Goal: Task Accomplishment & Management: Manage account settings

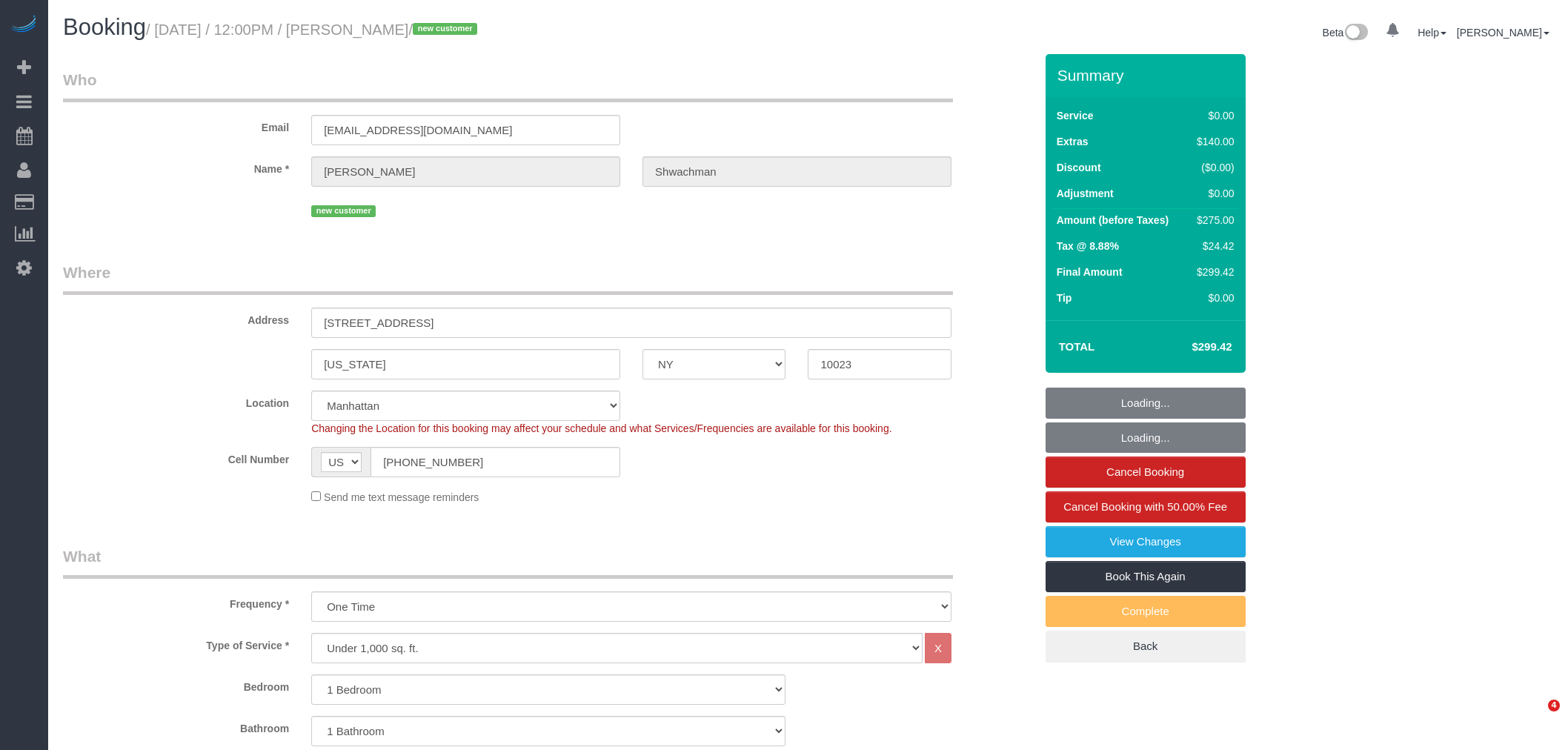
select select "NY"
select select "number:59"
select select "number:77"
select select "number:15"
select select "number:5"
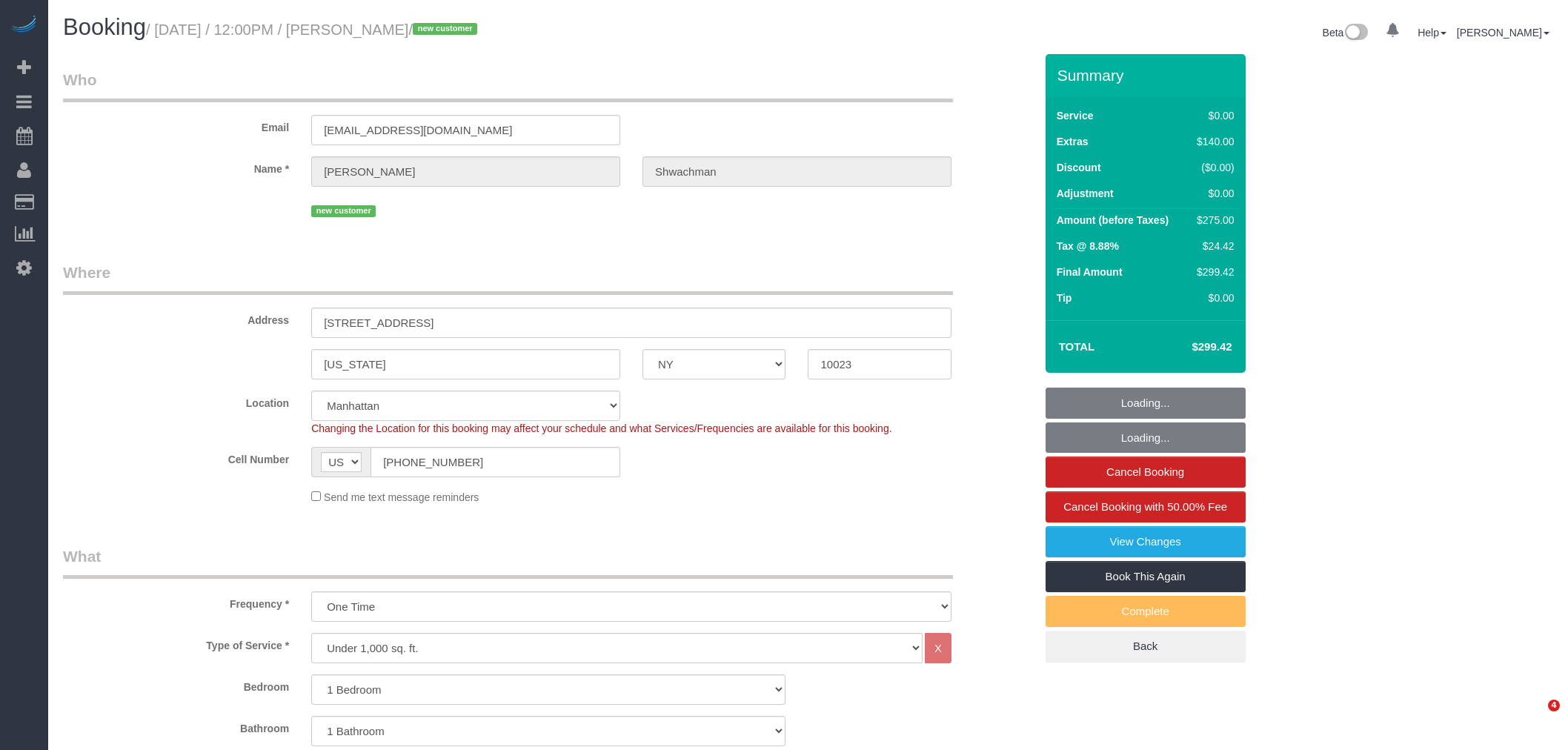
select select "object:1400"
select select "spot1"
select select "1"
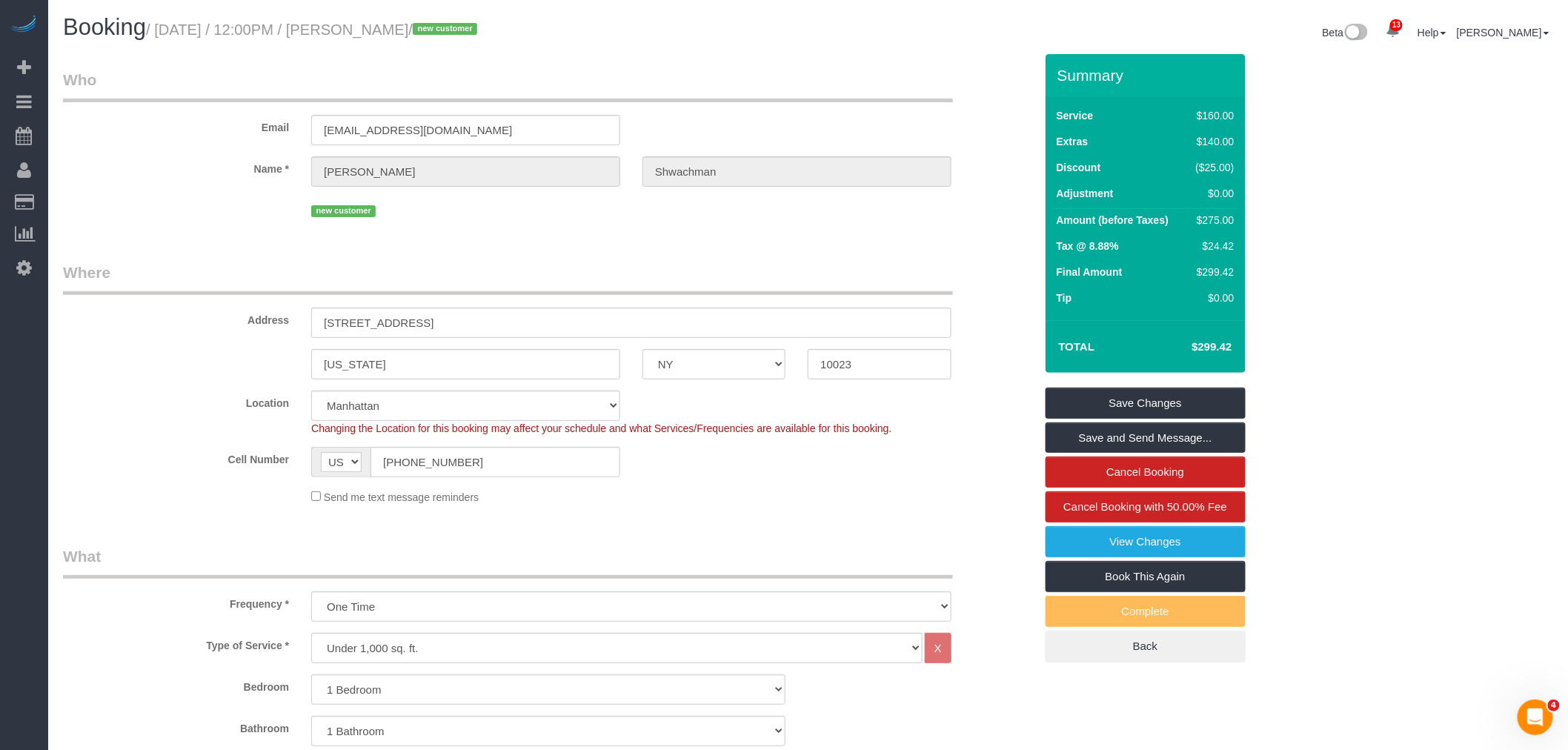
click at [397, 23] on small "/ September 07, 2025 / 12:00PM / Tyler Shwachman / new customer" at bounding box center [314, 30] width 336 height 16
click at [475, 24] on small "/ September 07, 2025 / 12:00PM / Tyler Shwachman / new customer" at bounding box center [314, 30] width 336 height 16
copy small "[PERSON_NAME]"
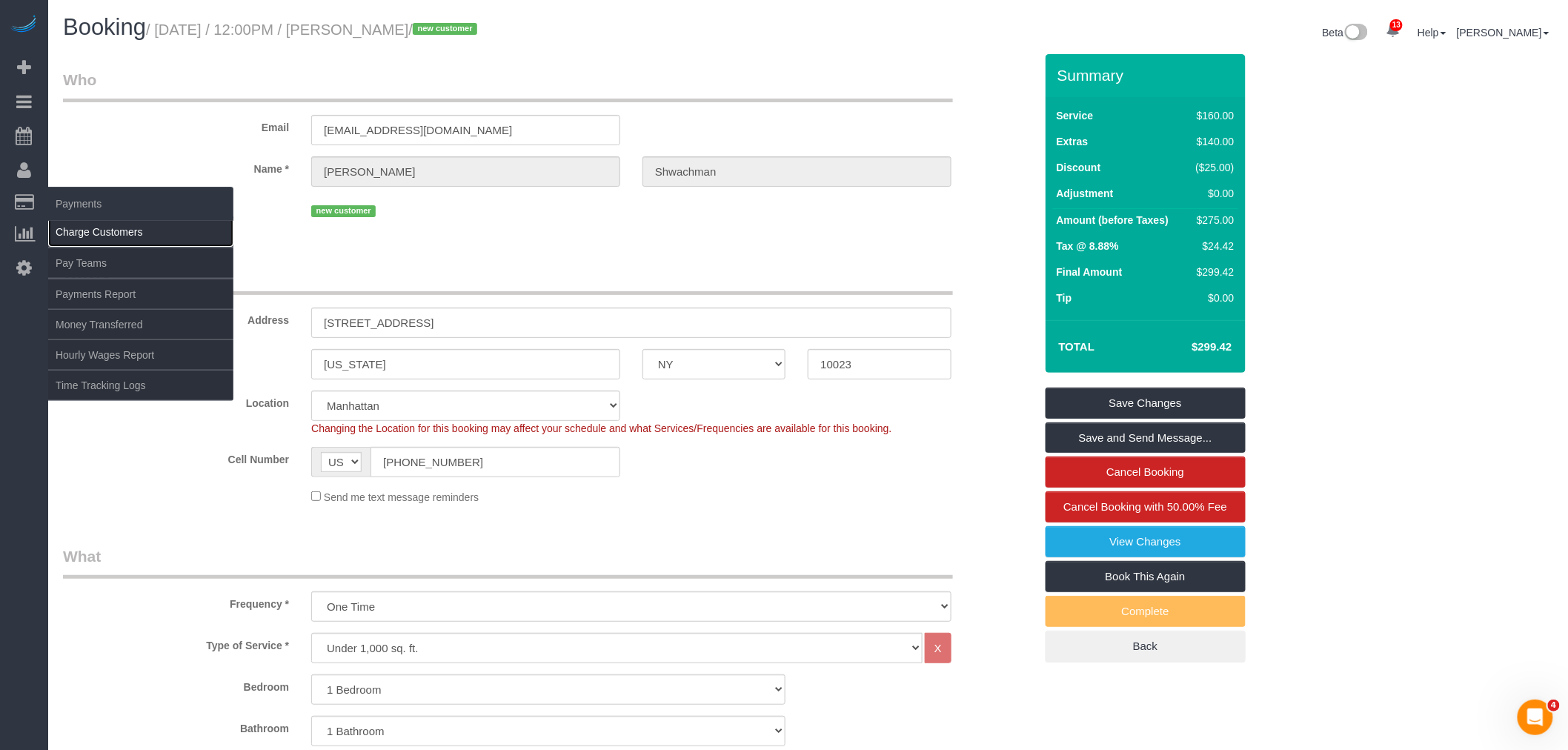
click at [105, 242] on link "Charge Customers" at bounding box center [141, 231] width 185 height 30
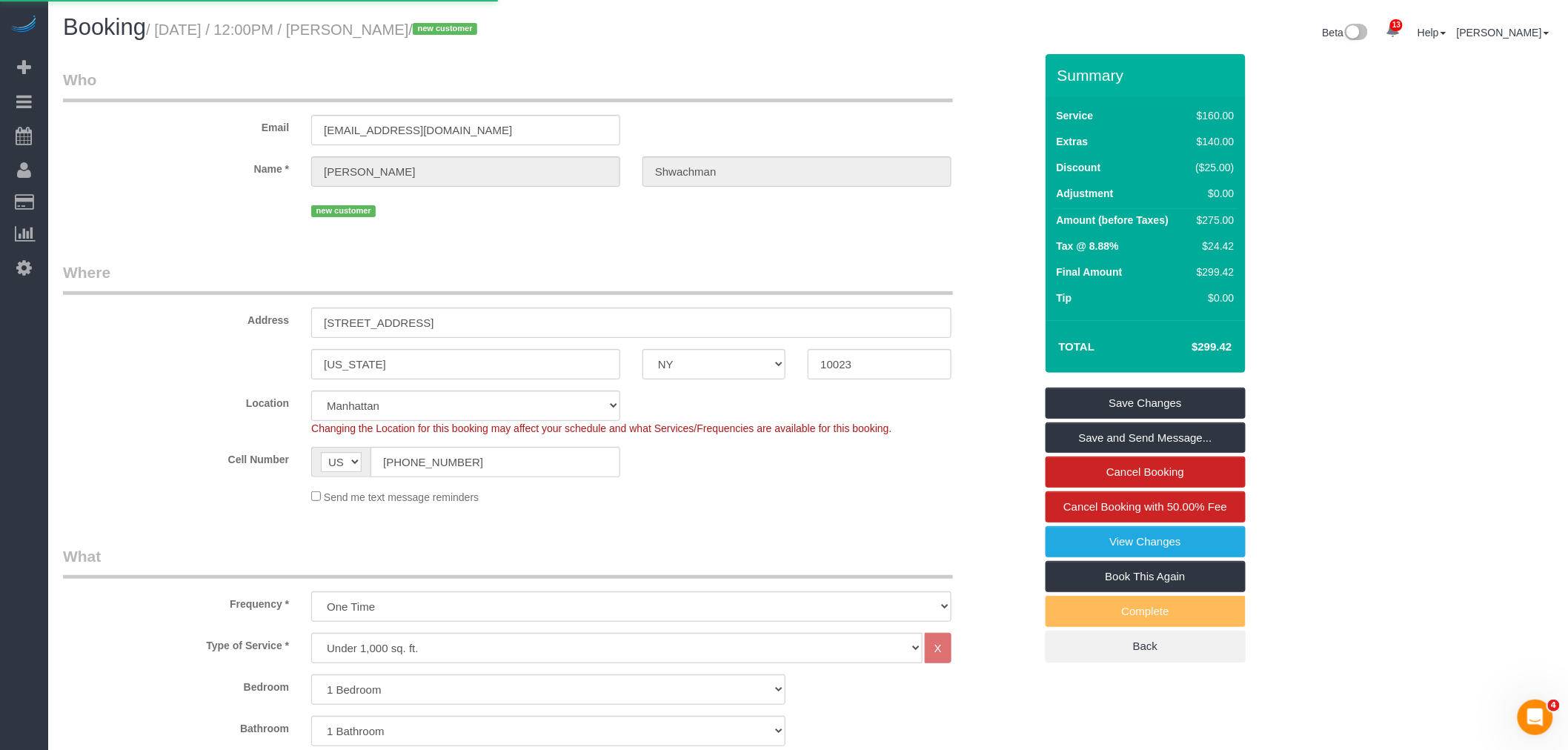
select select
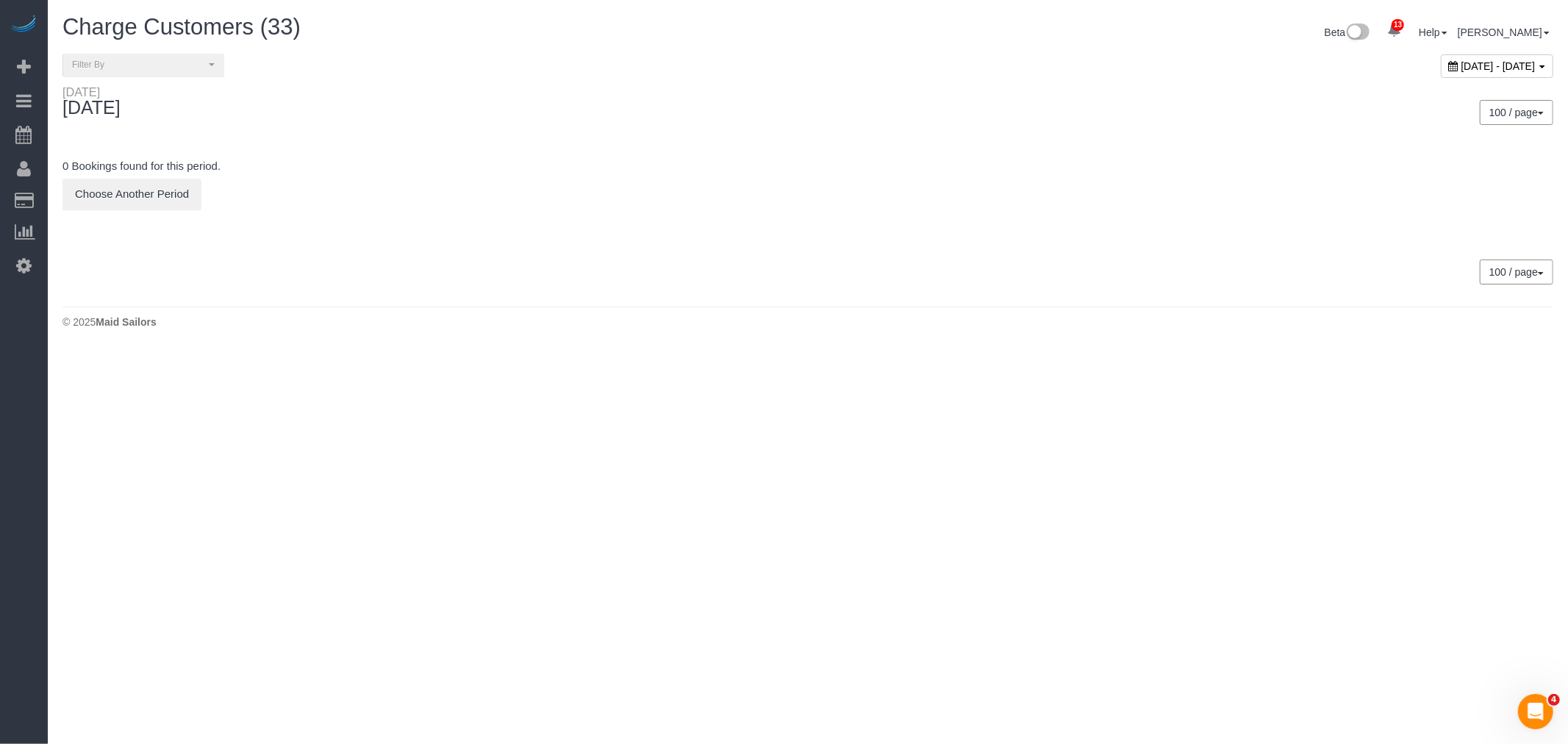
click at [1461, 65] on span "[DATE] - [DATE]" at bounding box center [1499, 66] width 75 height 12
type input "**********"
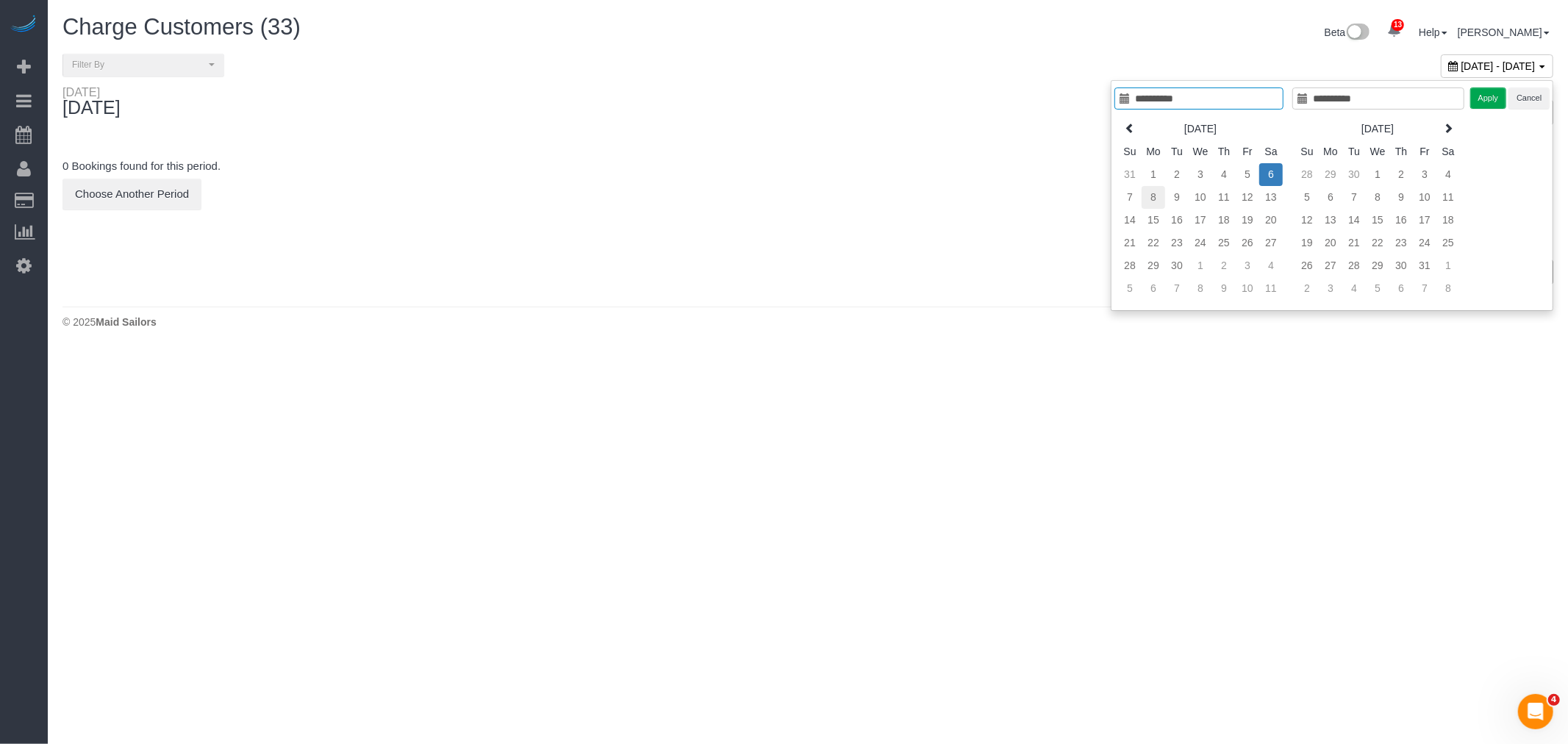
type input "**********"
click at [1141, 200] on td "8" at bounding box center [1153, 197] width 23 height 23
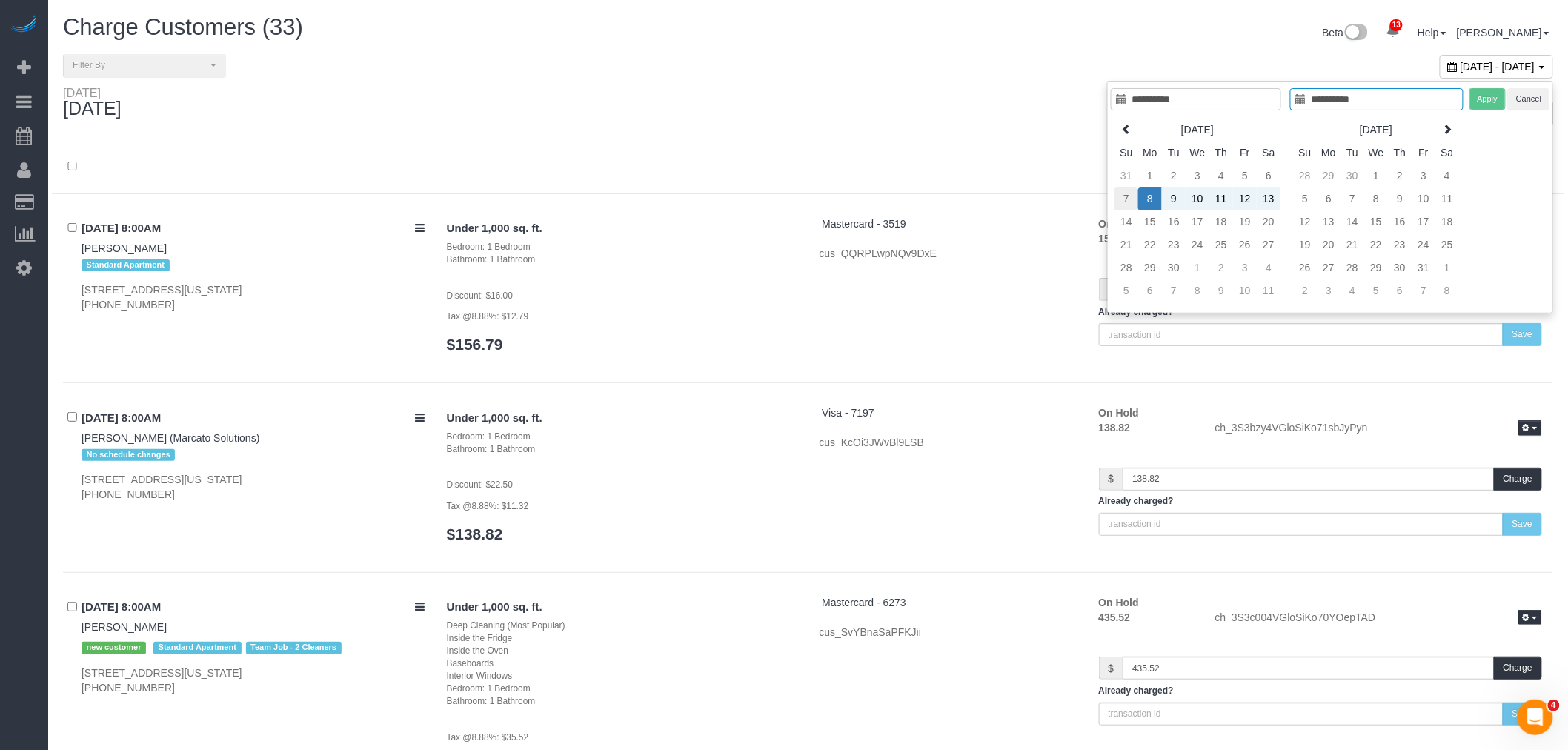
type input "**********"
click at [1123, 198] on td "7" at bounding box center [1126, 199] width 23 height 23
click at [1120, 203] on td "7" at bounding box center [1126, 199] width 23 height 23
type input "**********"
click at [1480, 100] on button "Apply" at bounding box center [1487, 99] width 37 height 22
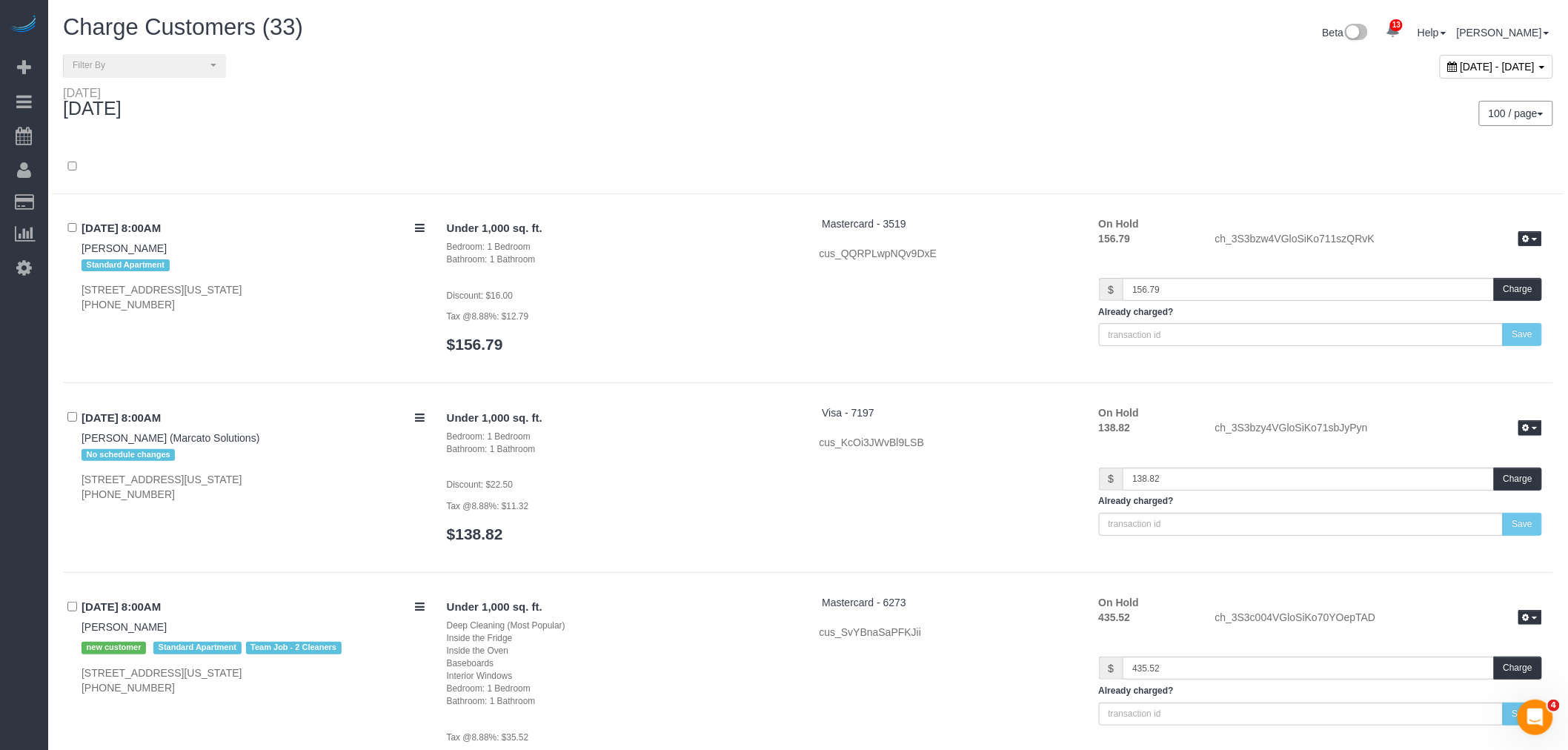
click at [665, 186] on div at bounding box center [808, 175] width 1512 height 39
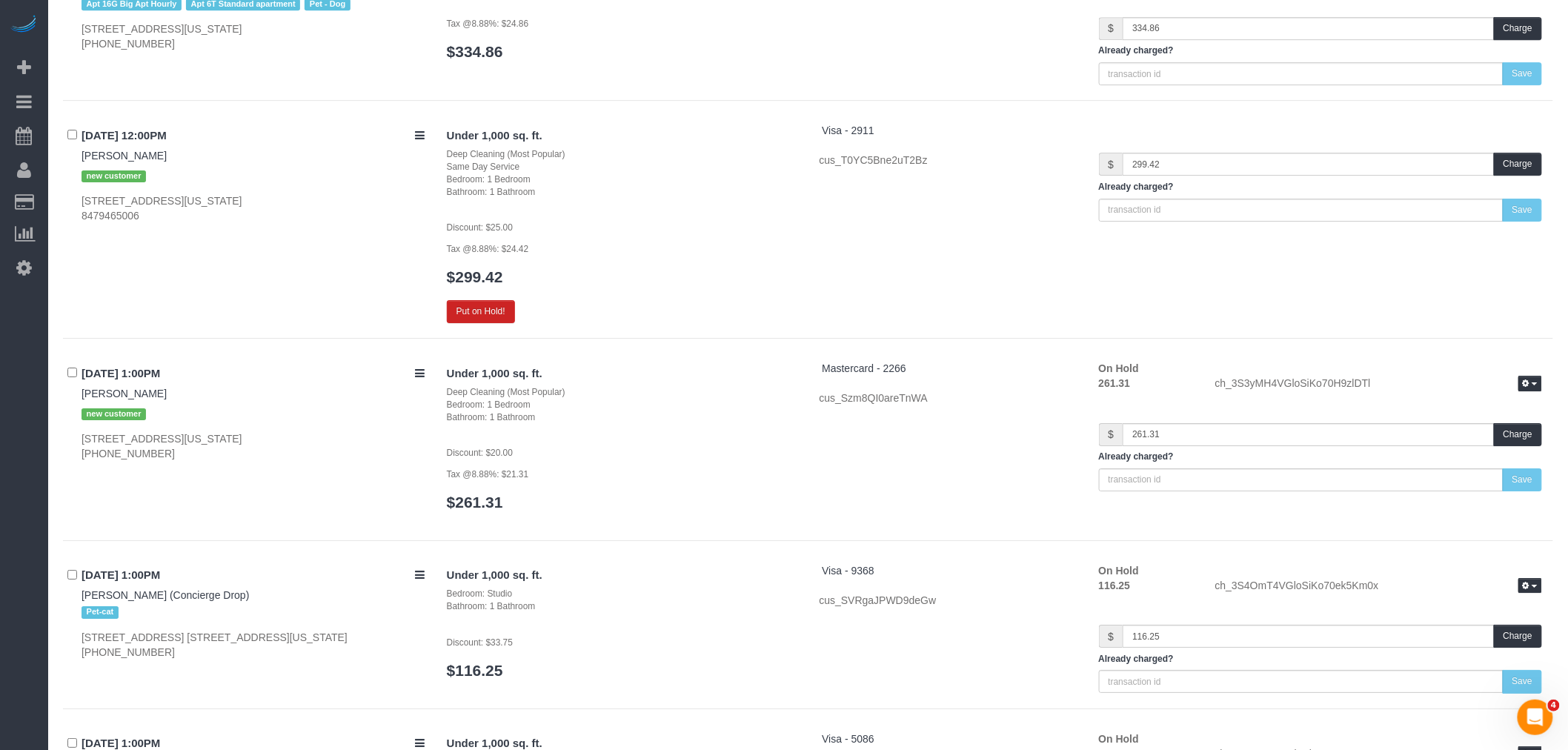
scroll to position [2058, 0]
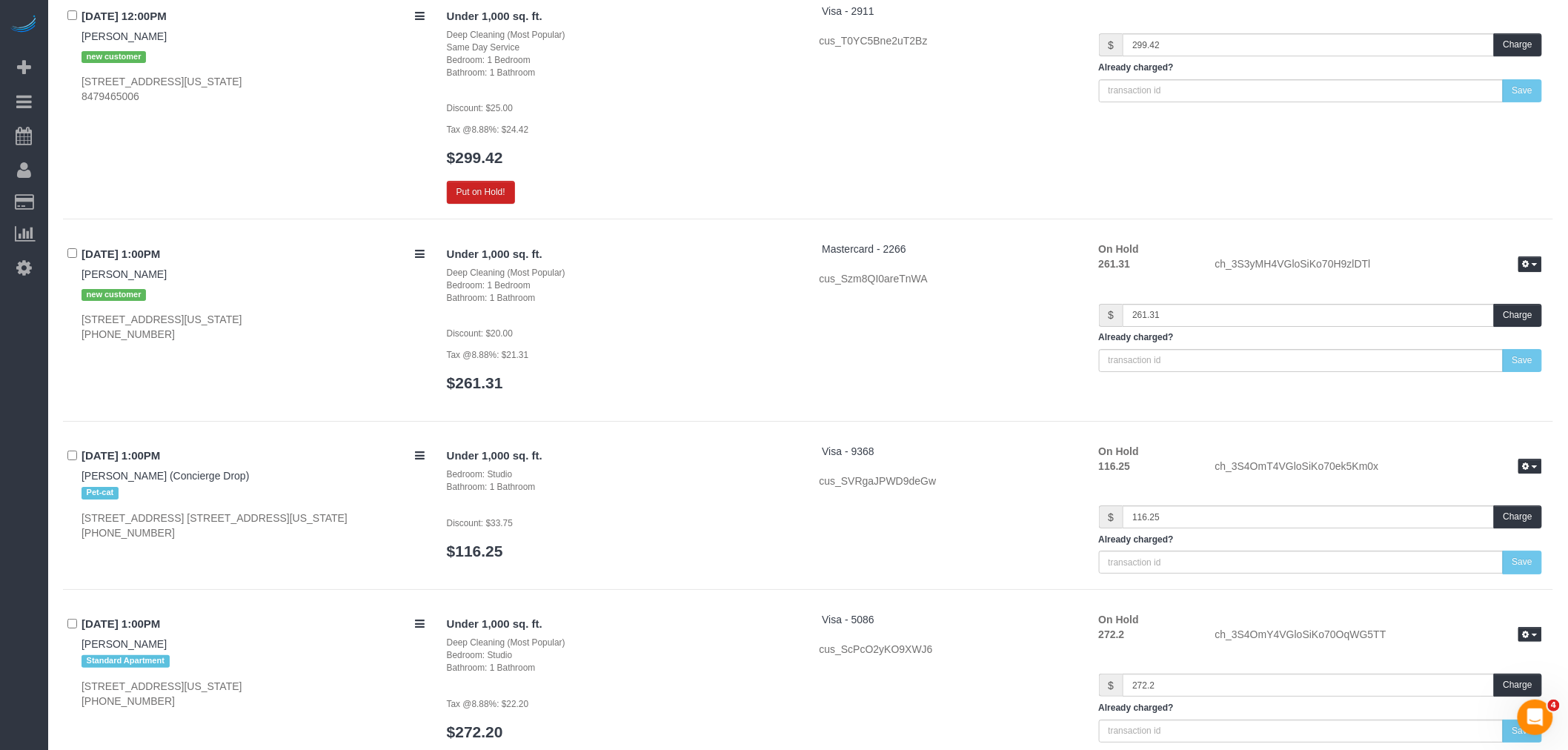
click at [482, 209] on div "09/07/2025 12:00PM Tyler Shwachman new customer 200 W 67th St, New York, NY 100…" at bounding box center [807, 111] width 1490 height 216
click at [490, 195] on button "Put on Hold!" at bounding box center [481, 193] width 68 height 23
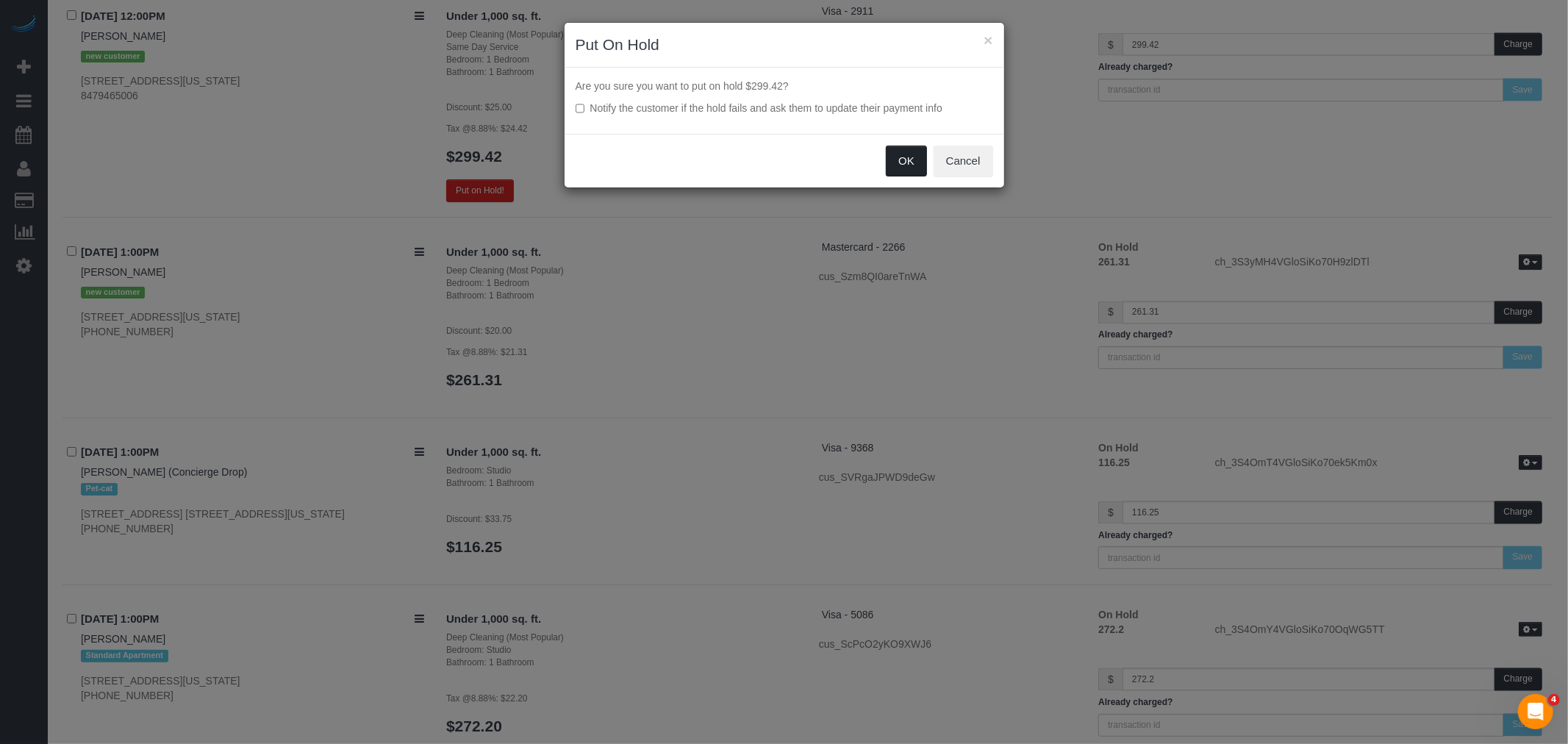
click at [916, 159] on button "OK" at bounding box center [907, 161] width 41 height 31
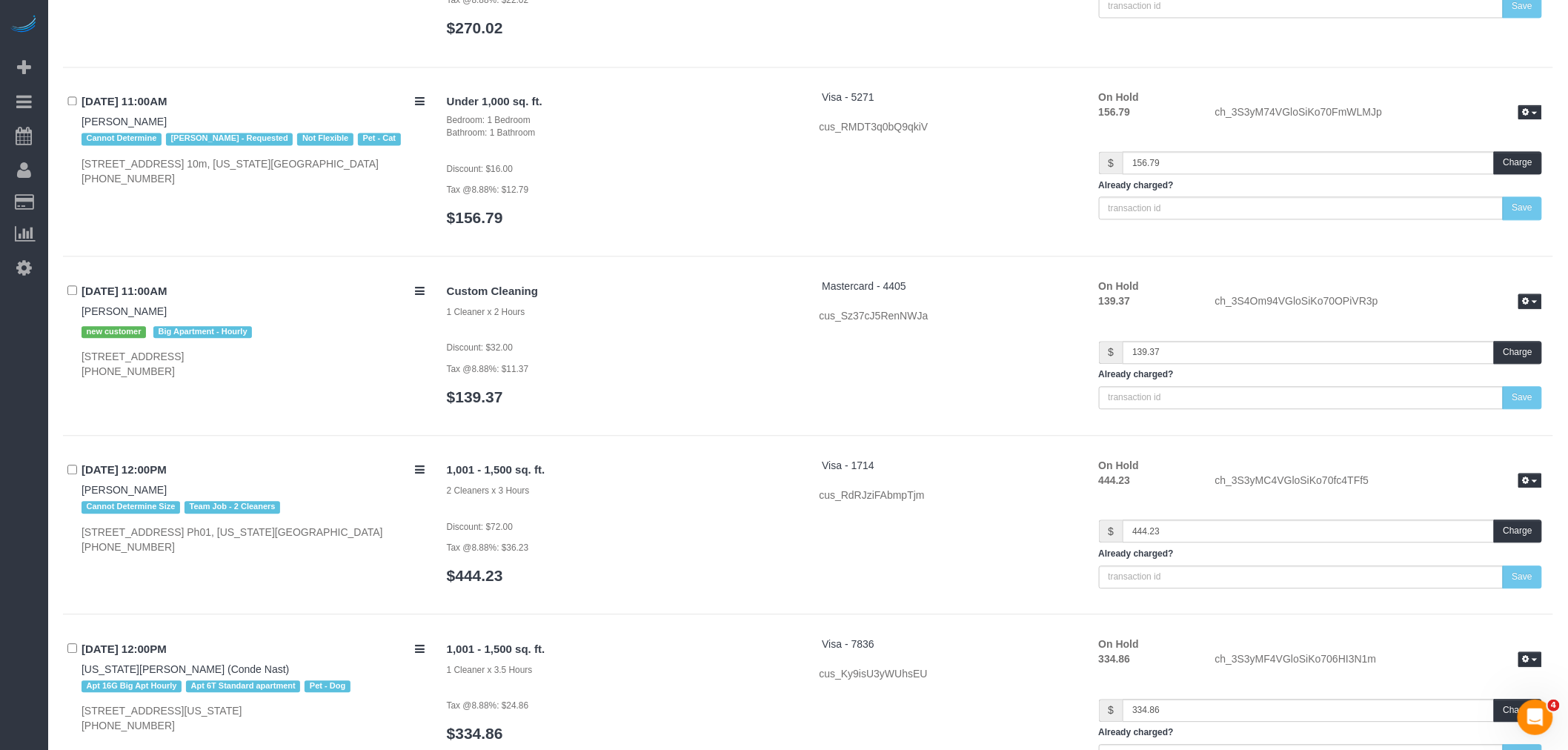
scroll to position [1070, 0]
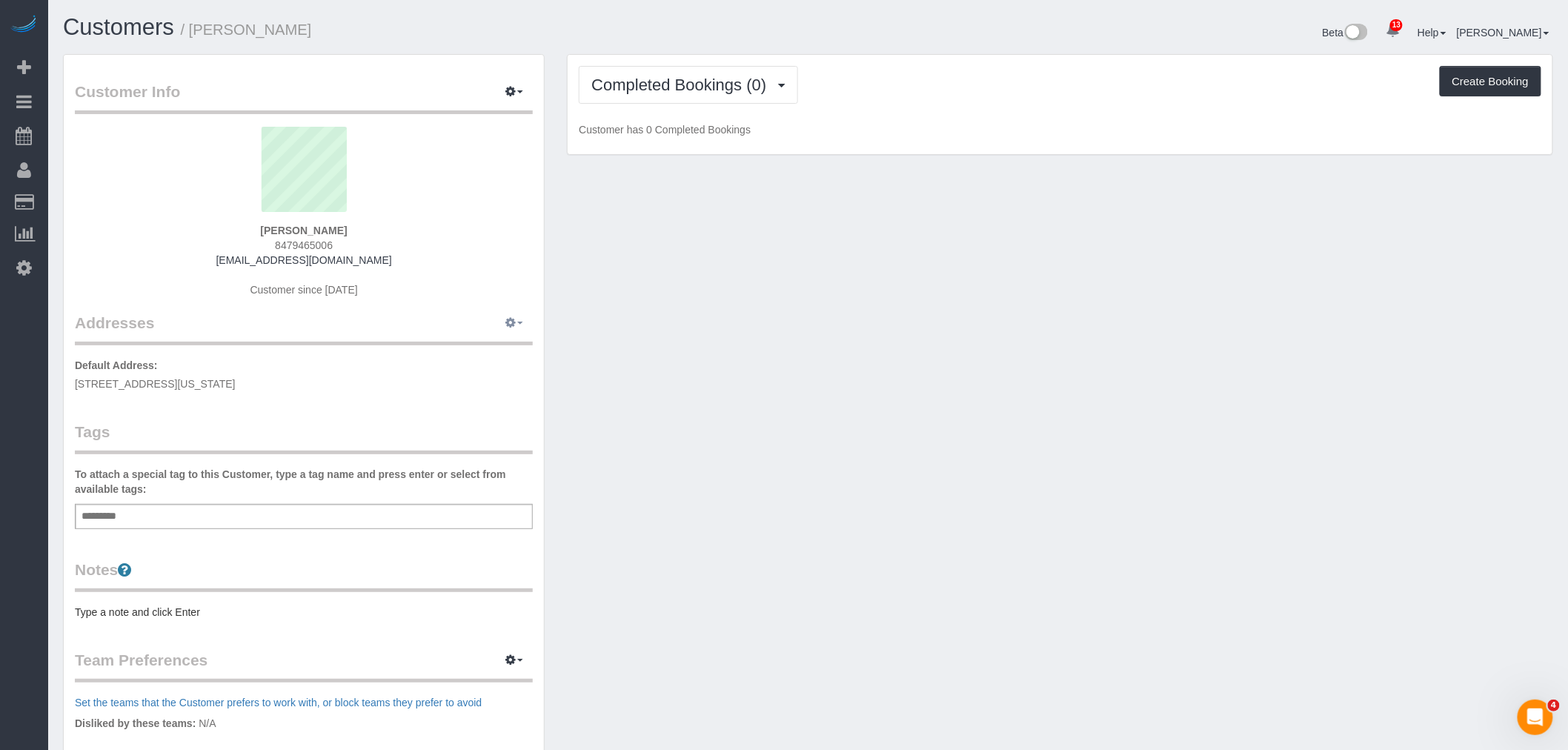
click at [521, 328] on button "button" at bounding box center [513, 323] width 37 height 23
click at [497, 349] on button "Manage Addresses" at bounding box center [472, 350] width 120 height 21
select select "NY"
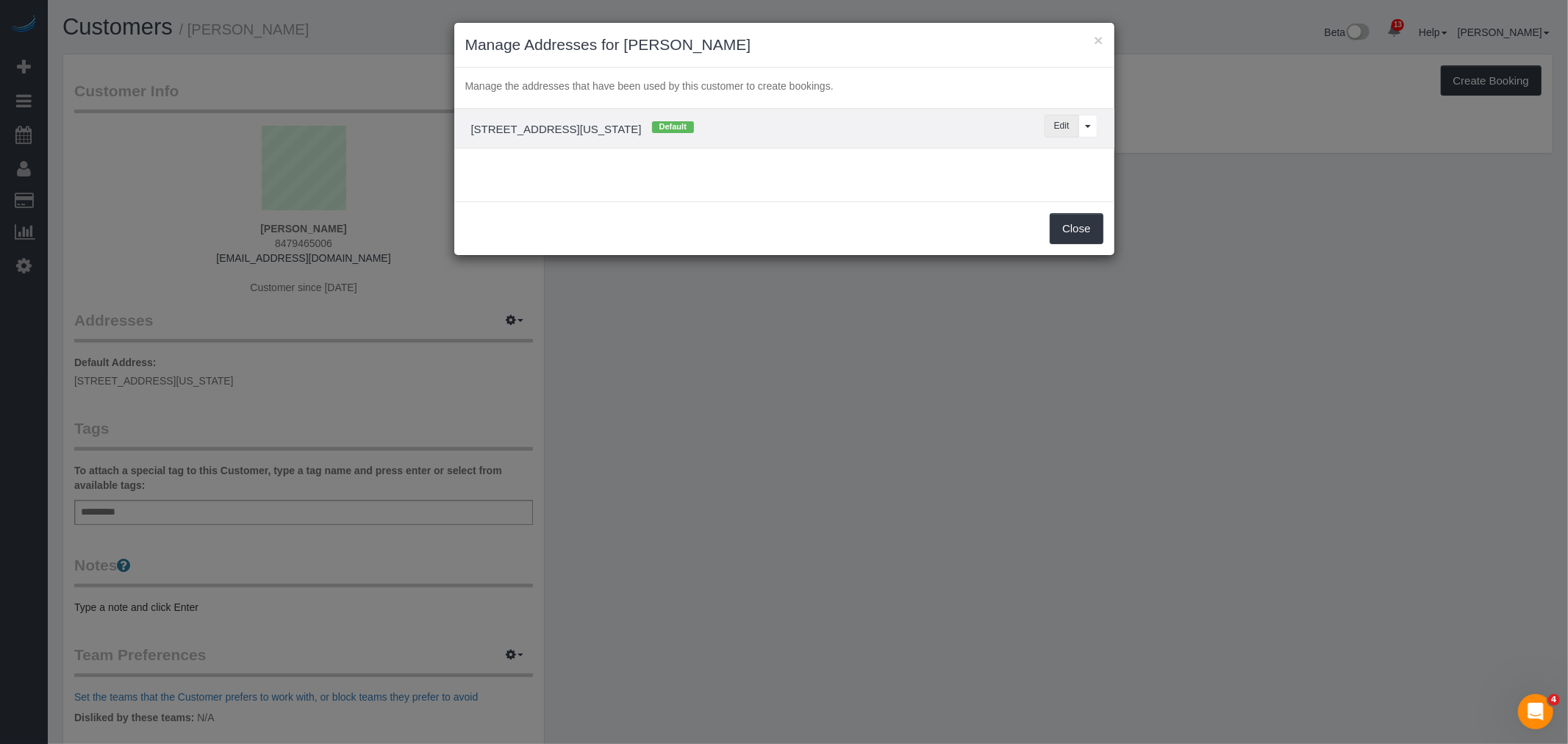
click at [1054, 131] on button "Edit" at bounding box center [1061, 126] width 35 height 23
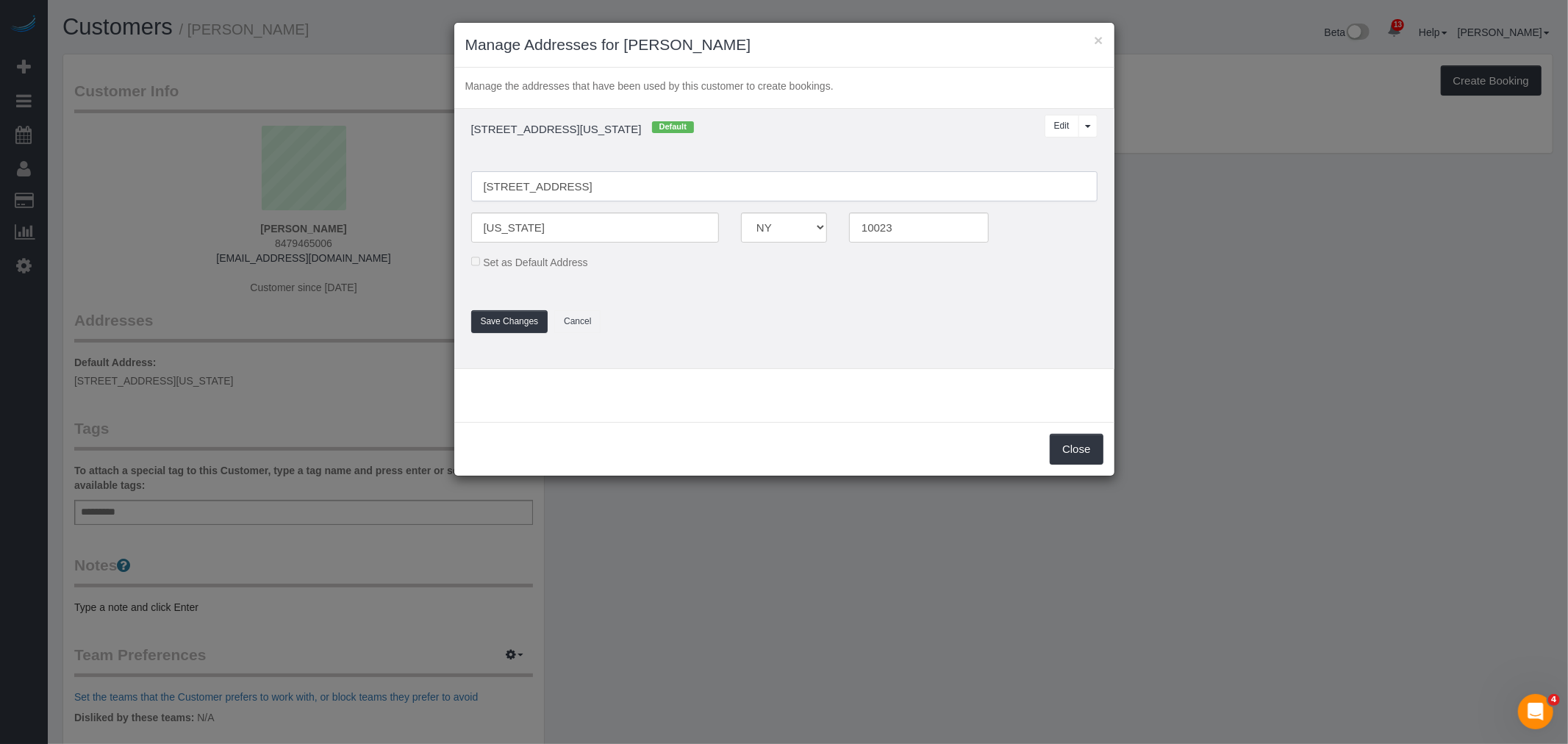
click at [577, 182] on input "[STREET_ADDRESS]" at bounding box center [784, 187] width 627 height 30
paste input "17E"
drag, startPoint x: 512, startPoint y: 193, endPoint x: 588, endPoint y: 188, distance: 76.2
click at [516, 193] on input "200 W 67th St, Apt. 17E" at bounding box center [784, 187] width 627 height 30
type input "200 West 67th Street, Apt. 17E"
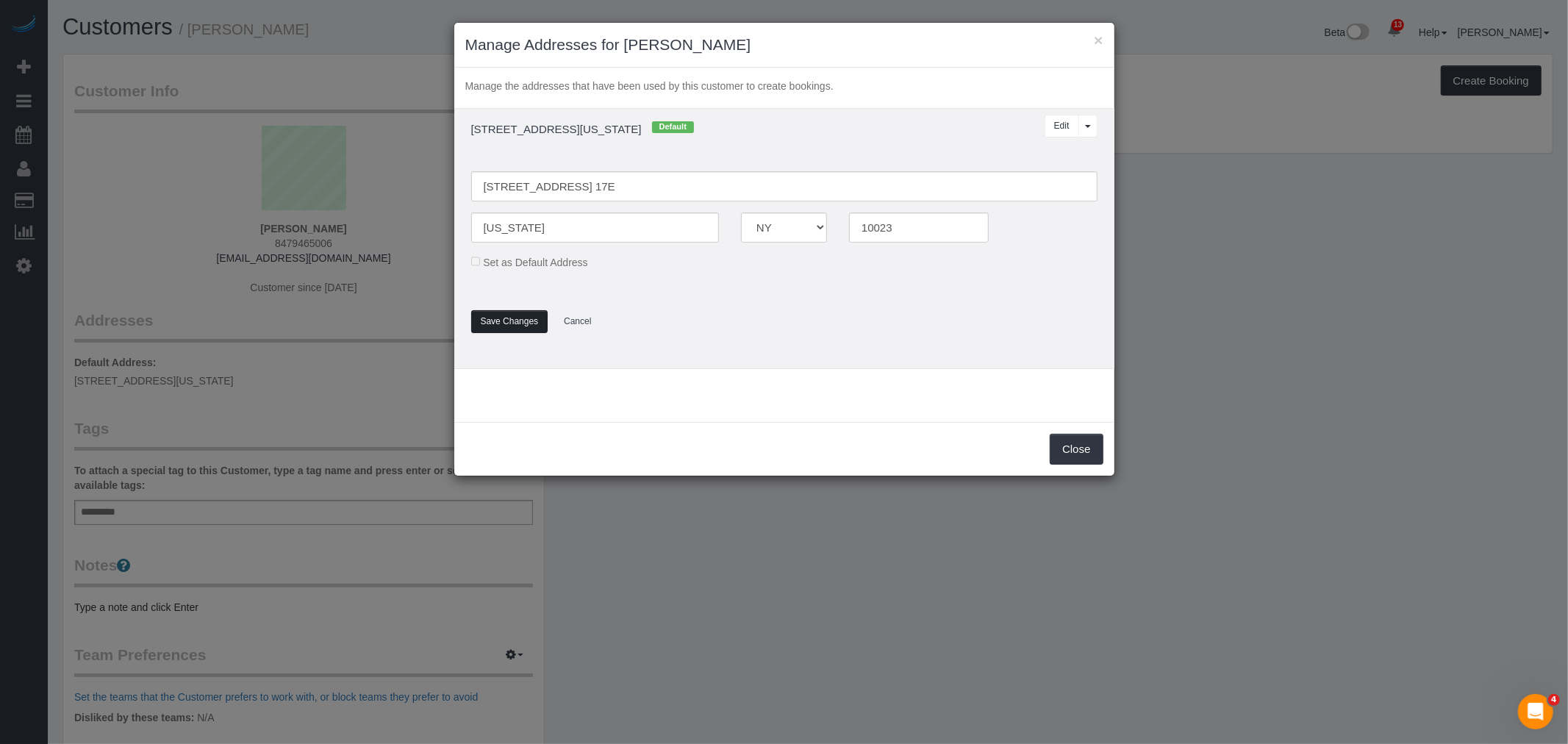
drag, startPoint x: 516, startPoint y: 312, endPoint x: 580, endPoint y: 295, distance: 66.2
click at [516, 311] on fieldset "200 West 67th Street, Apt. 17E New York AK AL AR AZ CA CO CT DC DE FL GA HI IA …" at bounding box center [784, 244] width 648 height 176
click at [519, 317] on button "Save Changes" at bounding box center [509, 322] width 77 height 23
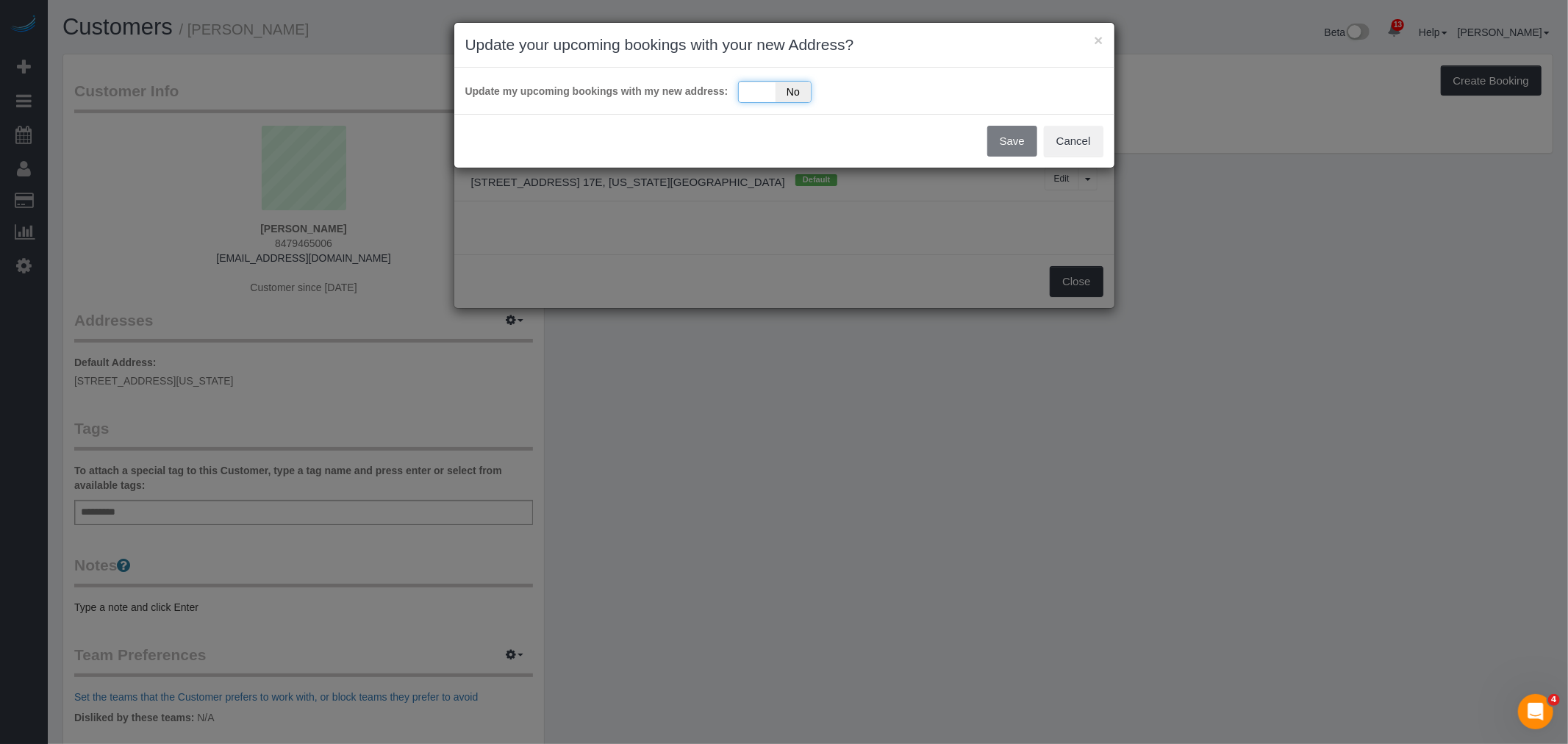
click at [774, 93] on div "Yes No" at bounding box center [774, 92] width 74 height 22
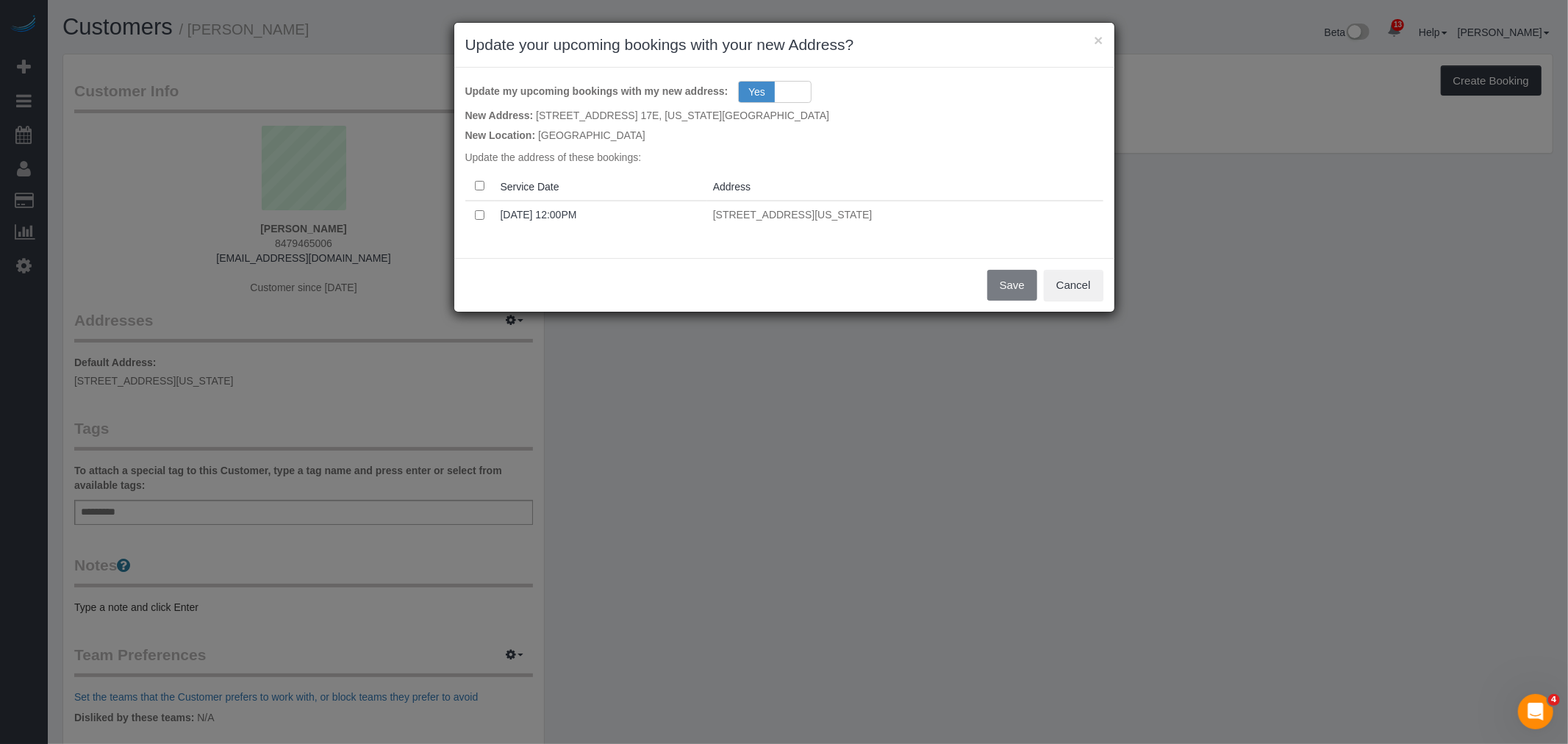
click at [490, 177] on th at bounding box center [480, 187] width 29 height 28
click at [487, 180] on th at bounding box center [480, 187] width 29 height 28
click at [473, 181] on th at bounding box center [480, 187] width 29 height 28
click at [1011, 283] on button "Save" at bounding box center [1012, 285] width 50 height 31
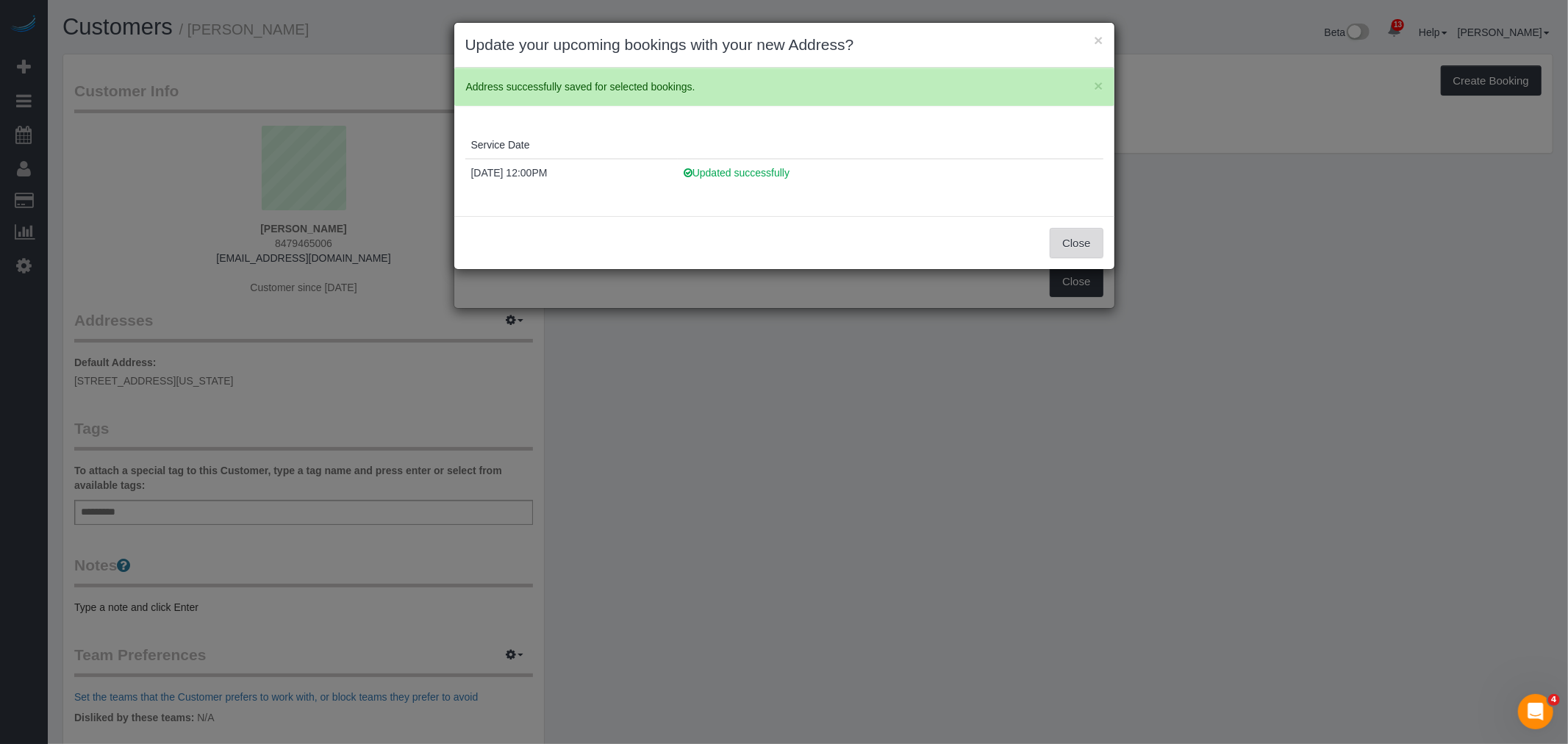
click at [1069, 245] on button "Close" at bounding box center [1076, 243] width 53 height 31
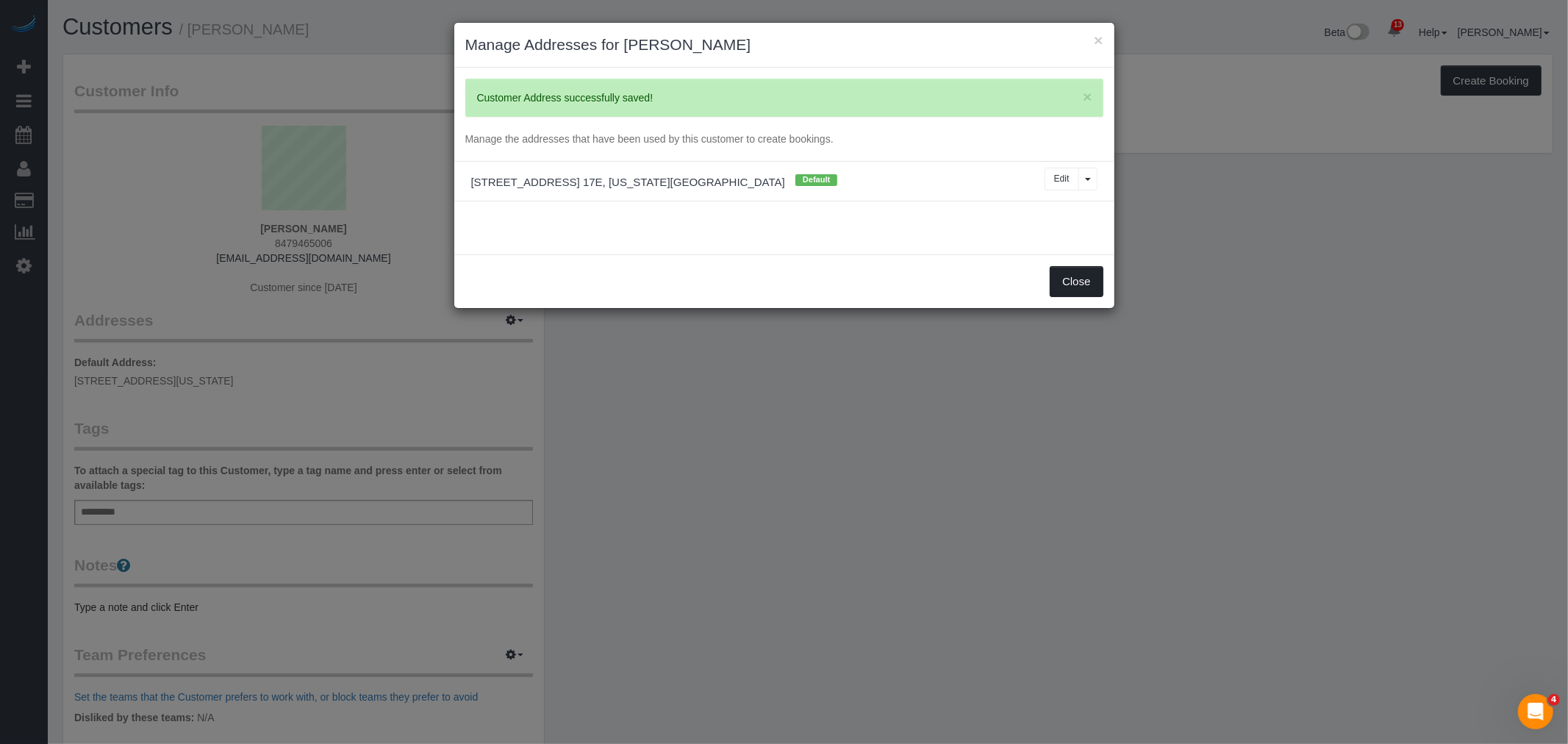
click at [1069, 274] on button "Close" at bounding box center [1076, 281] width 53 height 31
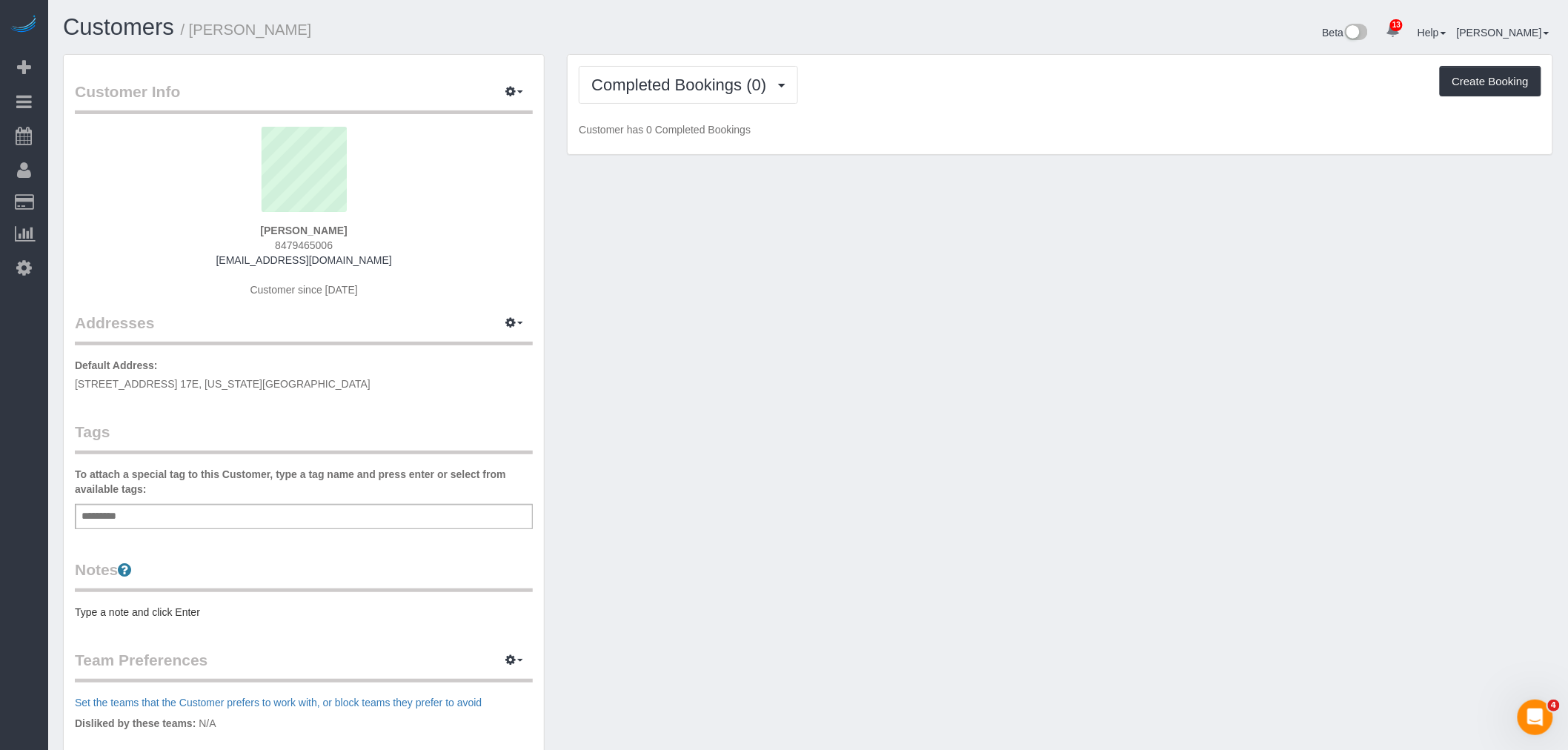
click at [958, 403] on div "Customer Info Edit Contact Info Send Message Email Preferences Special Sales Ta…" at bounding box center [808, 535] width 1512 height 963
click at [246, 379] on span "200 West 67th Street, Apt. 17E, New York, NY 10023" at bounding box center [223, 384] width 296 height 12
click at [246, 385] on span "200 West 67th Street, Apt. 17E, New York, NY 10023" at bounding box center [223, 384] width 296 height 12
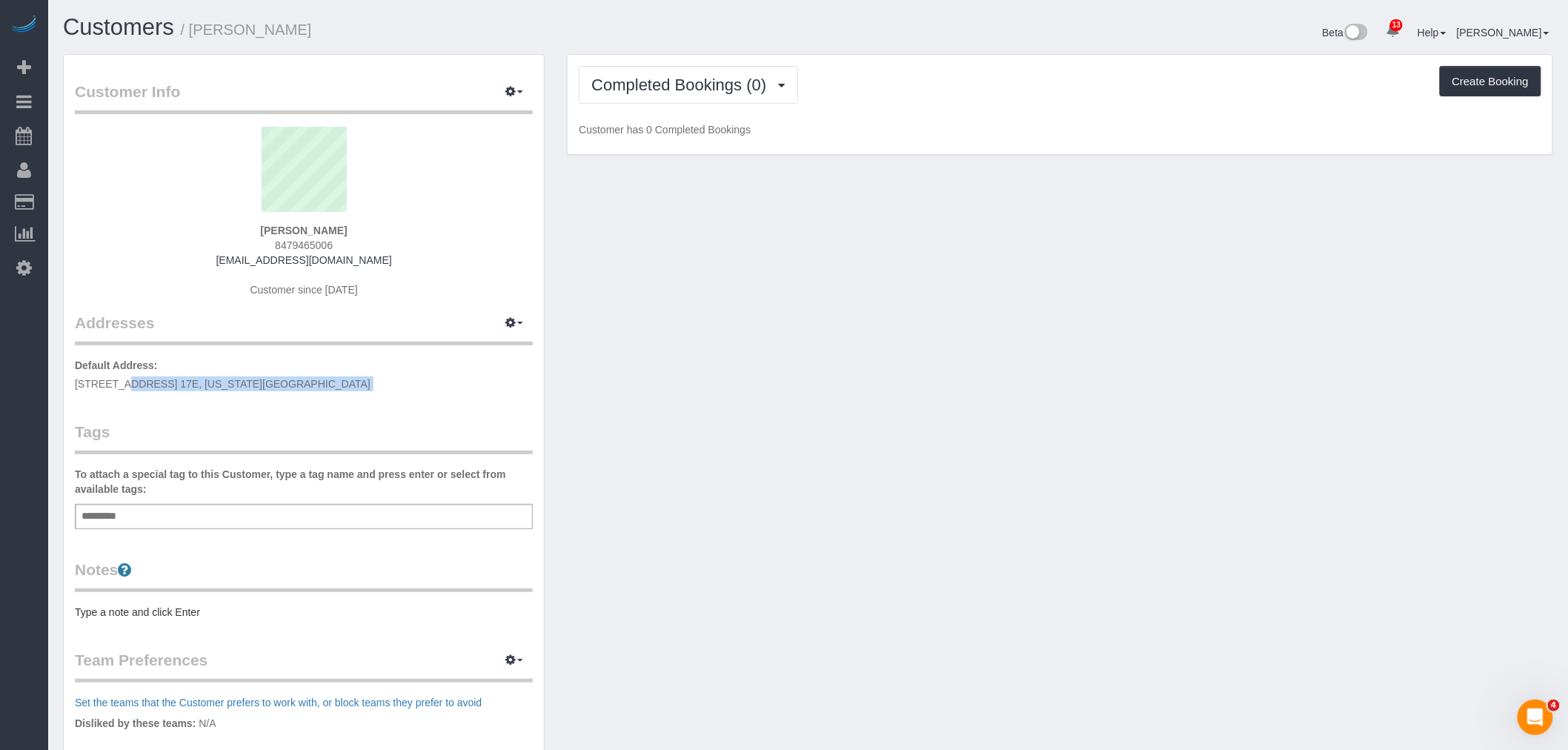
copy div "200 West 67th Street, Apt. 17E, New York, NY 10023"
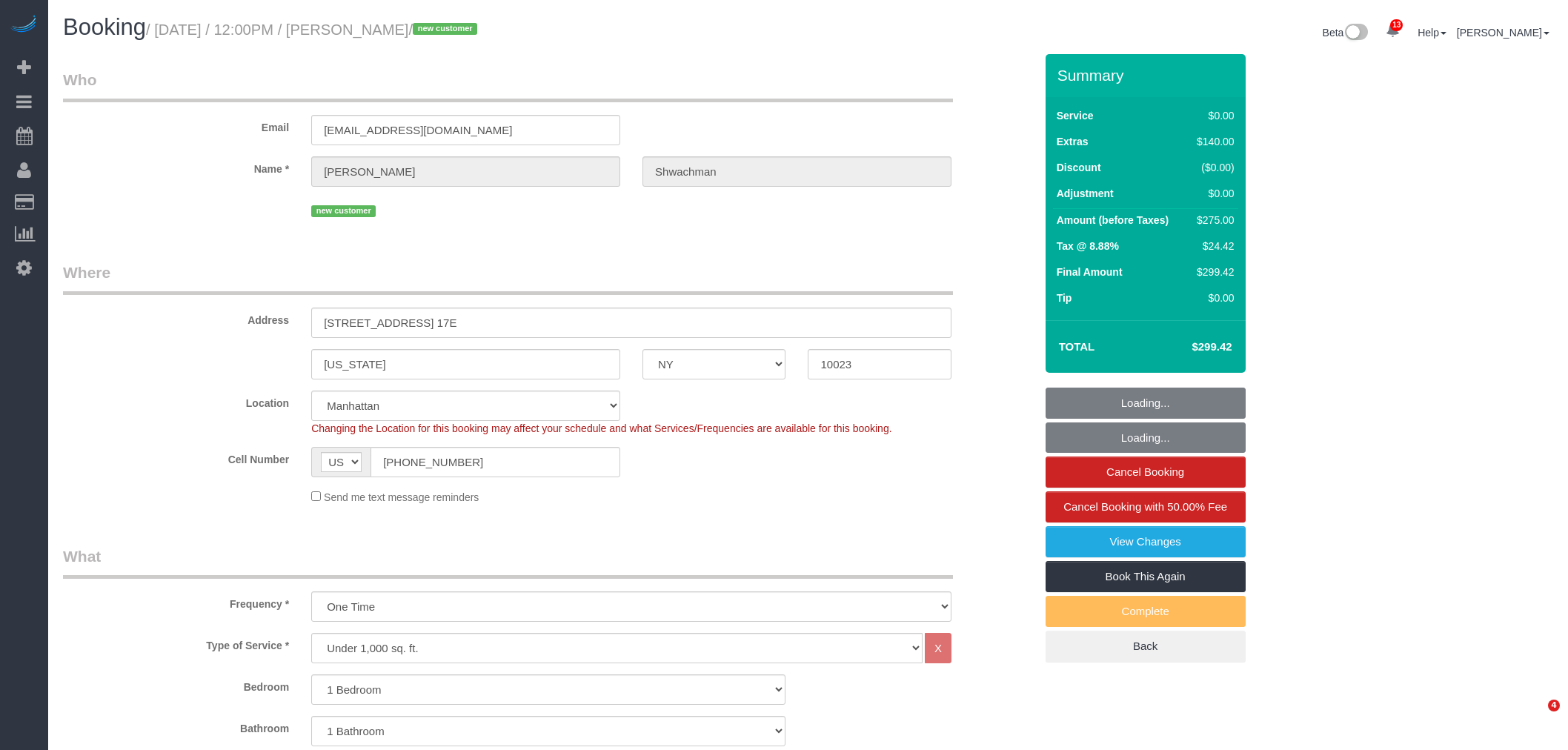
select select "NY"
select select "1"
select select "number:59"
select select "number:77"
select select "number:15"
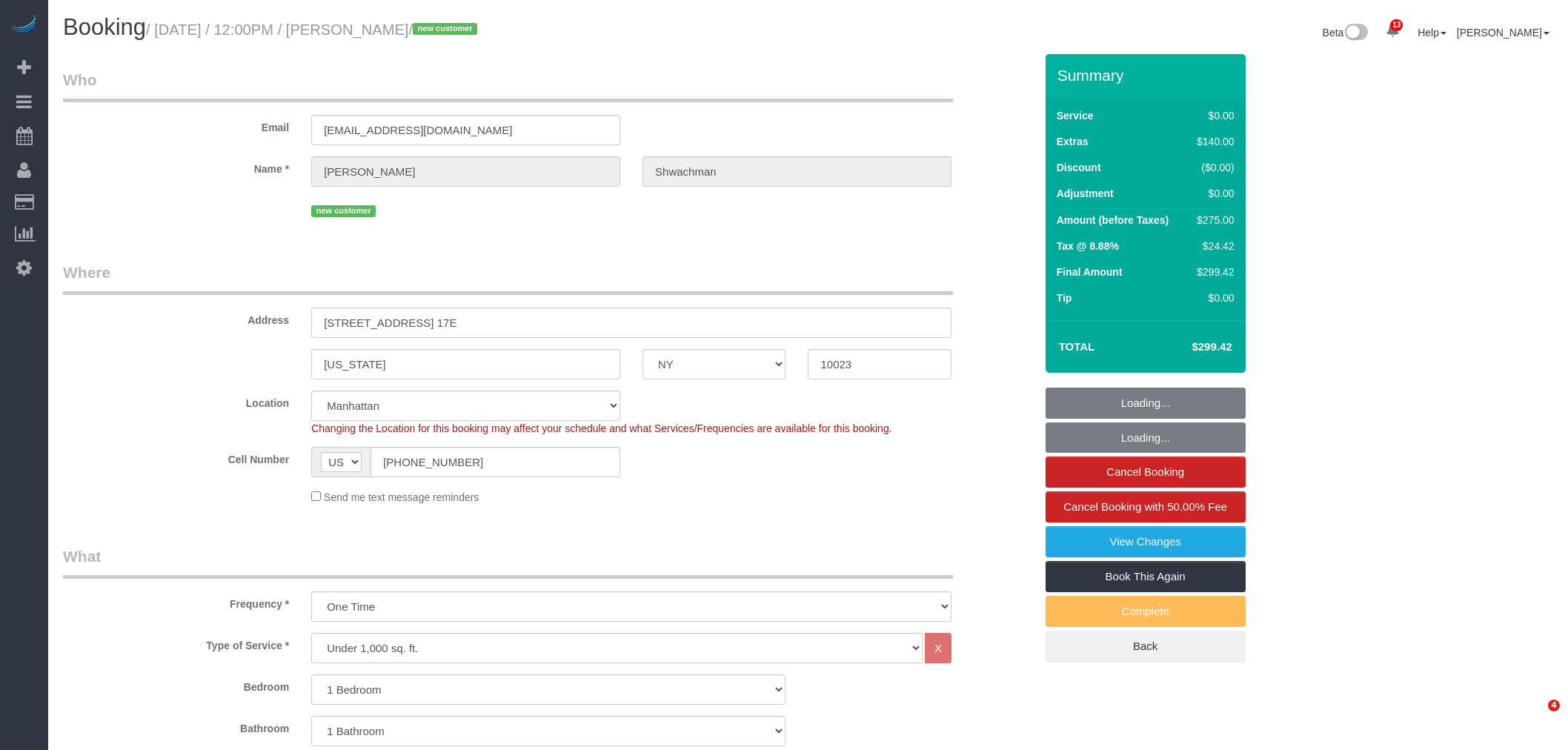
select select "number:5"
select select "spot1"
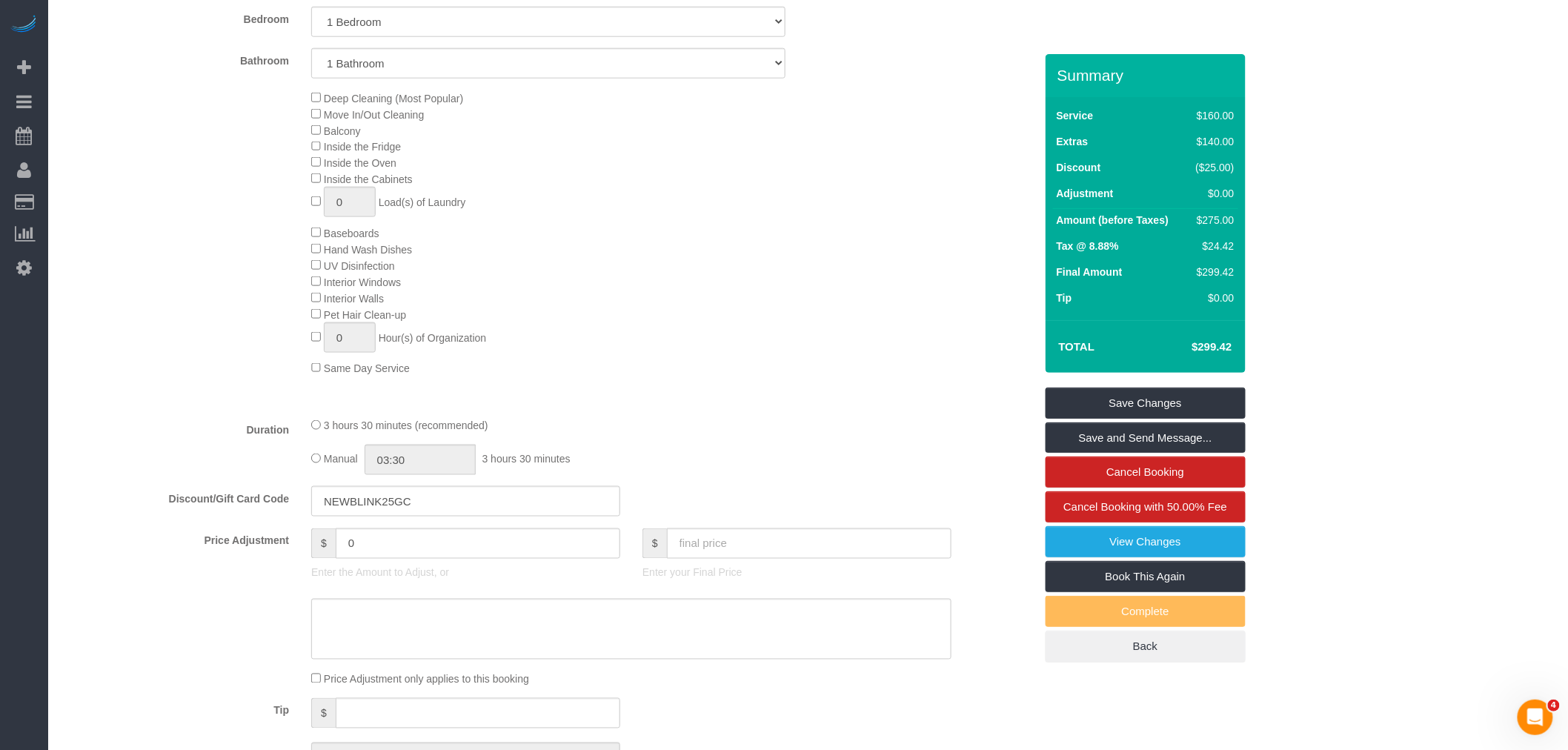
scroll to position [658, 0]
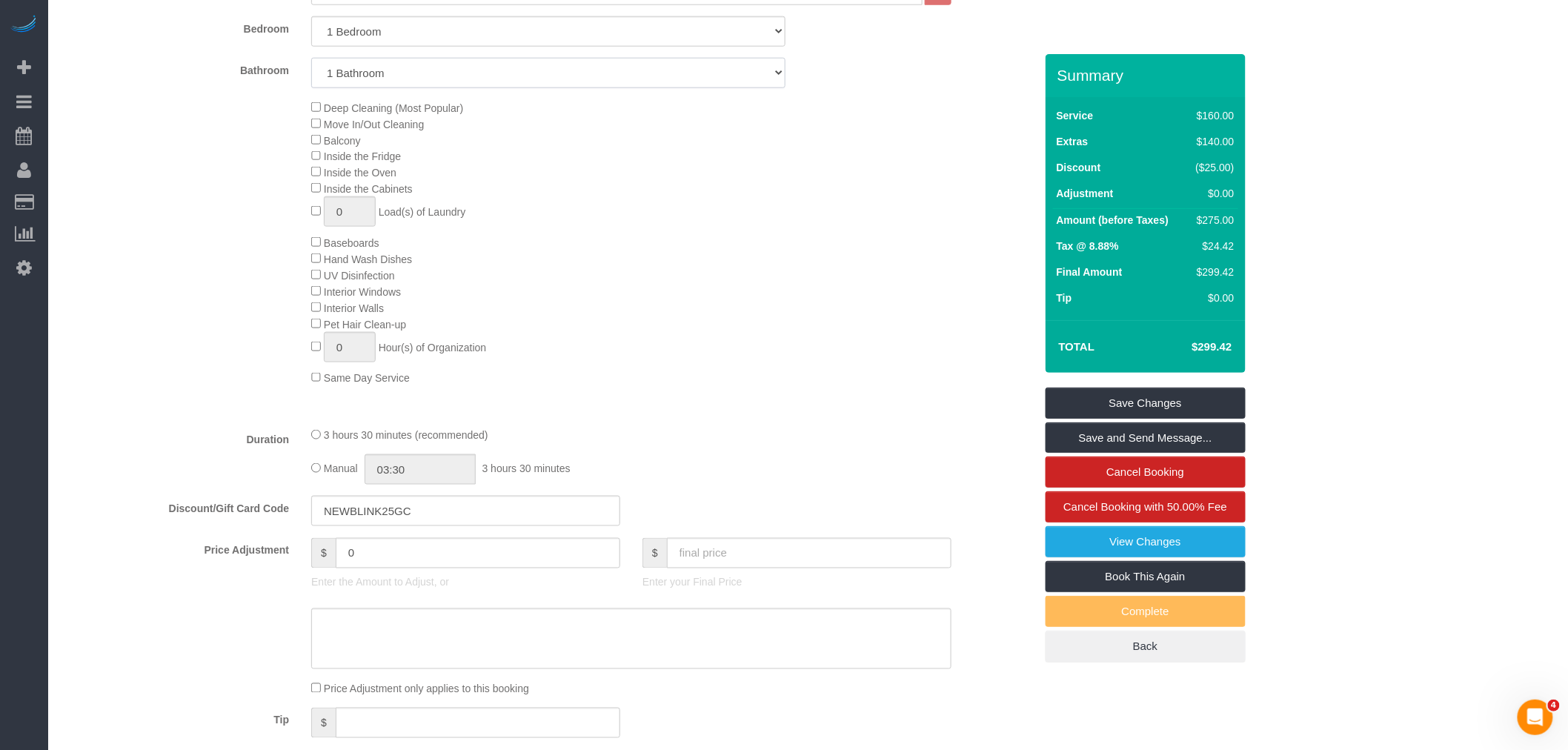
click at [502, 83] on select "1 Bathroom 2 Bathrooms" at bounding box center [547, 73] width 474 height 30
select select "2"
click at [311, 59] on select "1 Bathroom 2 Bathrooms" at bounding box center [547, 73] width 474 height 30
click at [778, 229] on div "Deep Cleaning (Most Popular) Move In/Out Cleaning Balcony Inside the Fridge Ins…" at bounding box center [672, 243] width 745 height 287
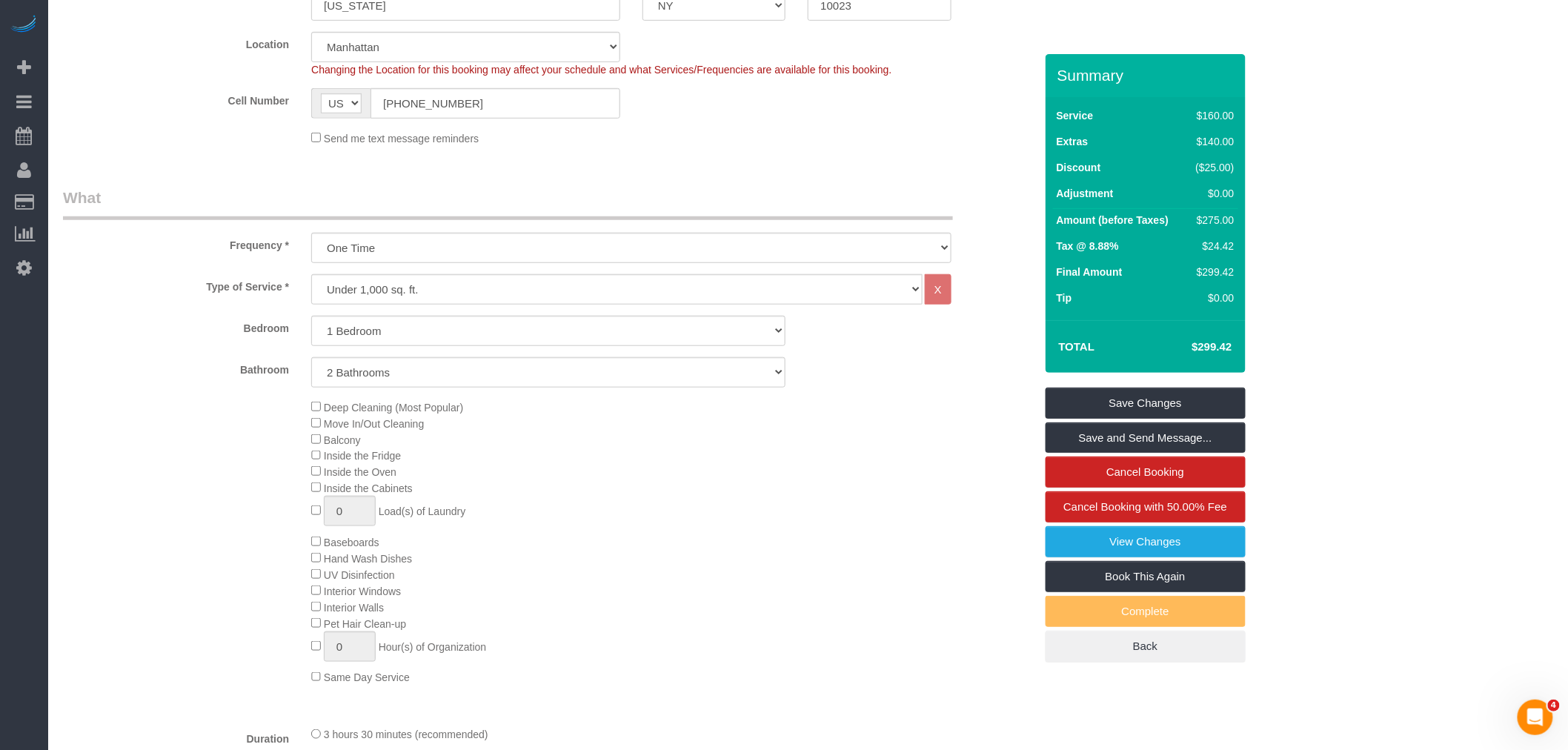
scroll to position [246, 0]
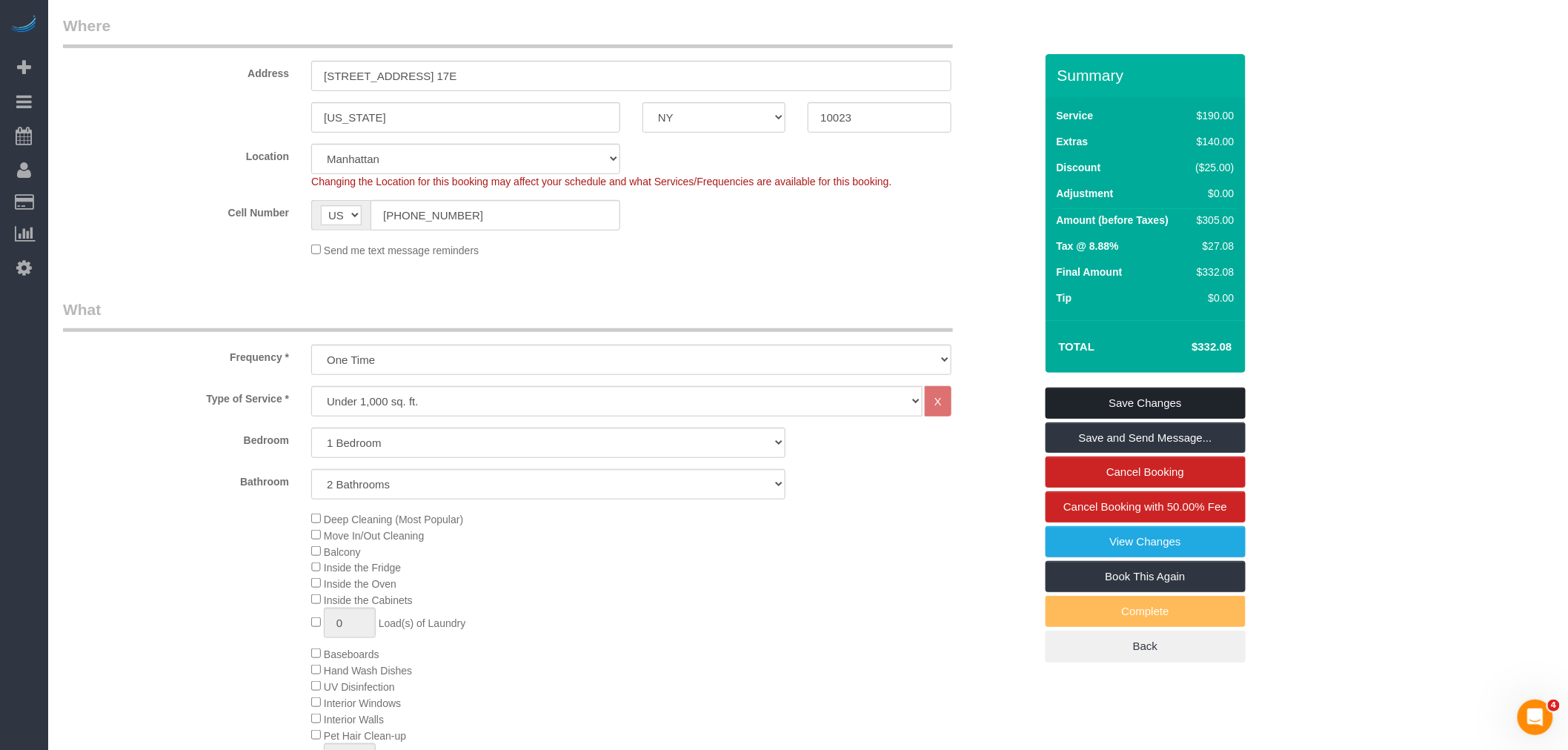
click at [1212, 403] on link "Save Changes" at bounding box center [1145, 403] width 200 height 31
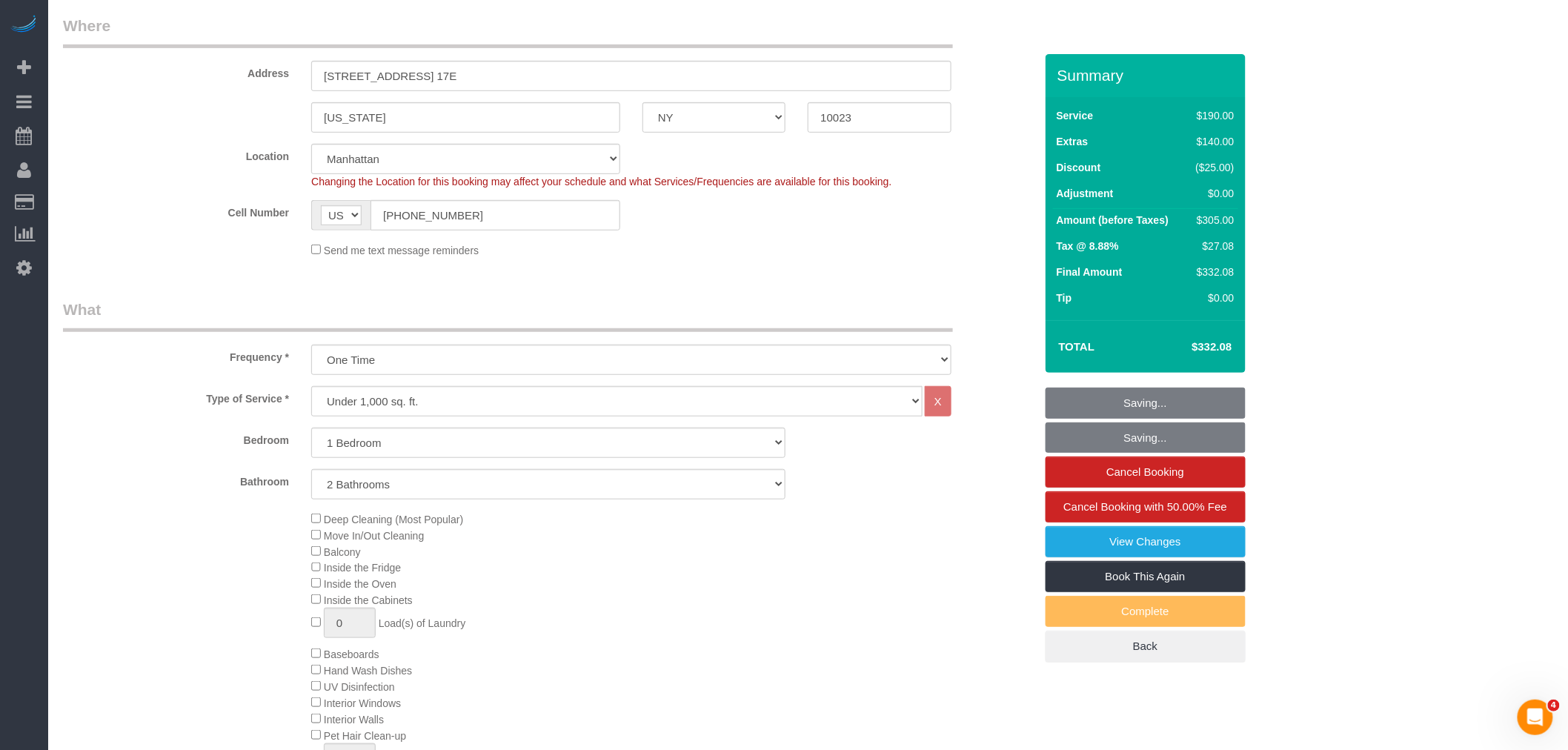
select select "spot47"
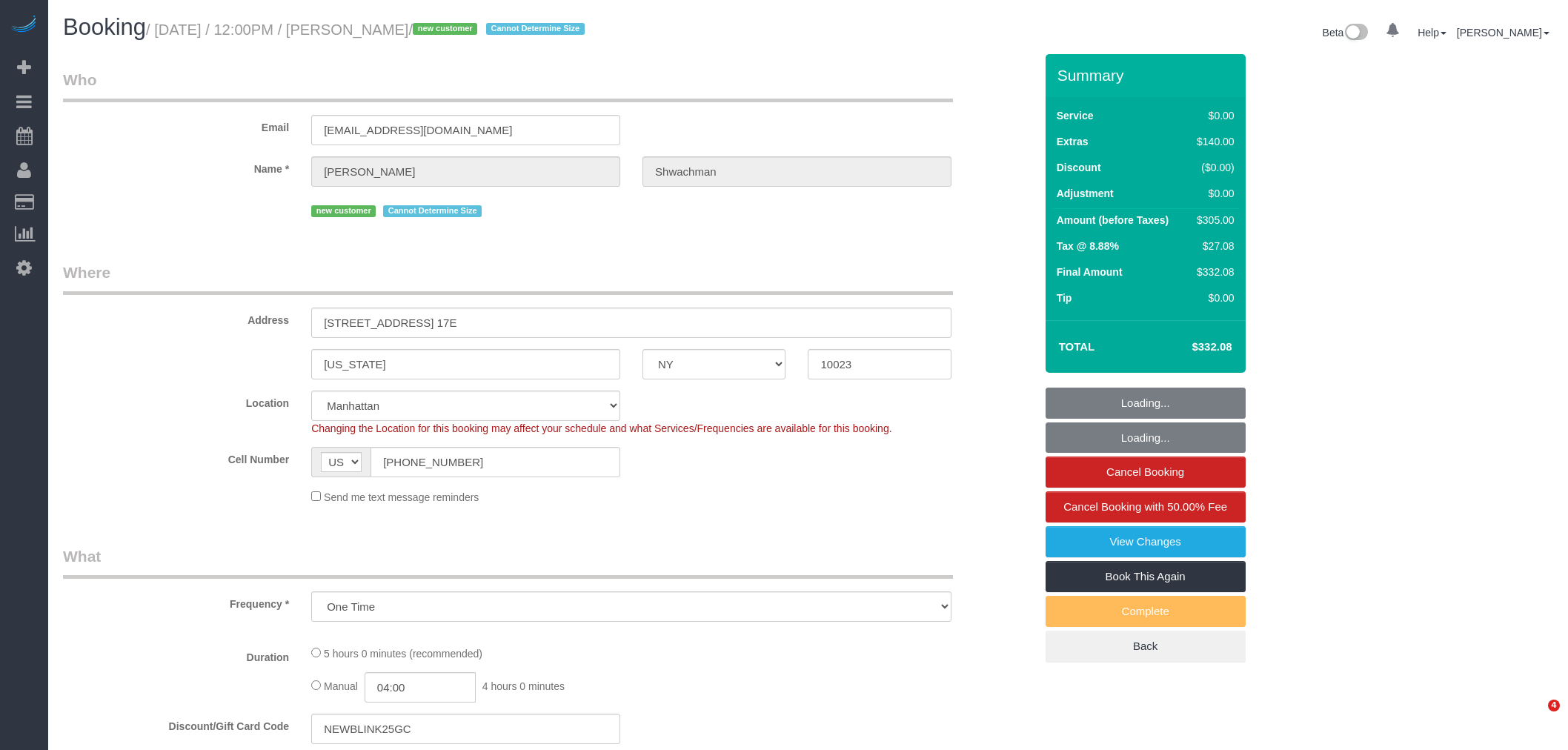
select select "NY"
select select "number:59"
select select "number:77"
select select "number:15"
select select "number:5"
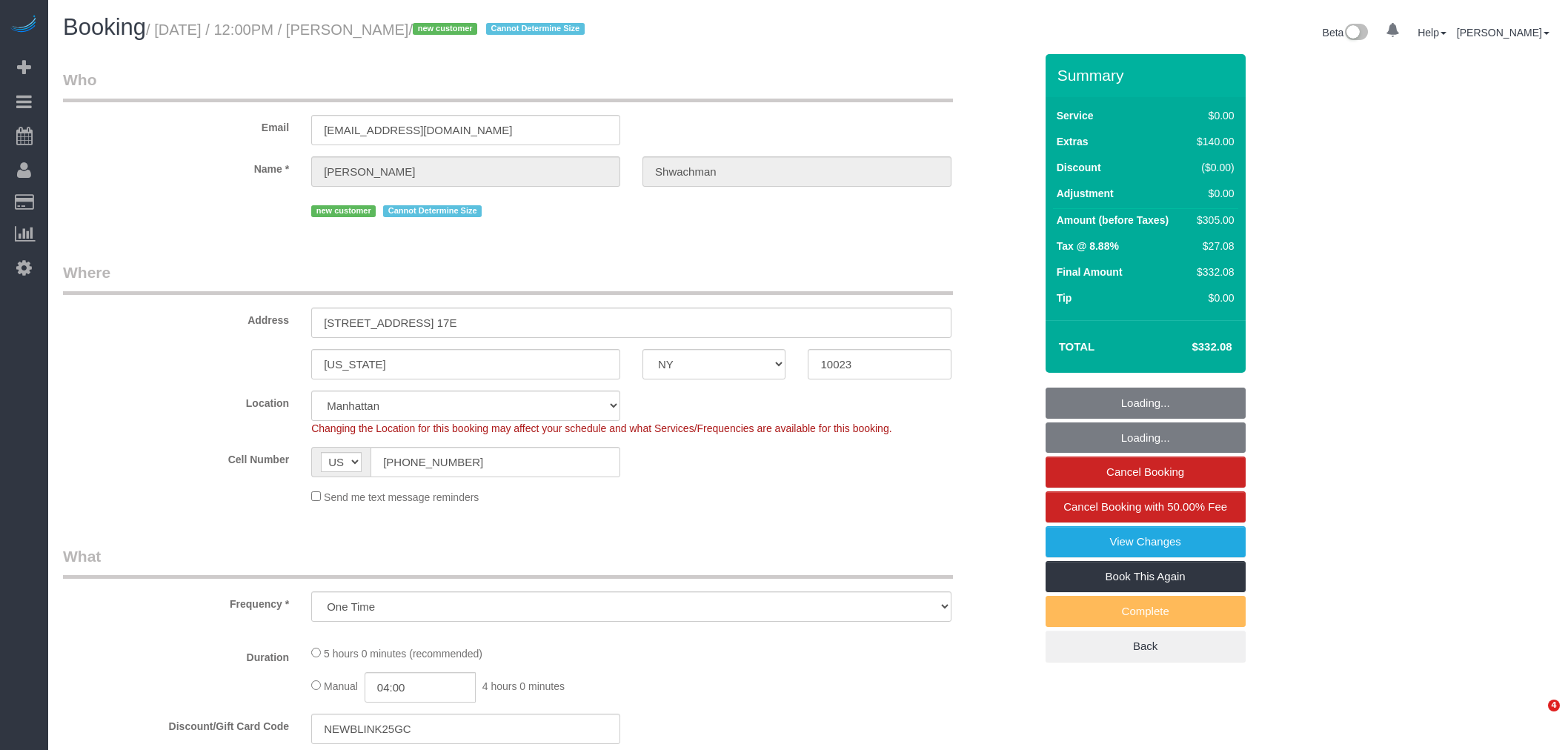
select select "object:993"
select select "1"
select select "2"
select select "spot1"
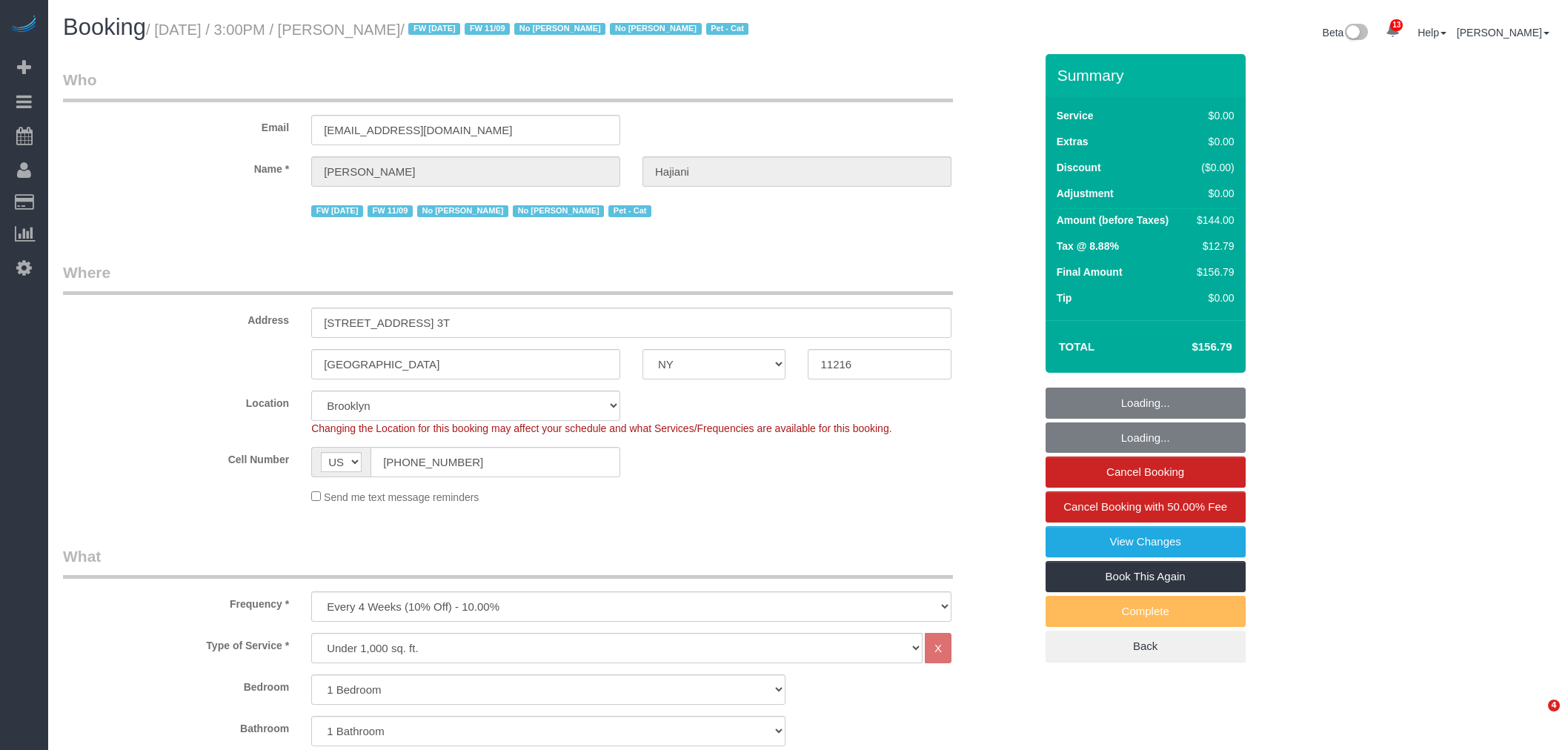
select select "NY"
select select "1"
select select "spot1"
select select "number:89"
select select "number:90"
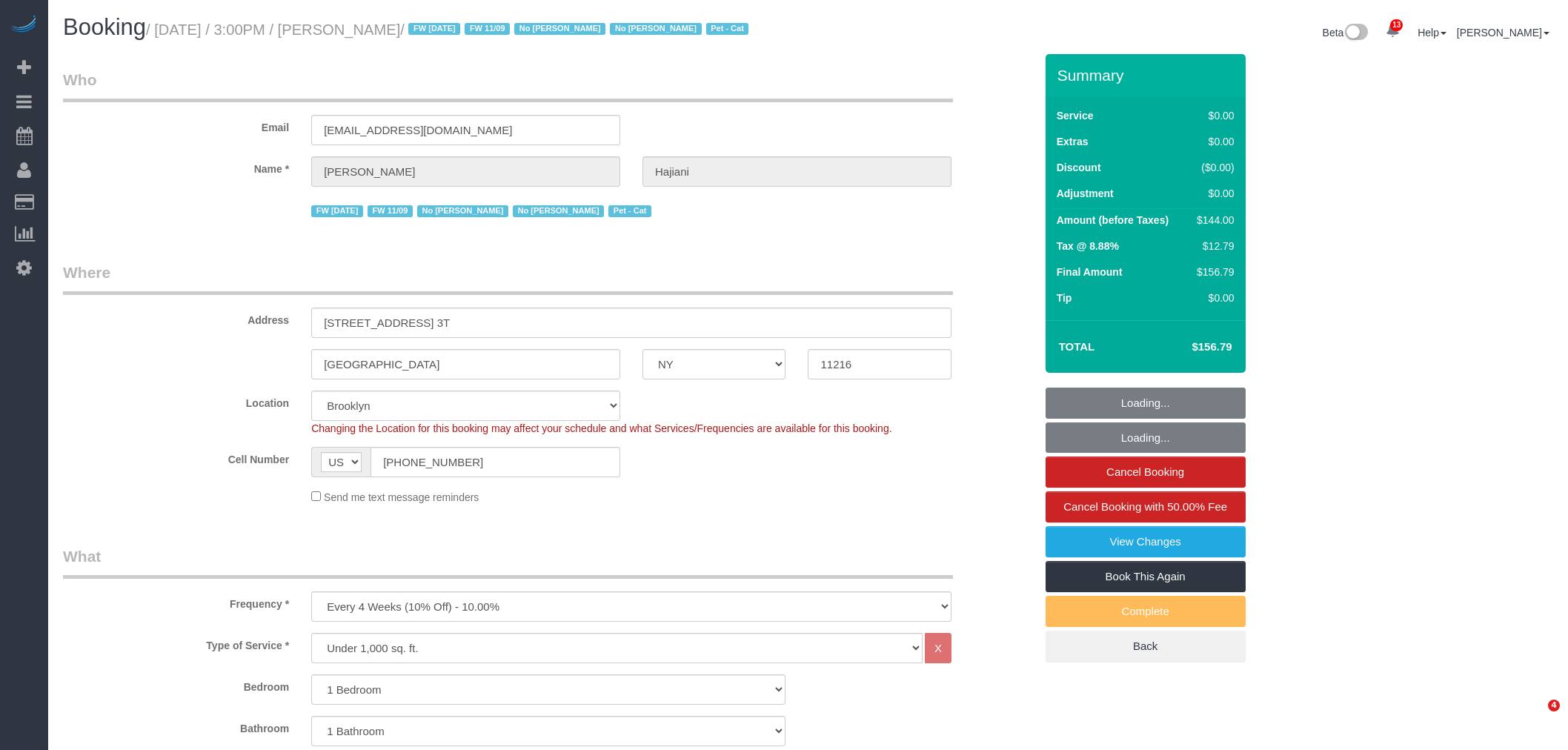
select select "number:14"
select select "number:7"
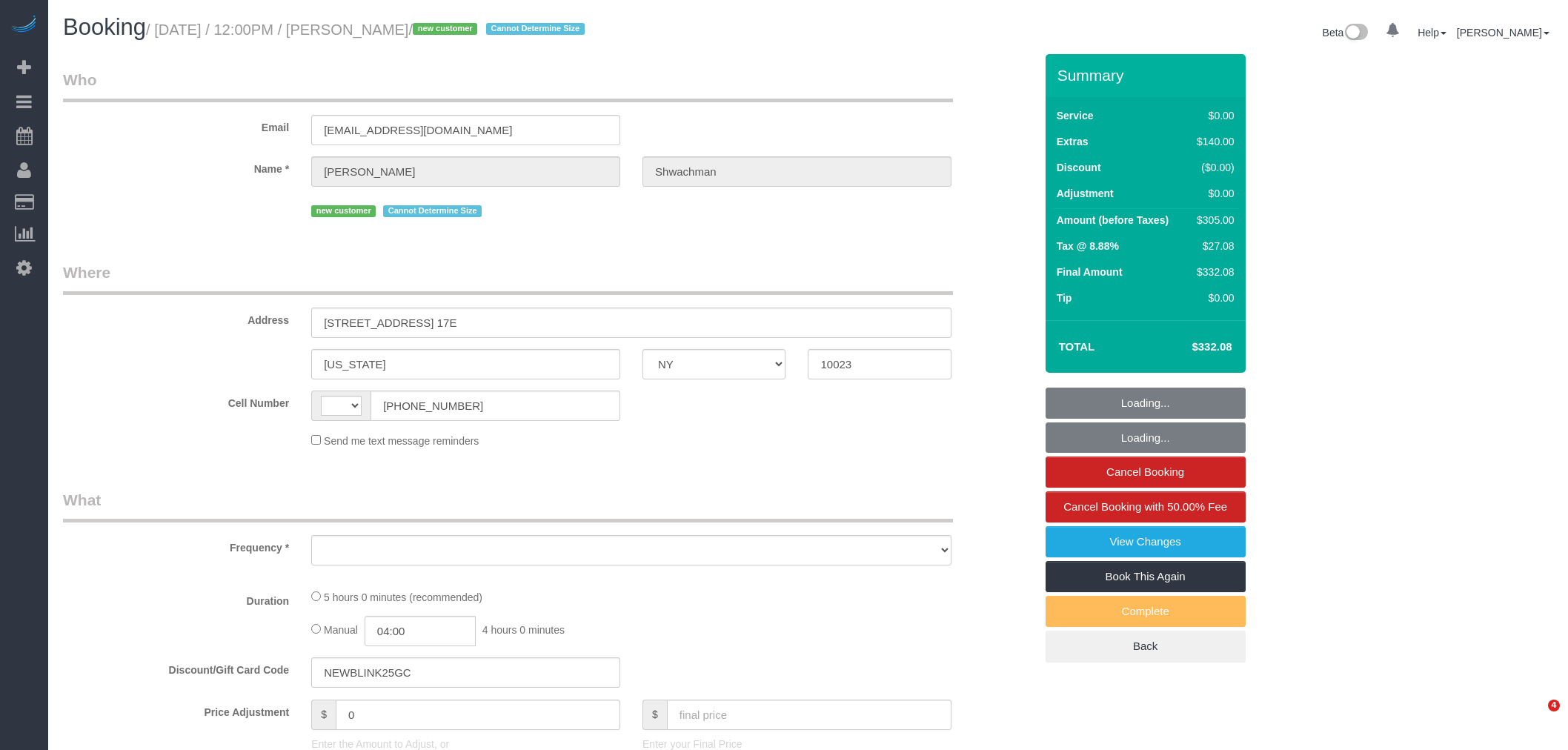
select select "NY"
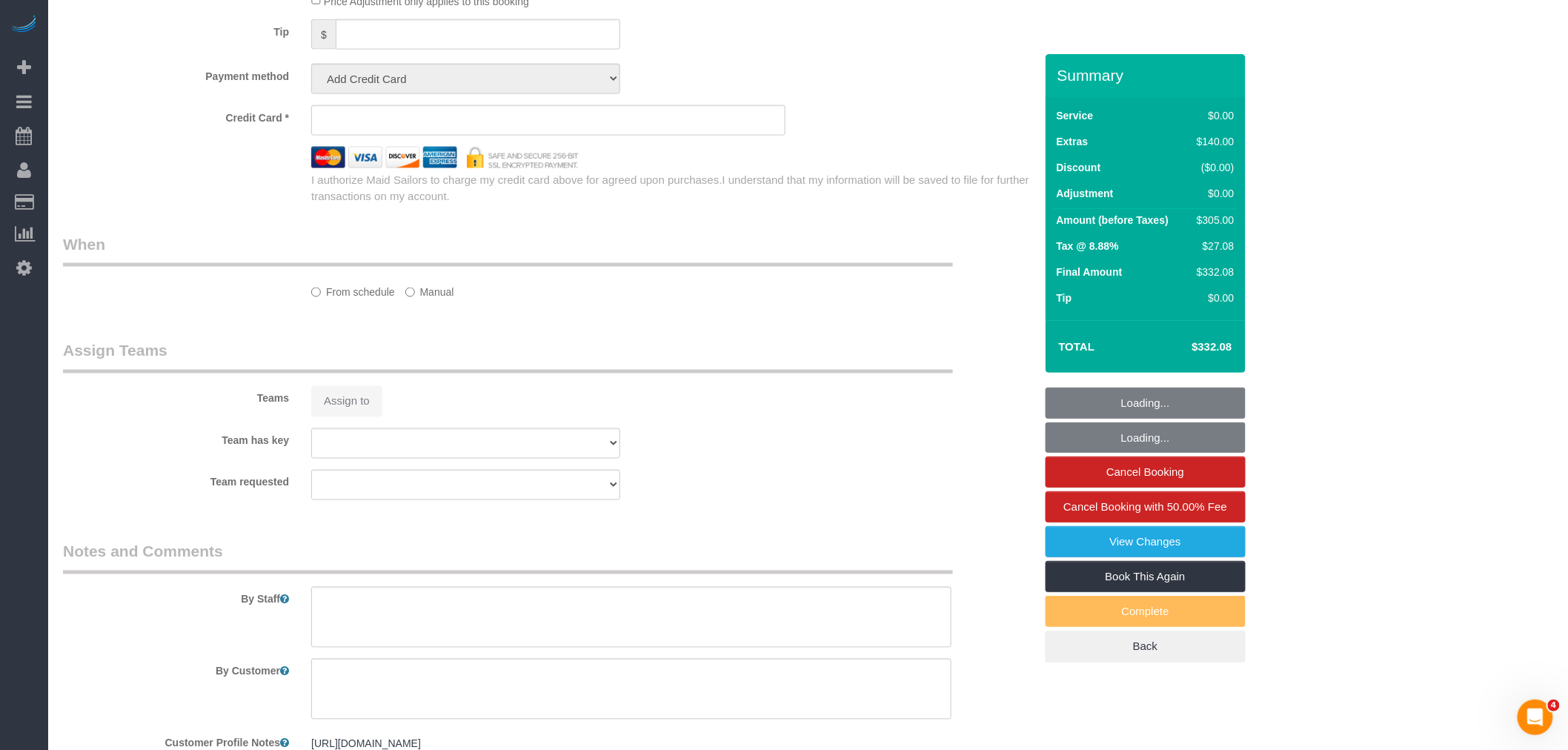
select select "string:[GEOGRAPHIC_DATA]"
select select "object:739"
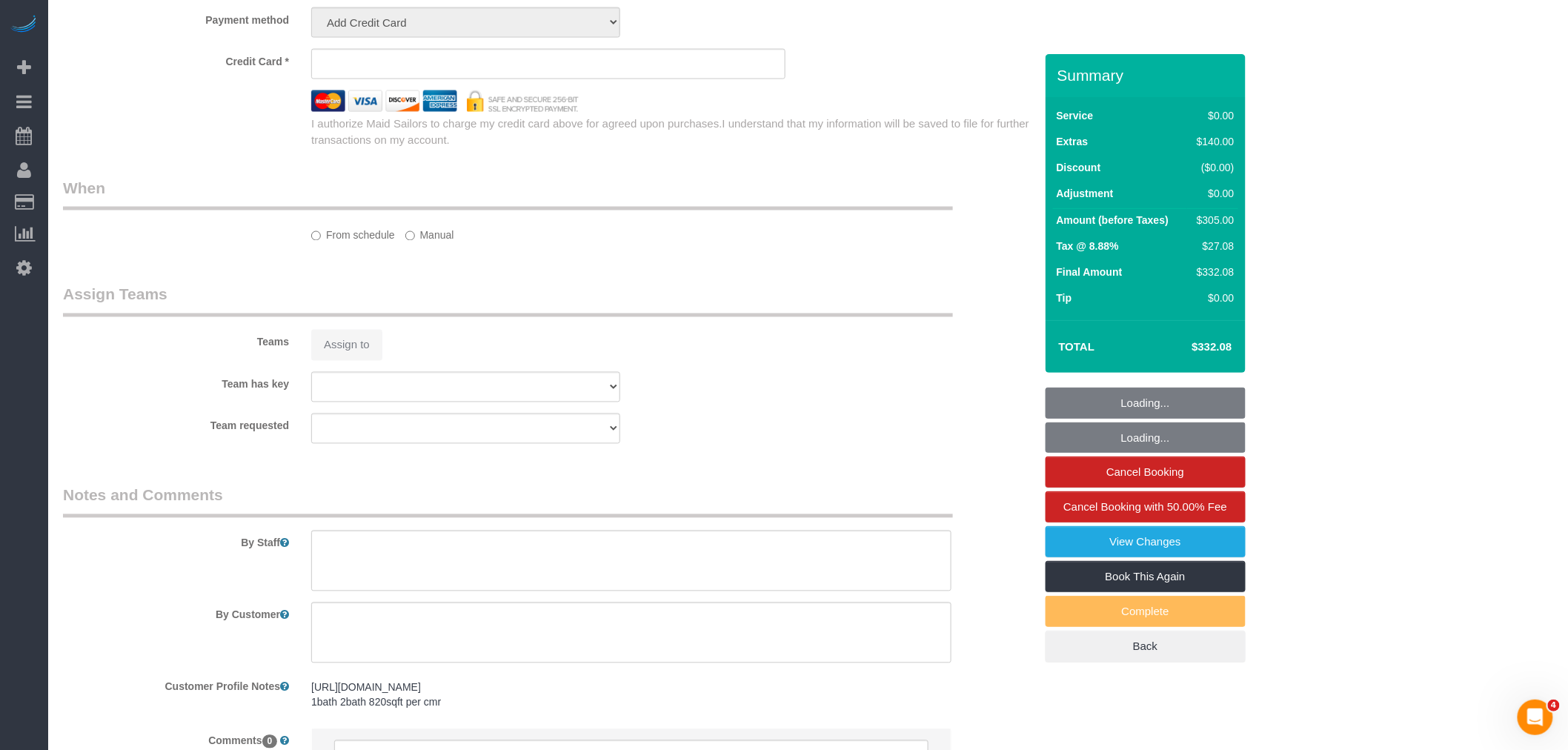
select select "spot1"
select select "number:59"
select select "number:77"
select select "number:15"
select select "number:5"
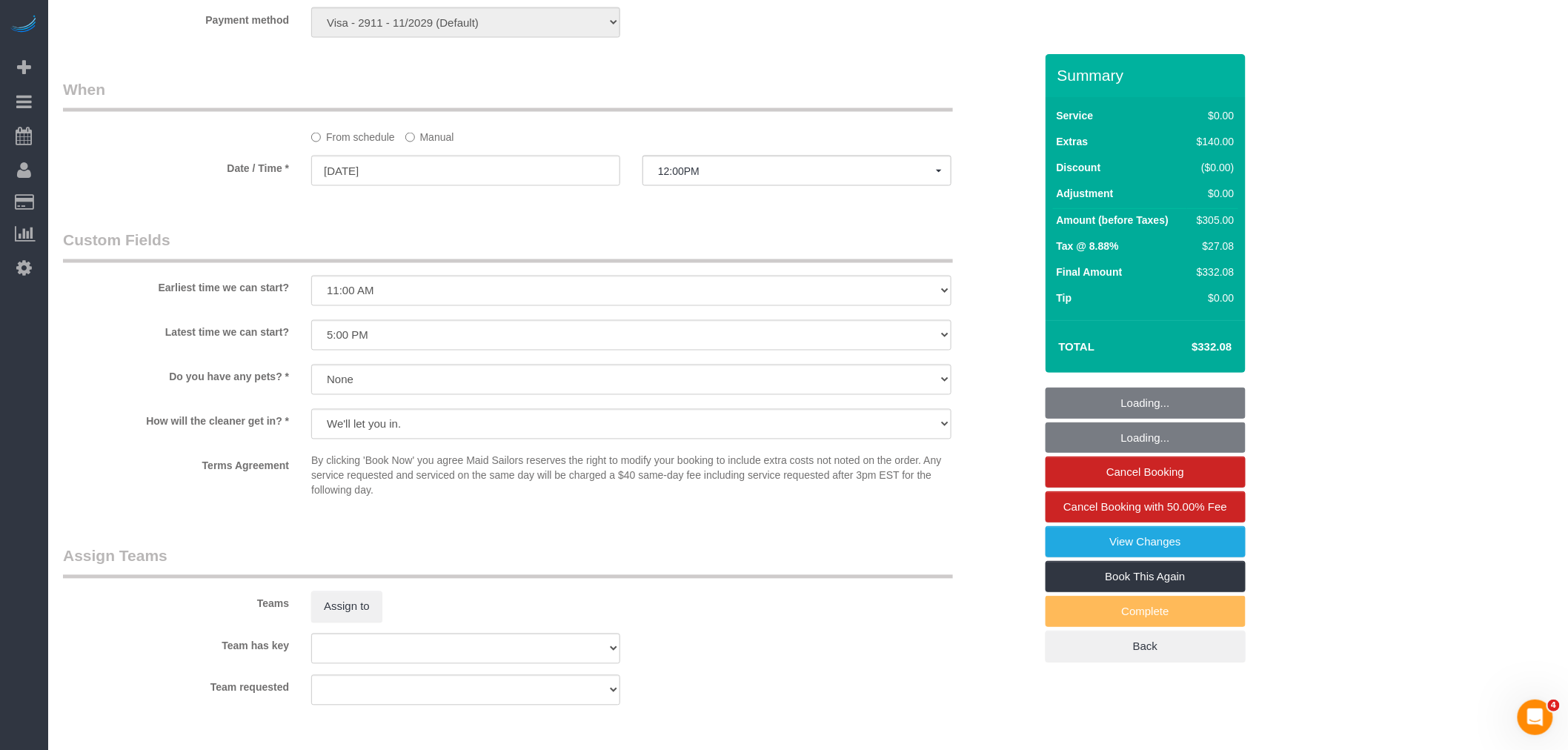
select select "object:1404"
select select "string:stripe-pm_1S4X6M4VGloSiKo7KyTF8rpw"
select select "1"
select select "2"
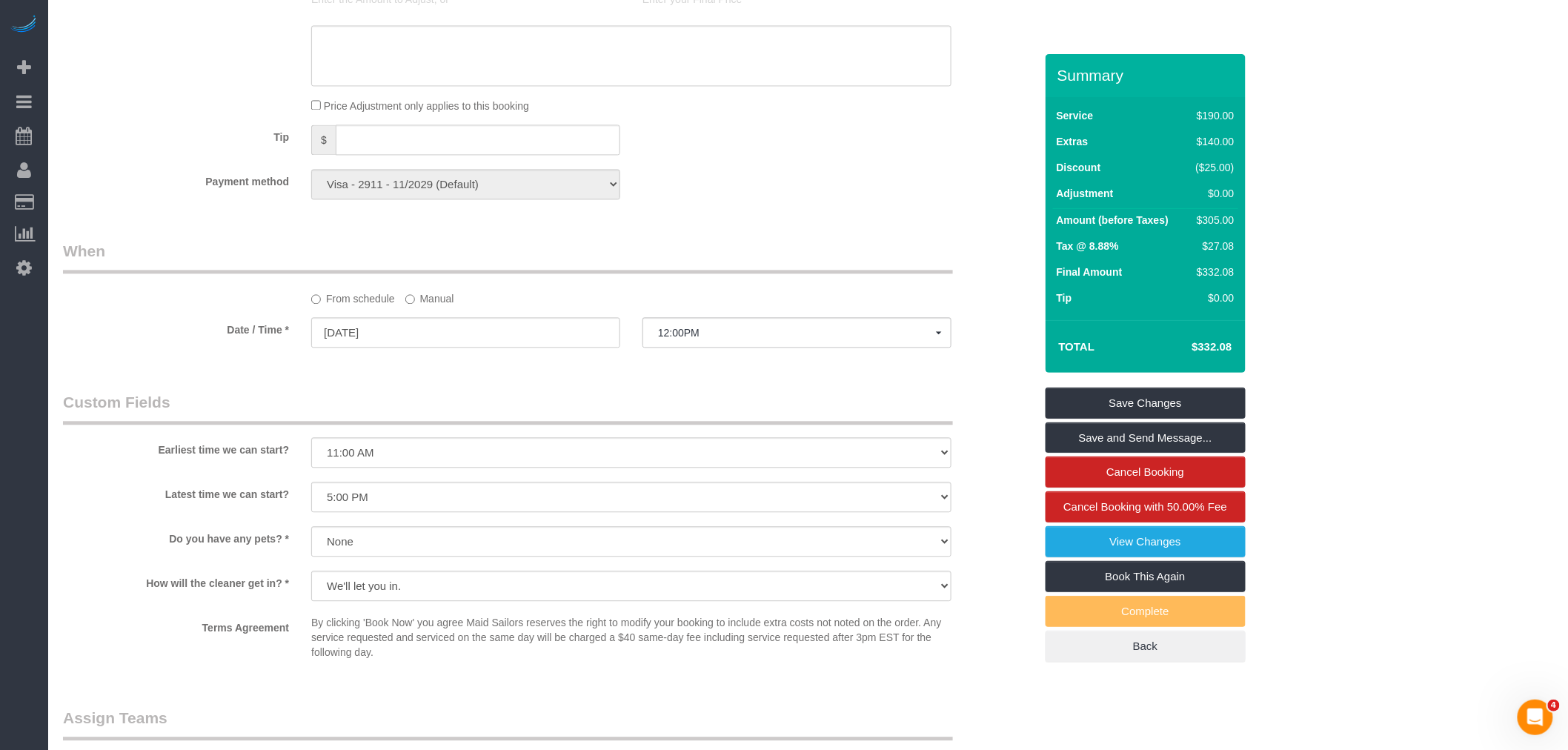
scroll to position [1399, 0]
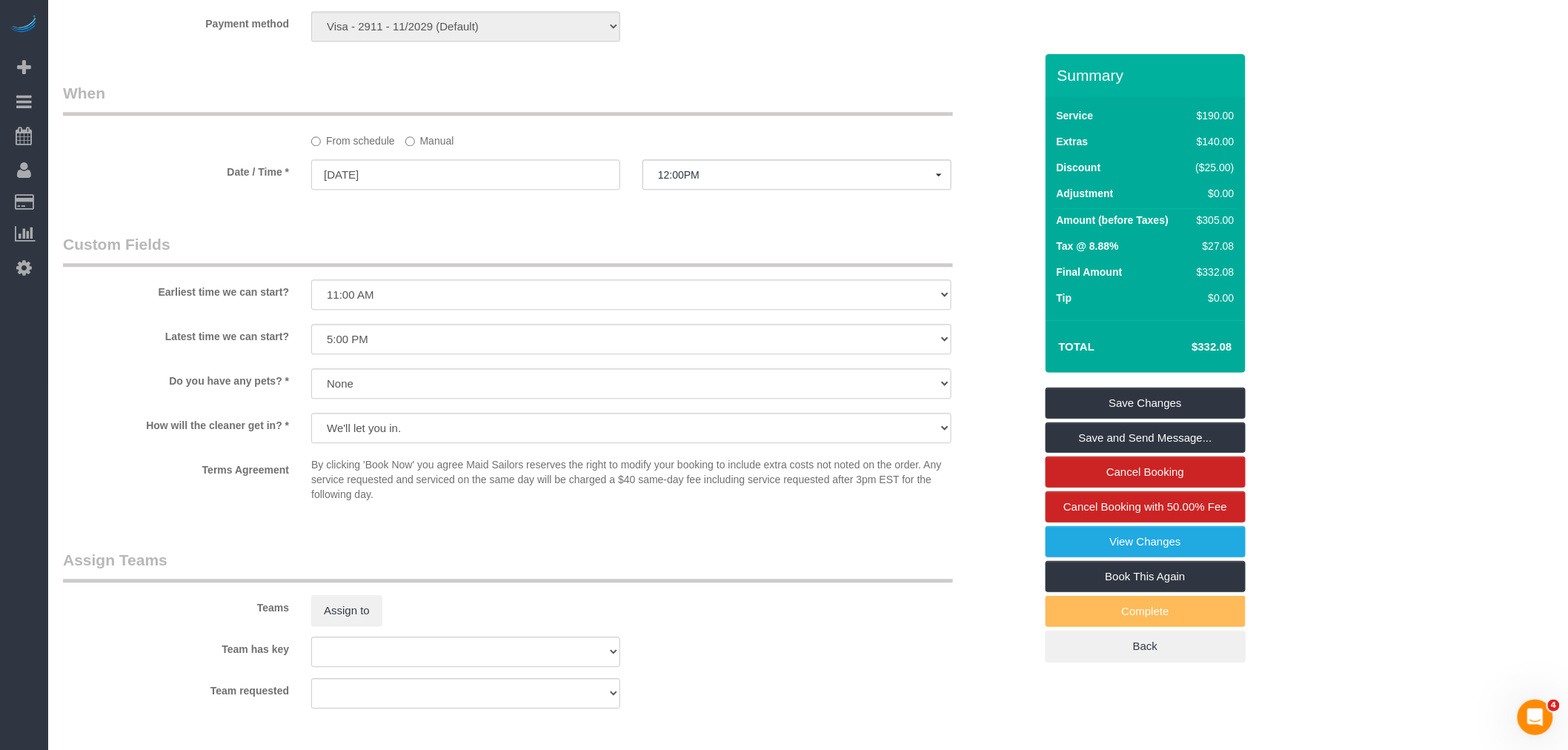
click at [426, 148] on label "Manual" at bounding box center [429, 138] width 49 height 20
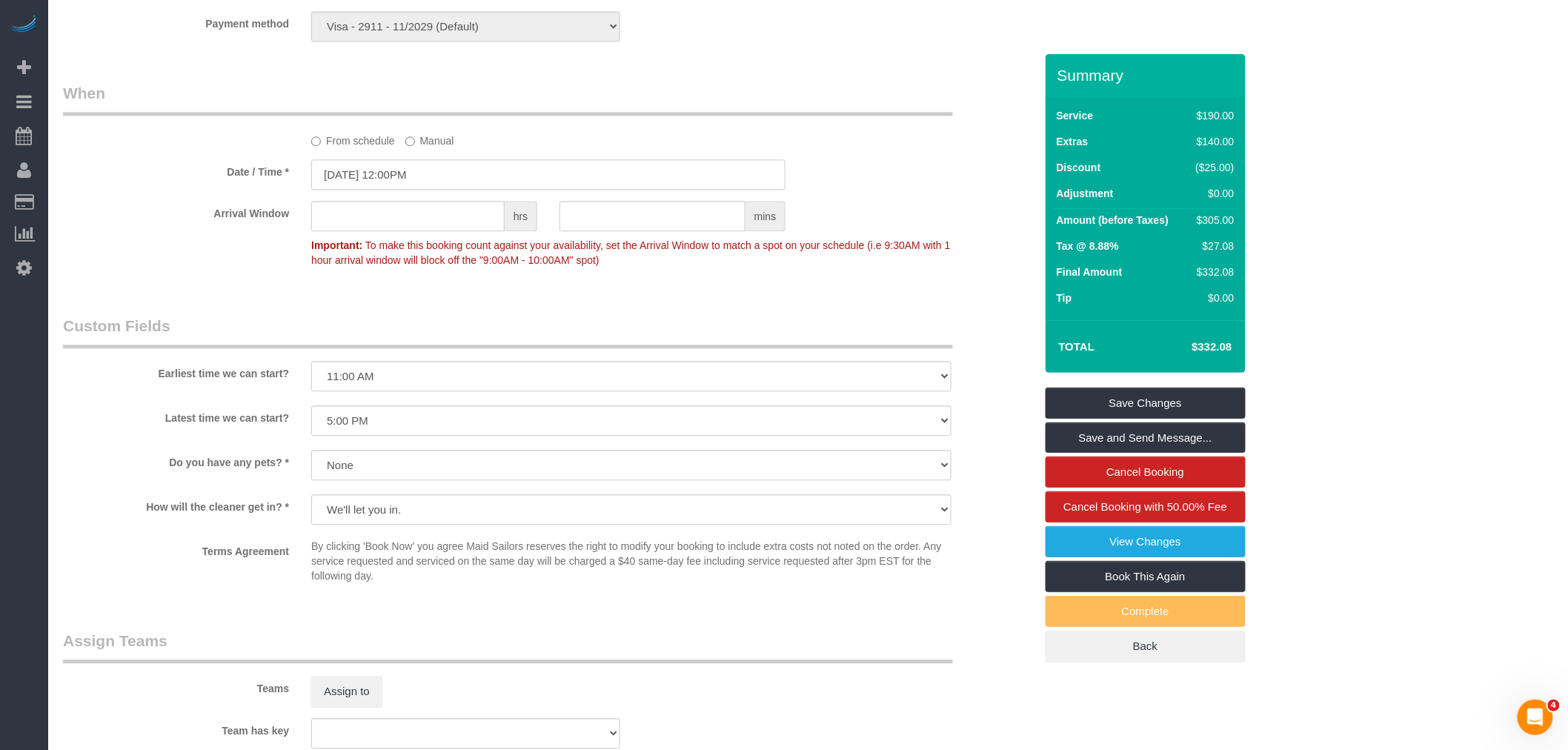
click at [438, 190] on input "[DATE] 12:00PM" at bounding box center [547, 175] width 474 height 30
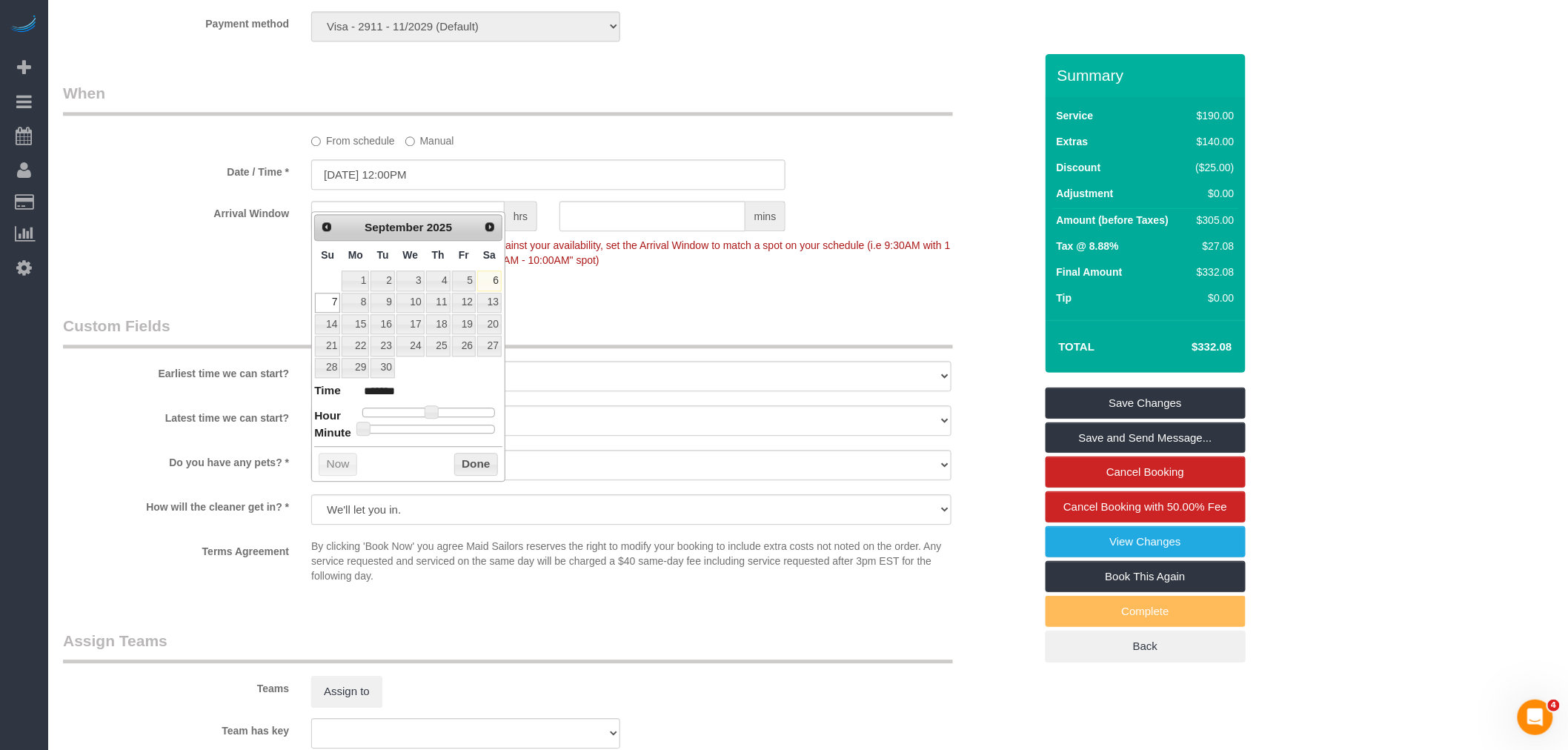
type input "[DATE] 2:00PM"
type input "******"
click at [444, 409] on div at bounding box center [428, 412] width 133 height 9
click at [473, 461] on button "Done" at bounding box center [476, 464] width 44 height 23
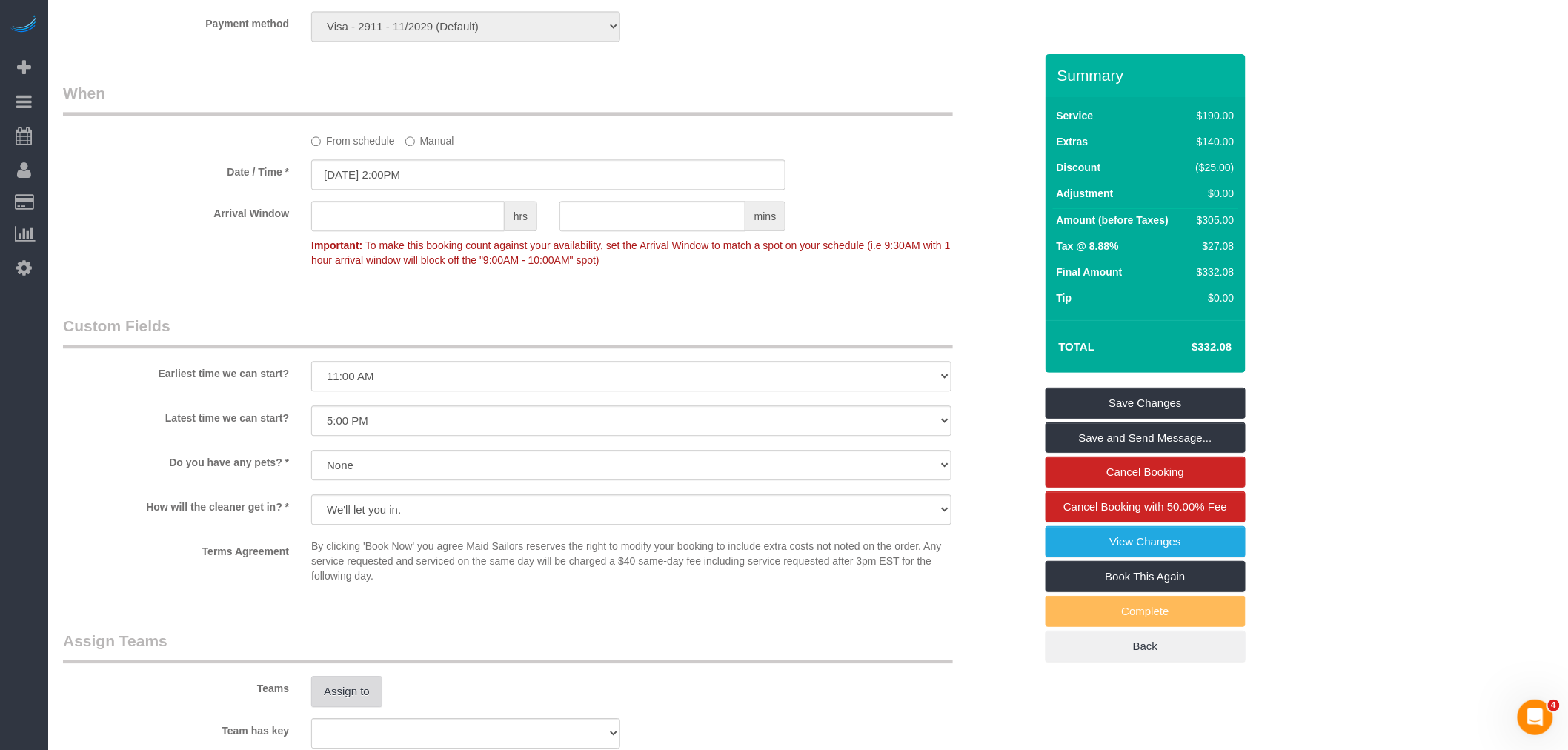
click at [351, 707] on button "Assign to" at bounding box center [346, 691] width 71 height 31
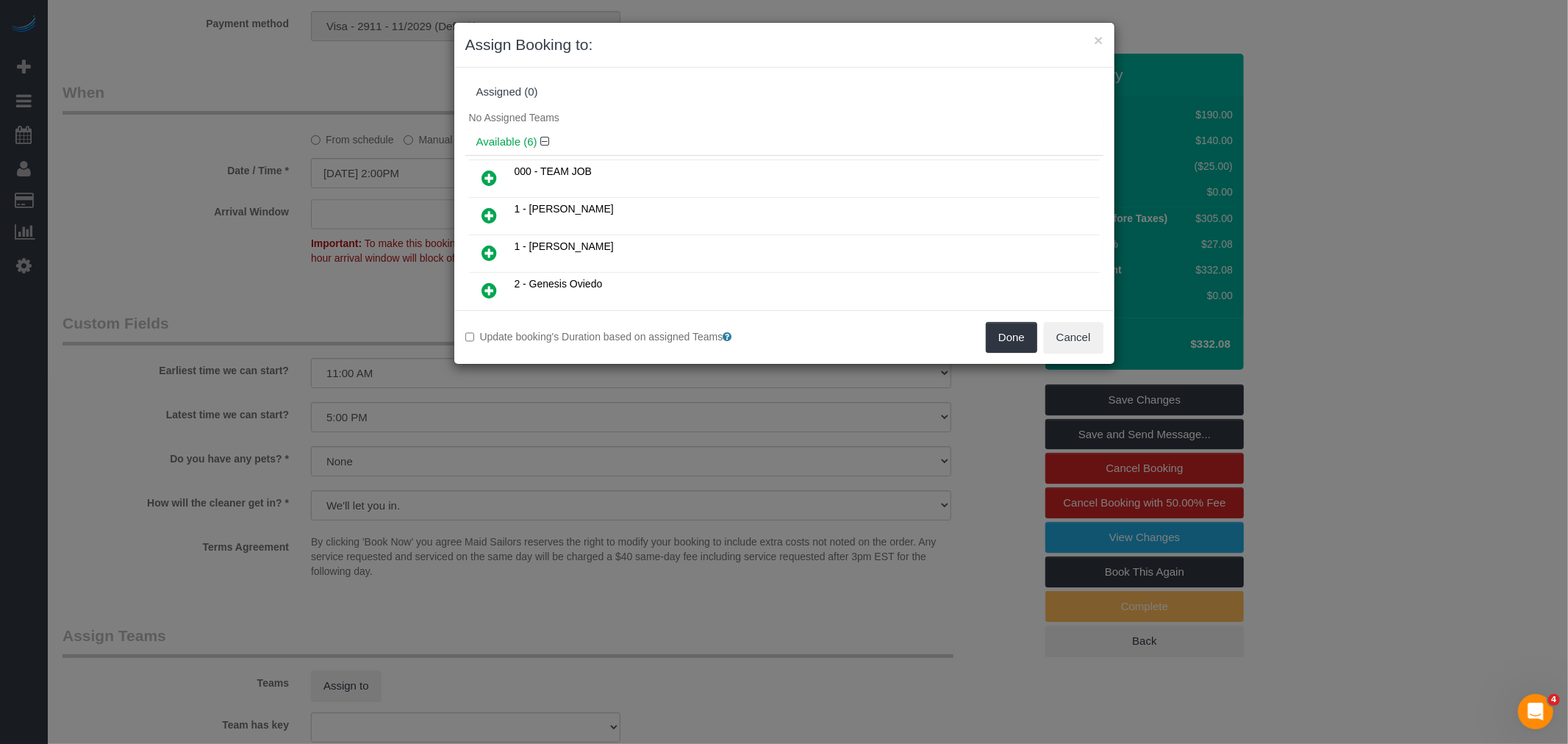
click at [492, 255] on icon at bounding box center [490, 253] width 15 height 18
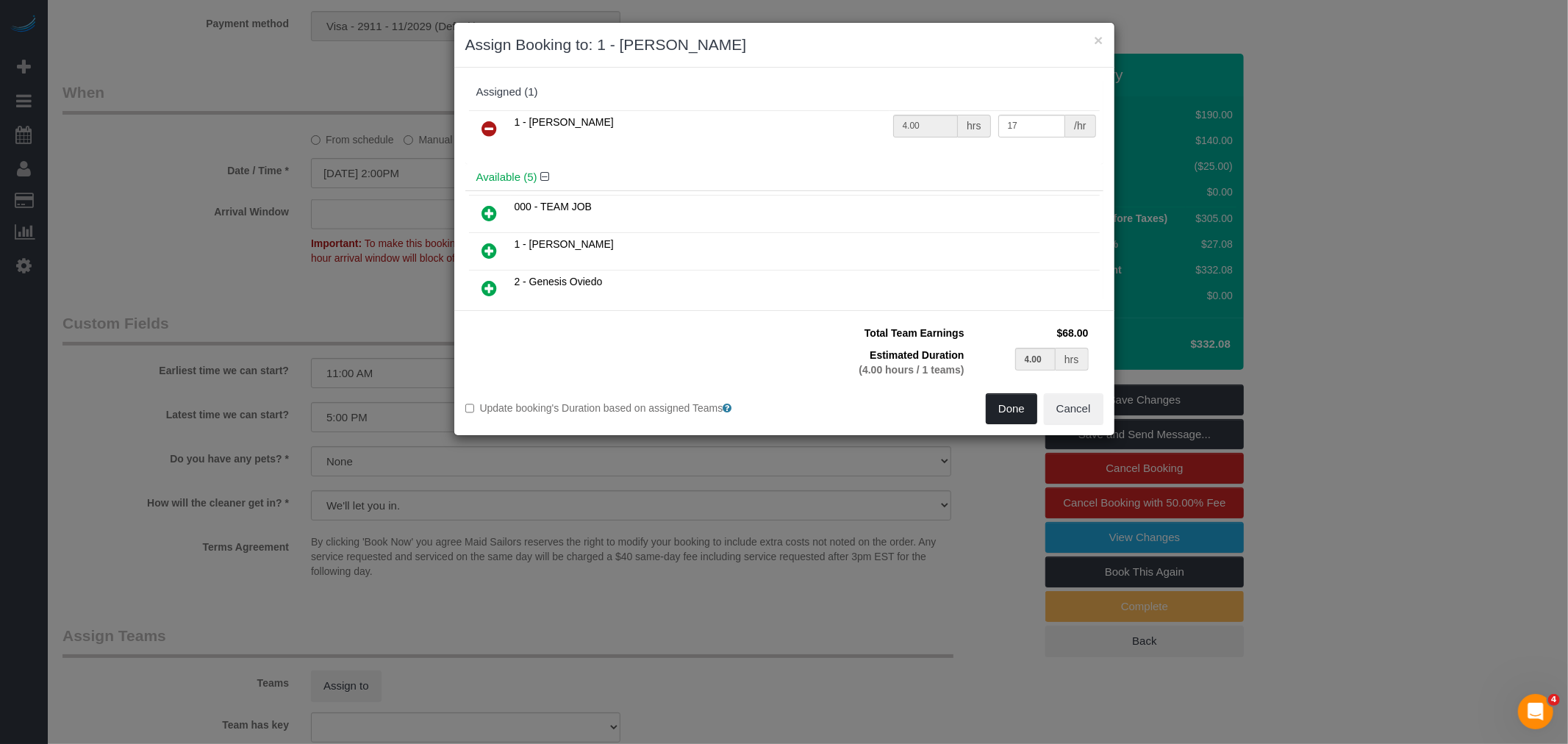
click at [1022, 404] on button "Done" at bounding box center [1012, 408] width 52 height 31
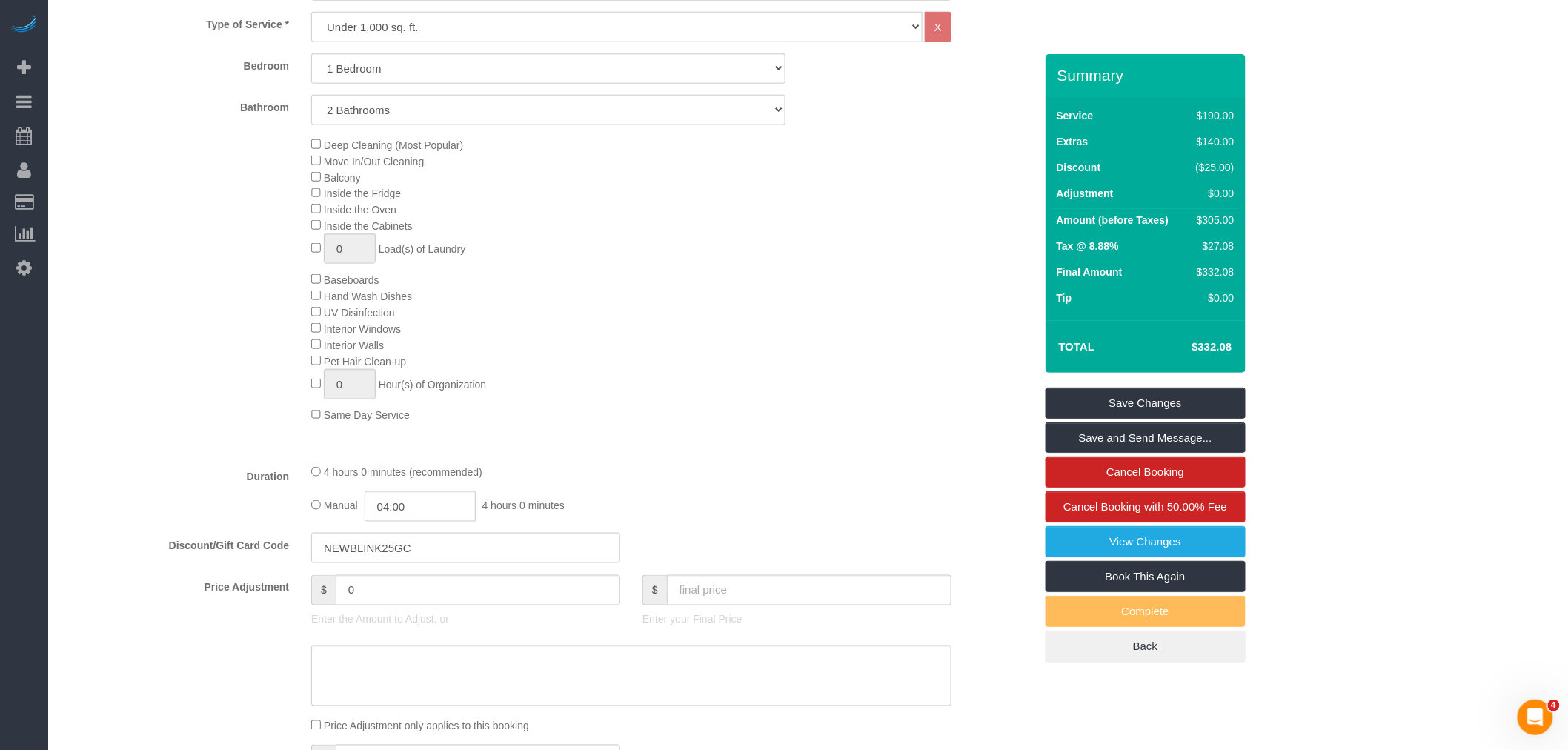
scroll to position [658, 0]
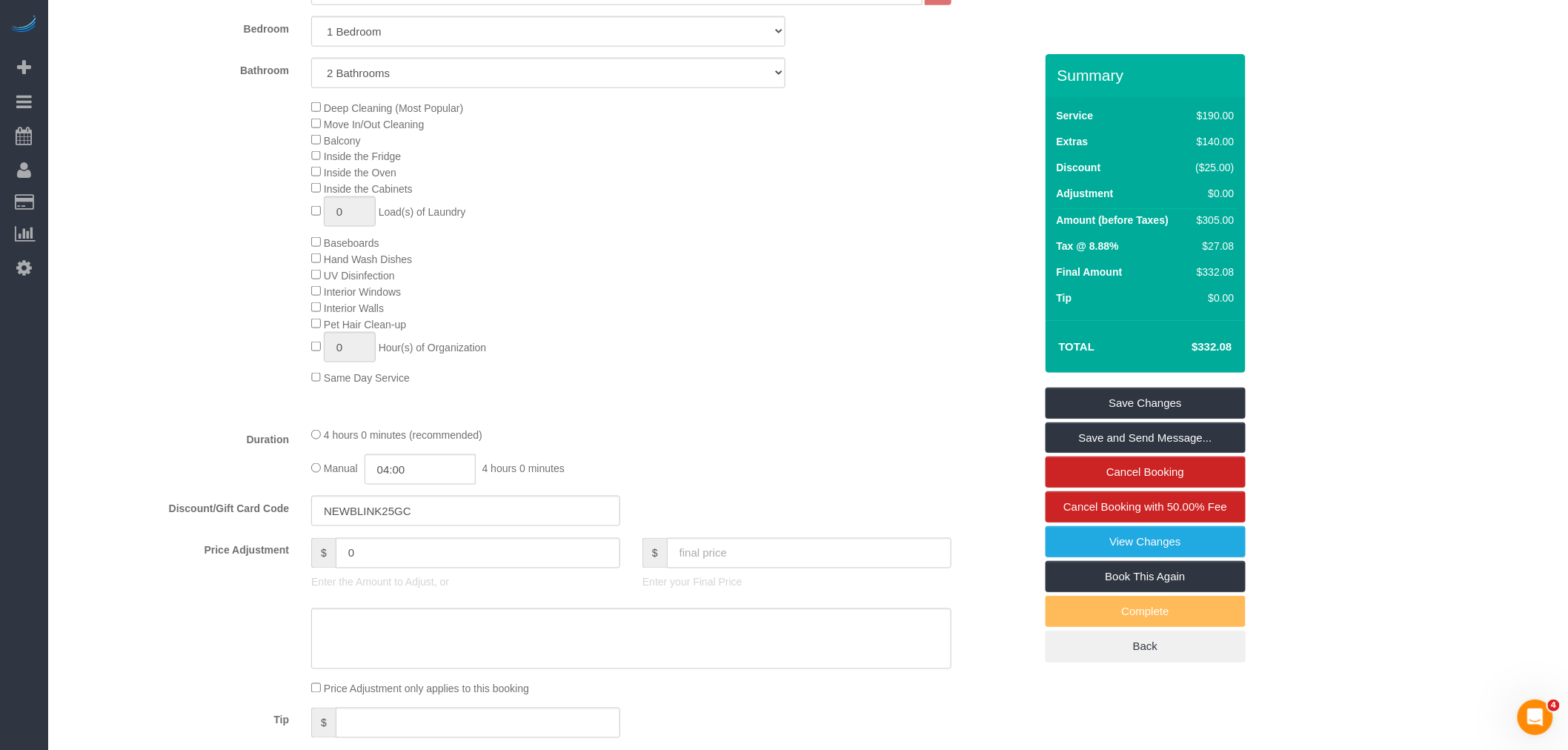
click at [315, 444] on div "4 hours 0 minutes (recommended)" at bounding box center [631, 435] width 641 height 16
click at [605, 416] on div "Type of Service * Under 1,000 sq. ft. 1,001 - 1,500 sq. ft. 1,500+ sq. ft. Cust…" at bounding box center [548, 195] width 971 height 441
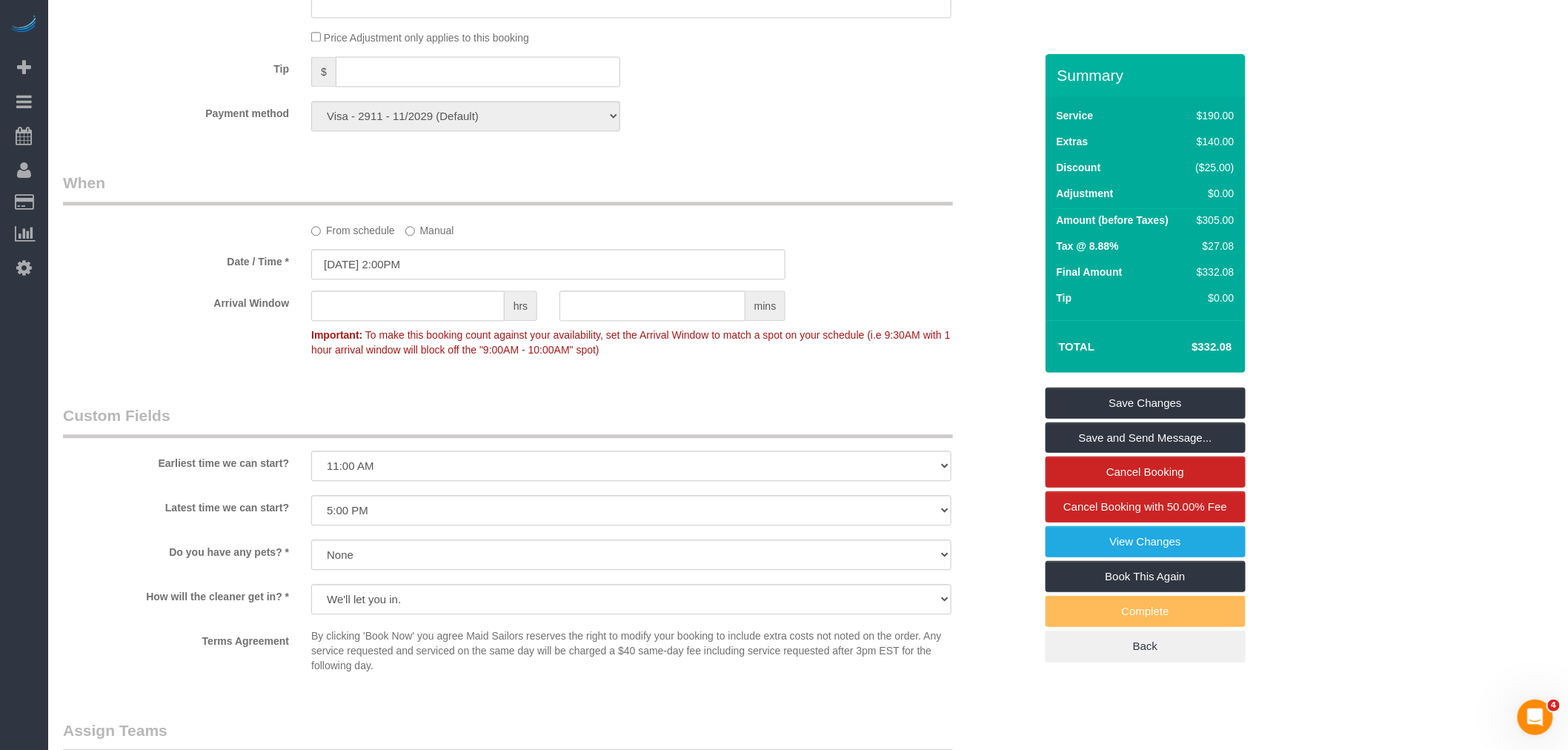
scroll to position [1317, 0]
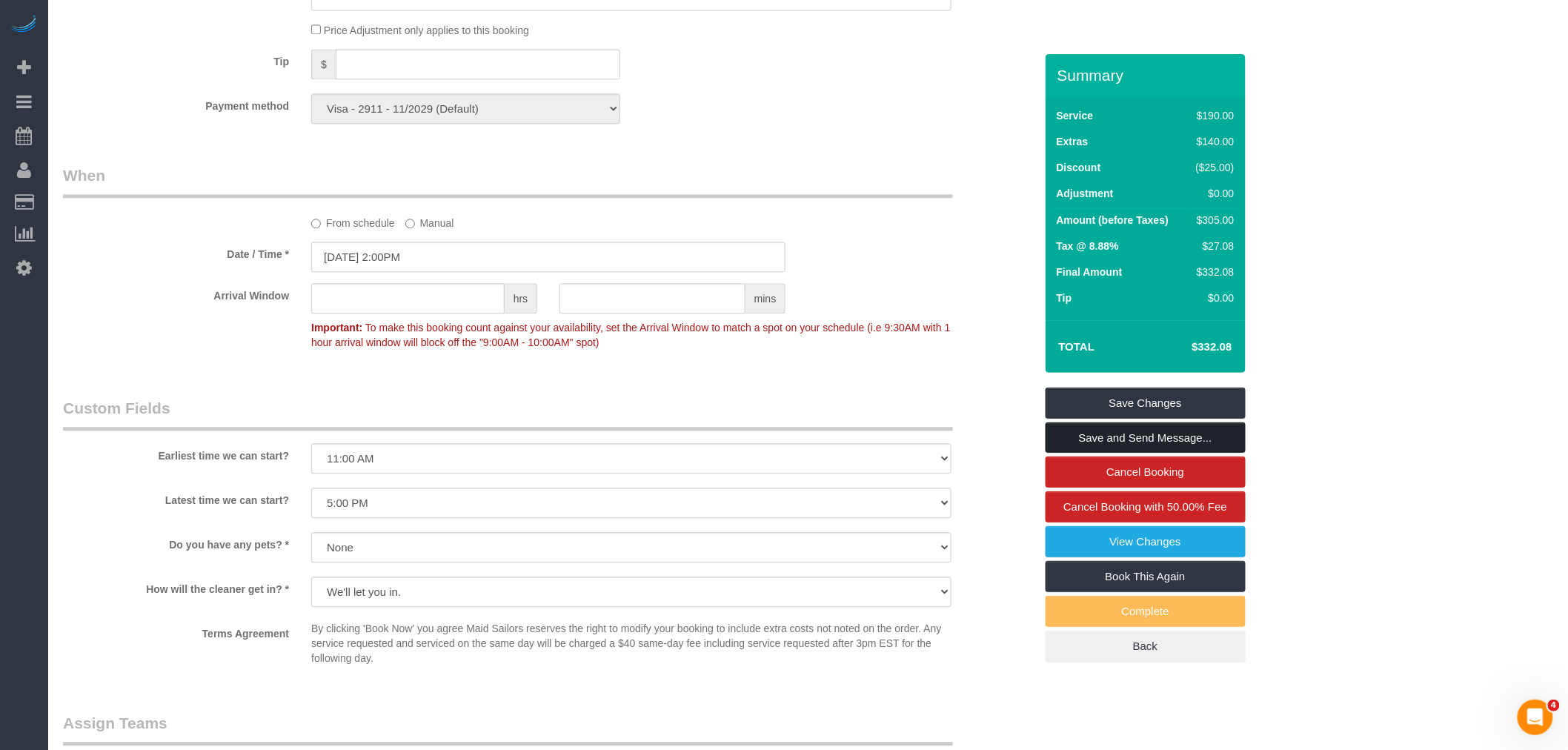
drag, startPoint x: 1149, startPoint y: 437, endPoint x: 1090, endPoint y: 442, distance: 59.2
click at [1149, 437] on link "Save and Send Message..." at bounding box center [1145, 437] width 200 height 31
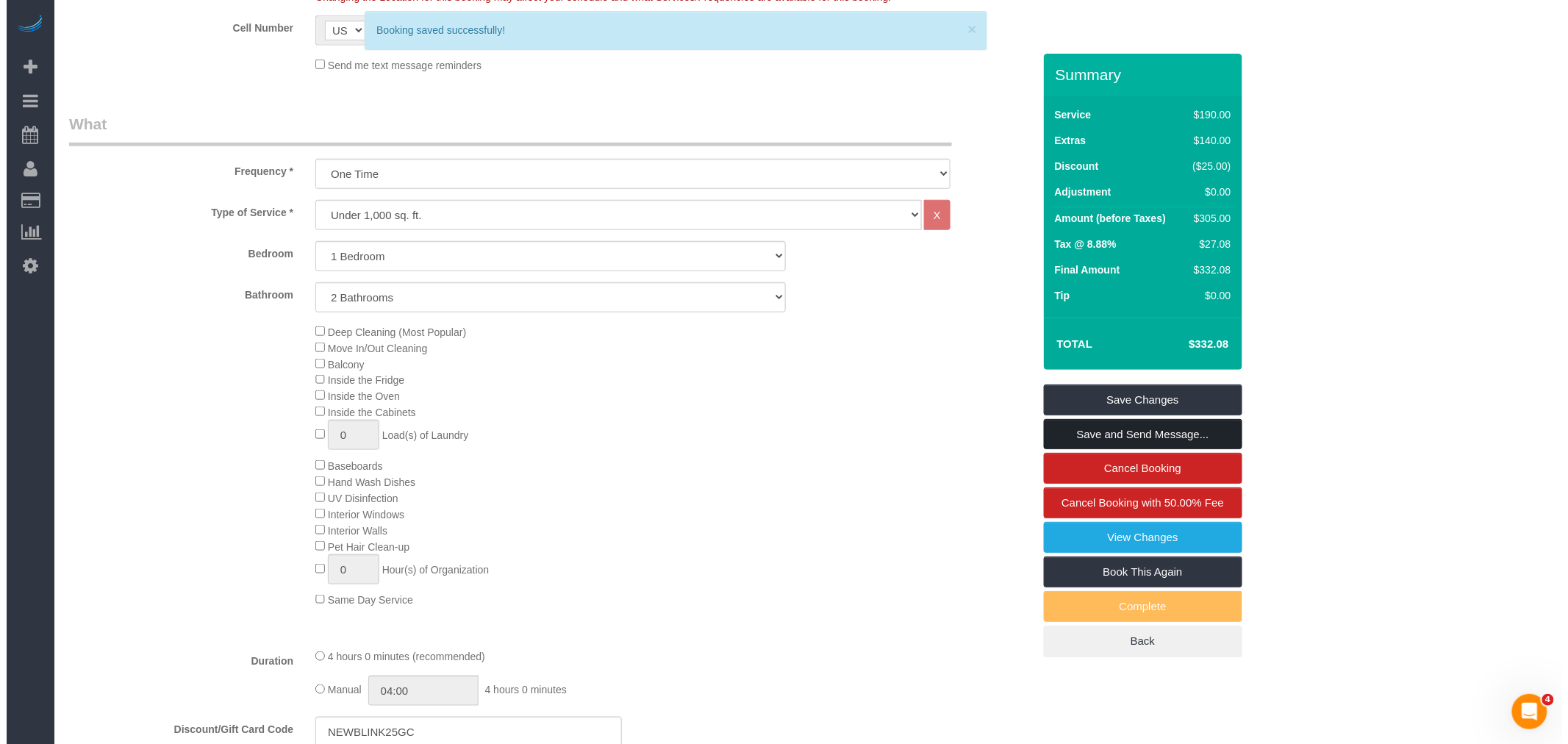
scroll to position [204, 0]
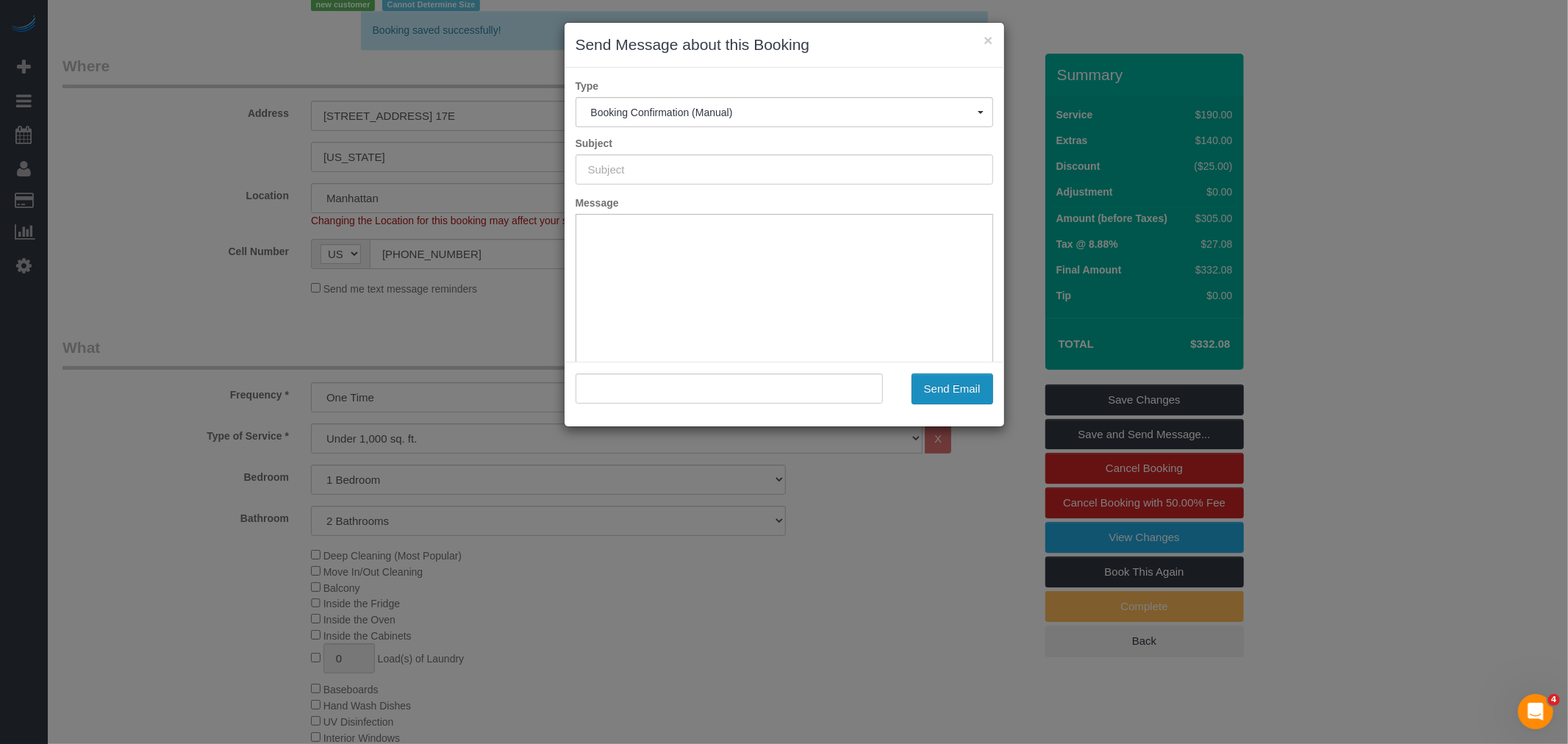
type input "Cleaning Confirmed for [DATE] 2:00pm"
type input ""[PERSON_NAME]" <[EMAIL_ADDRESS][DOMAIN_NAME]>"
drag, startPoint x: 939, startPoint y: 390, endPoint x: 708, endPoint y: 400, distance: 231.2
click at [941, 390] on button "Send Email" at bounding box center [953, 388] width 82 height 31
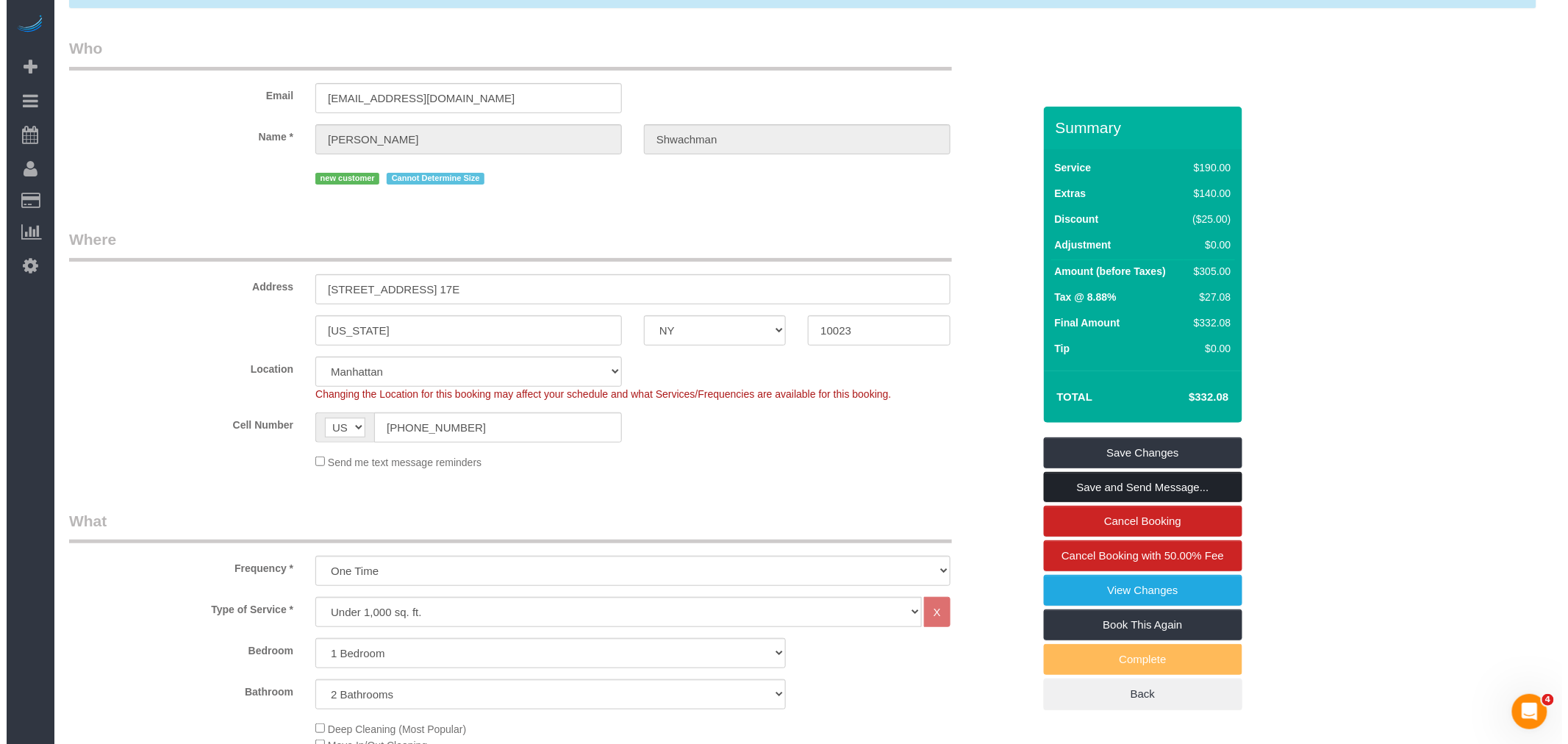
scroll to position [0, 0]
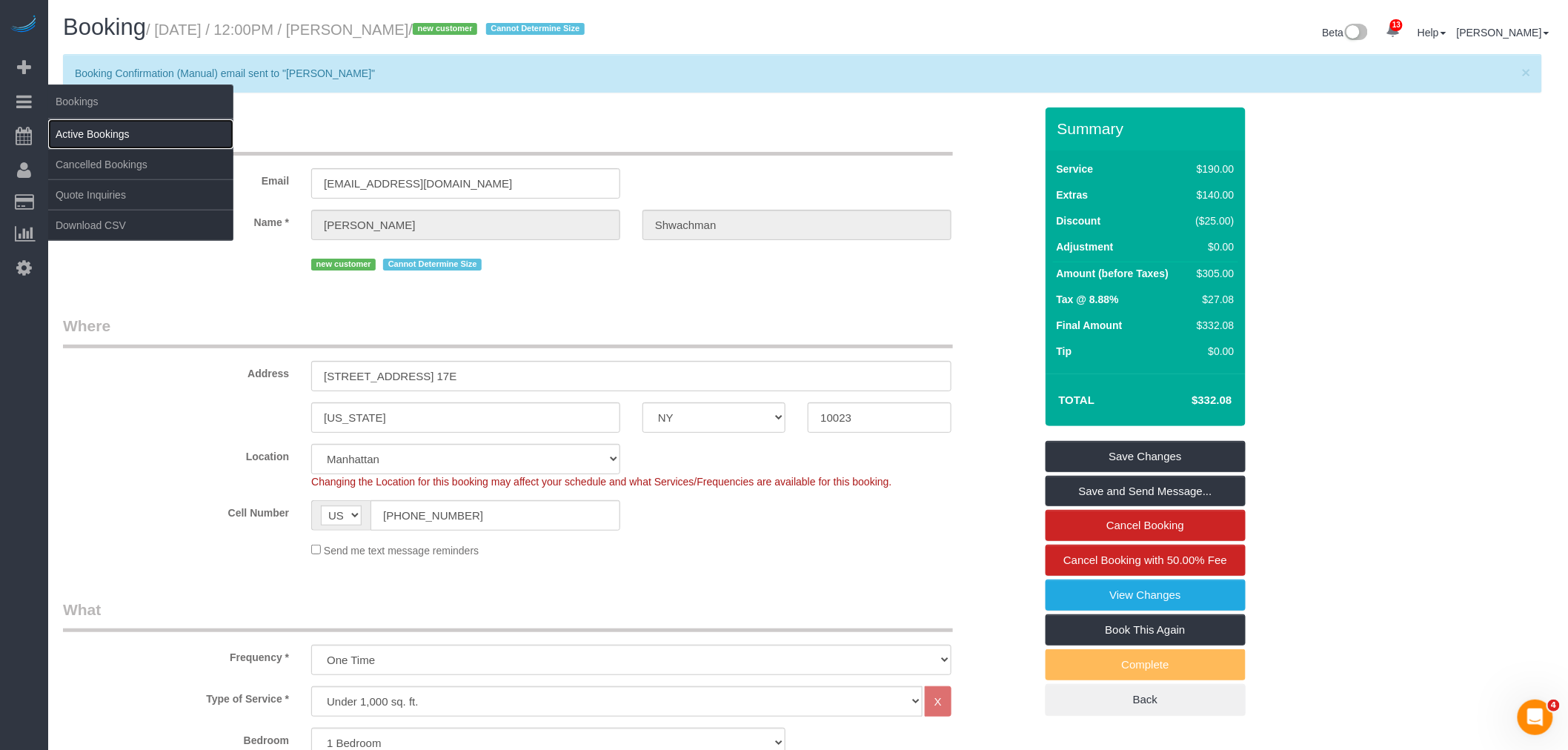
click at [98, 136] on link "Active Bookings" at bounding box center [141, 134] width 185 height 30
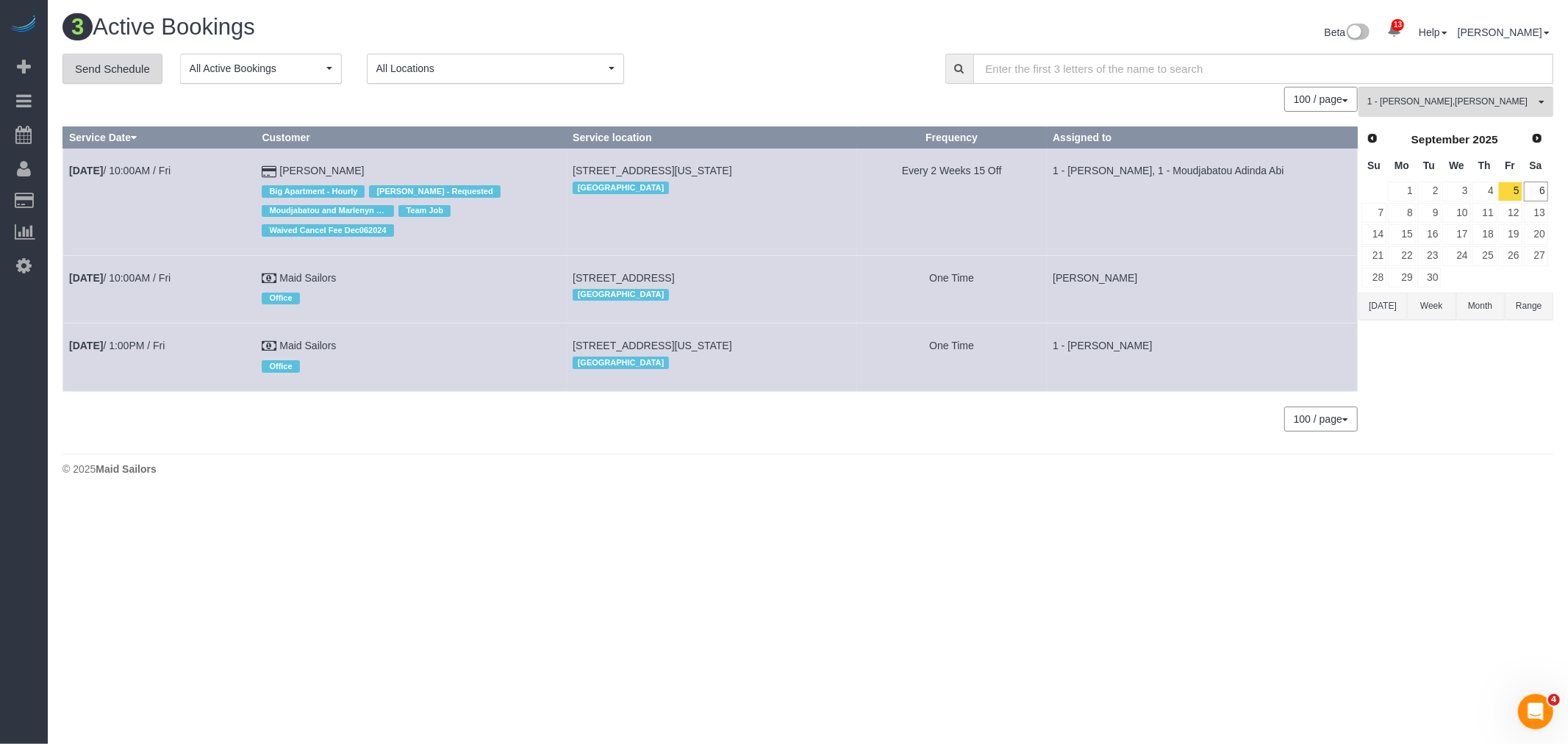
click at [108, 68] on link "Send Schedule" at bounding box center [112, 68] width 100 height 31
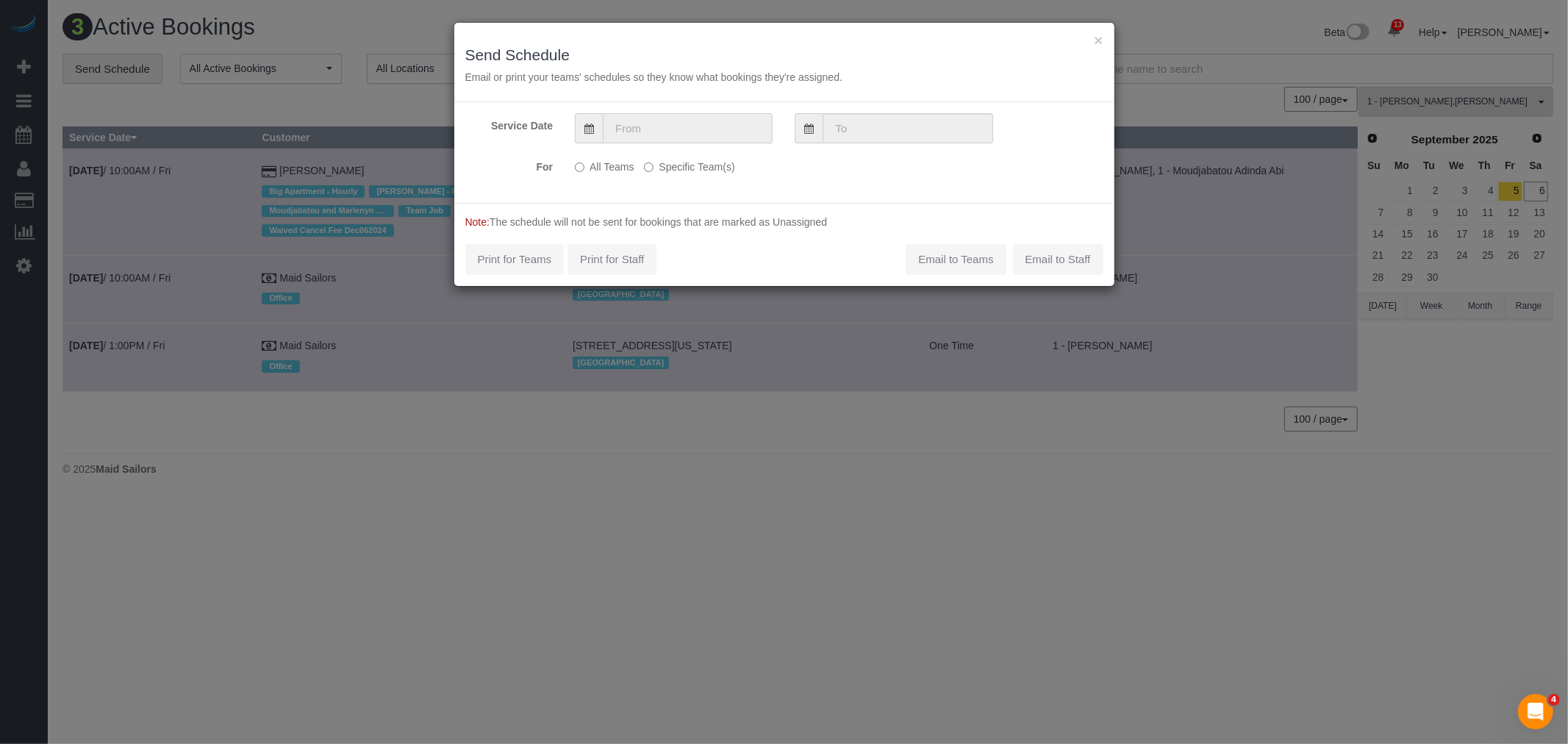
click at [685, 130] on input "text" at bounding box center [687, 128] width 170 height 30
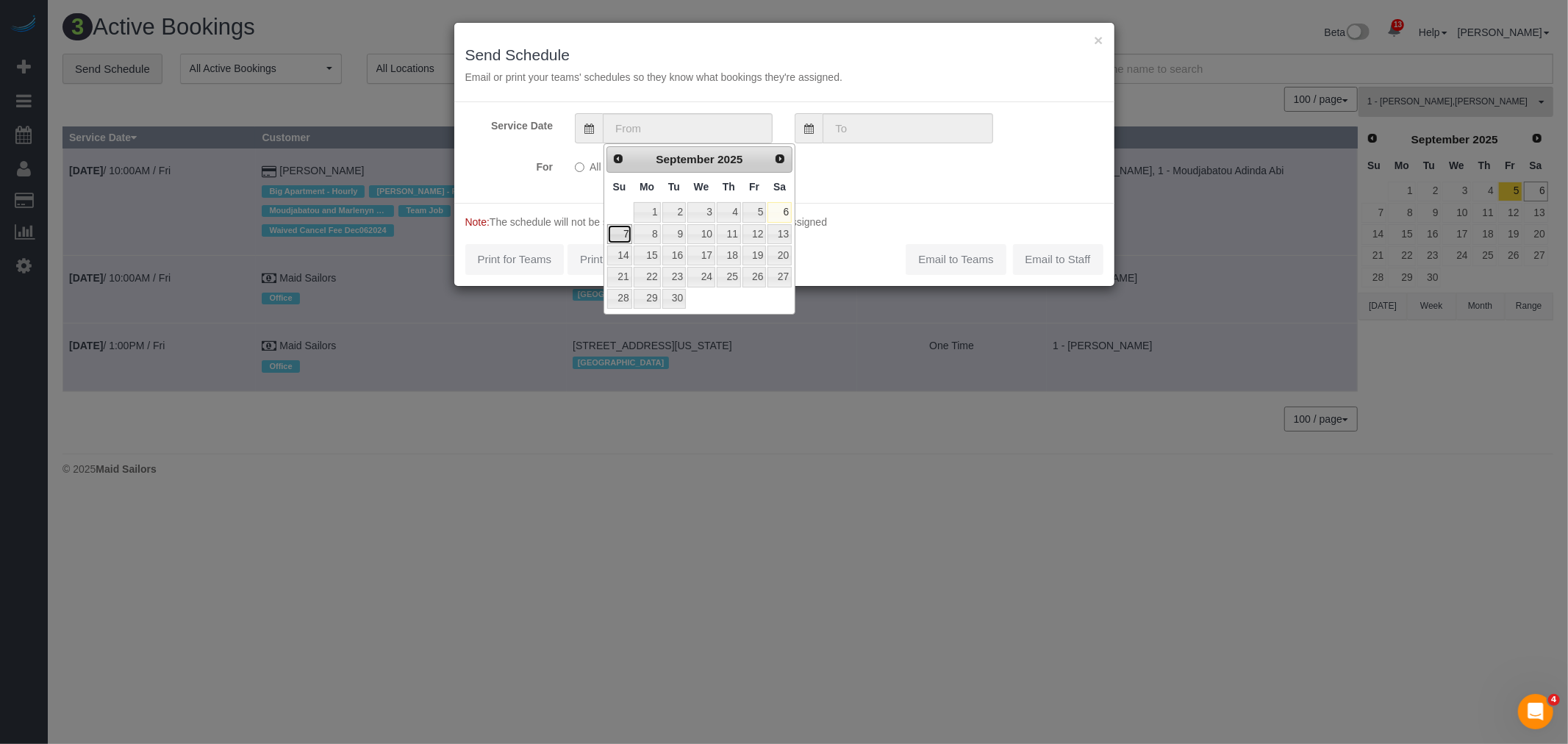
drag, startPoint x: 619, startPoint y: 234, endPoint x: 642, endPoint y: 230, distance: 23.3
click at [619, 233] on link "7" at bounding box center [620, 234] width 25 height 20
type input "[DATE]"
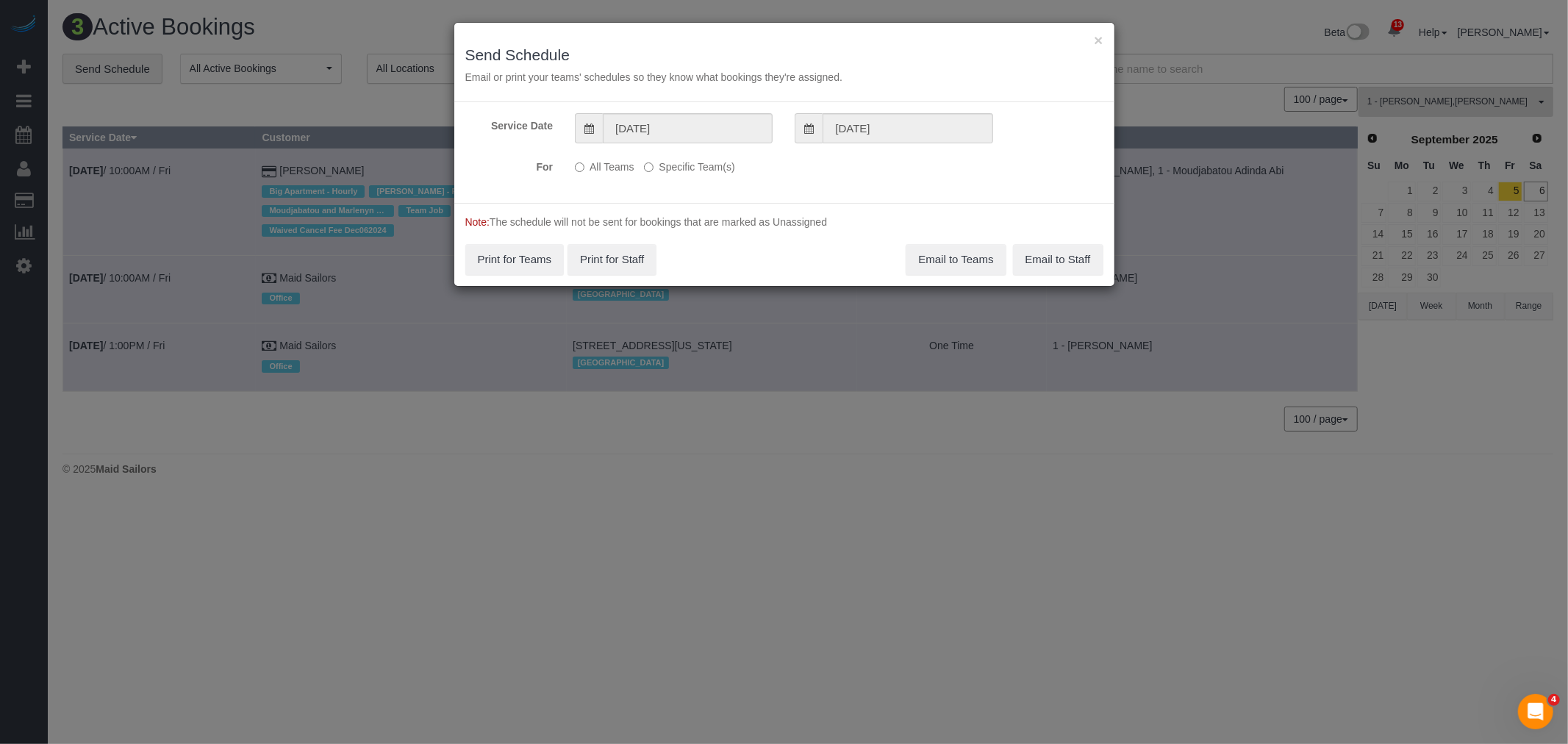
click at [700, 172] on label "Specific Team(s)" at bounding box center [689, 164] width 91 height 20
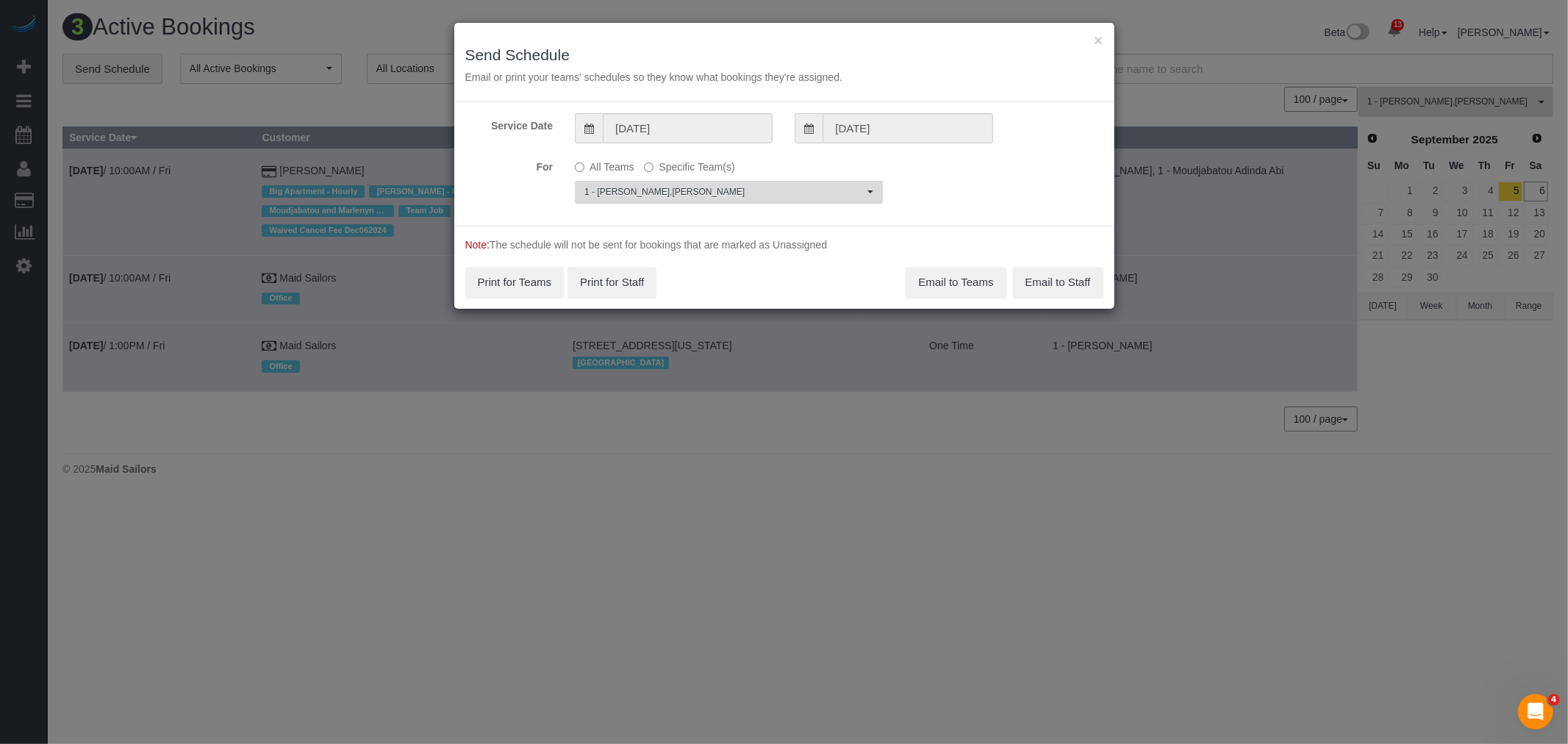
click at [700, 188] on span "1 - [PERSON_NAME] , [PERSON_NAME]" at bounding box center [724, 192] width 279 height 12
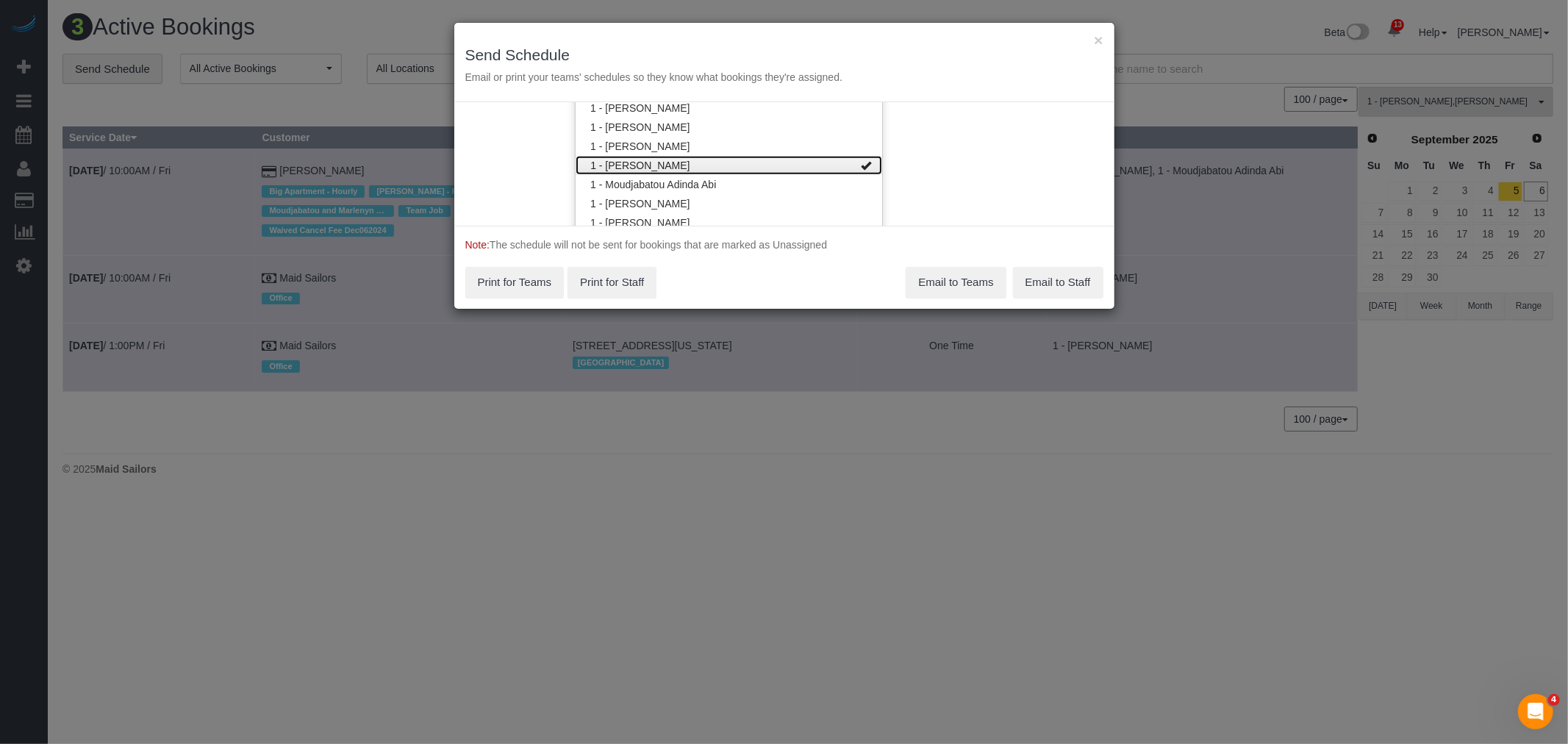
click at [792, 166] on link "1 - [PERSON_NAME]" at bounding box center [729, 165] width 307 height 20
drag, startPoint x: 724, startPoint y: 152, endPoint x: 814, endPoint y: 140, distance: 90.8
click at [724, 151] on link "1 - [PERSON_NAME]" at bounding box center [729, 152] width 307 height 20
click at [951, 134] on div "Service Date [DATE] [DATE] For All Teams Specific Team(s) 1 - [PERSON_NAME] Cho…" at bounding box center [784, 164] width 660 height 124
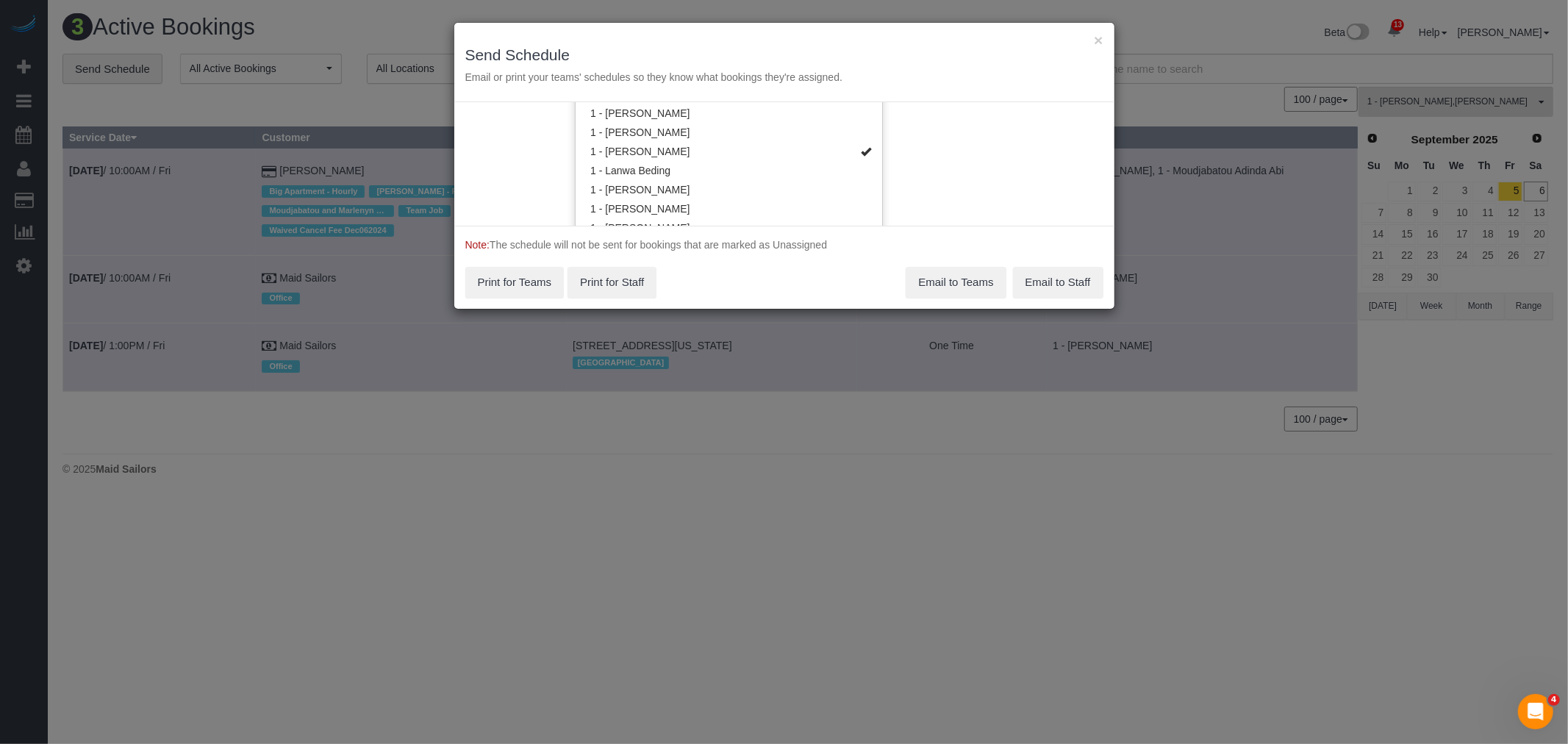
scroll to position [0, 0]
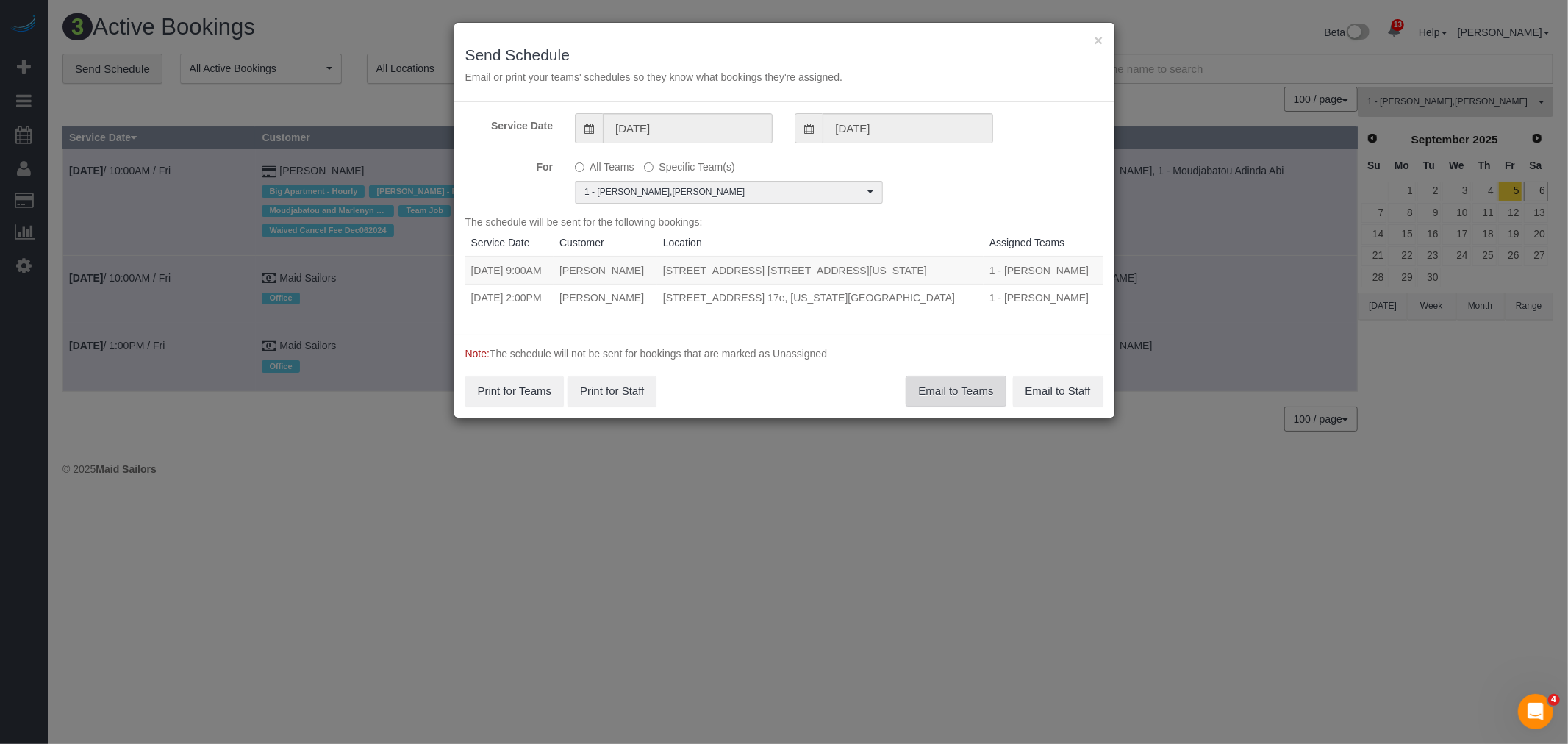
click at [941, 385] on button "Email to Teams" at bounding box center [956, 391] width 100 height 31
